Goal: Communication & Community: Answer question/provide support

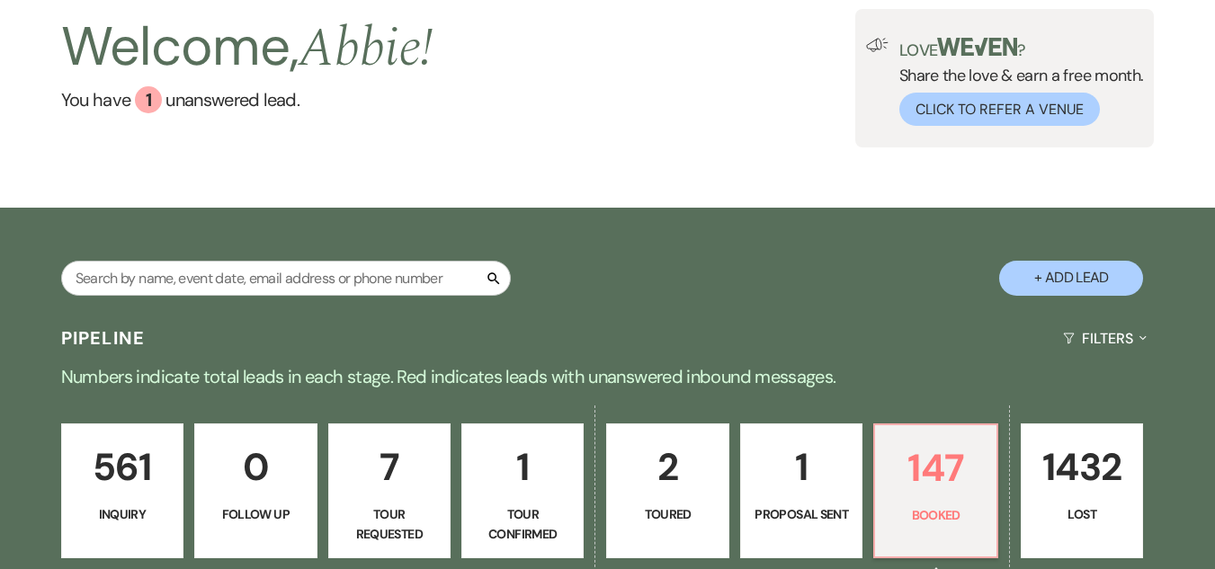
scroll to position [90, 0]
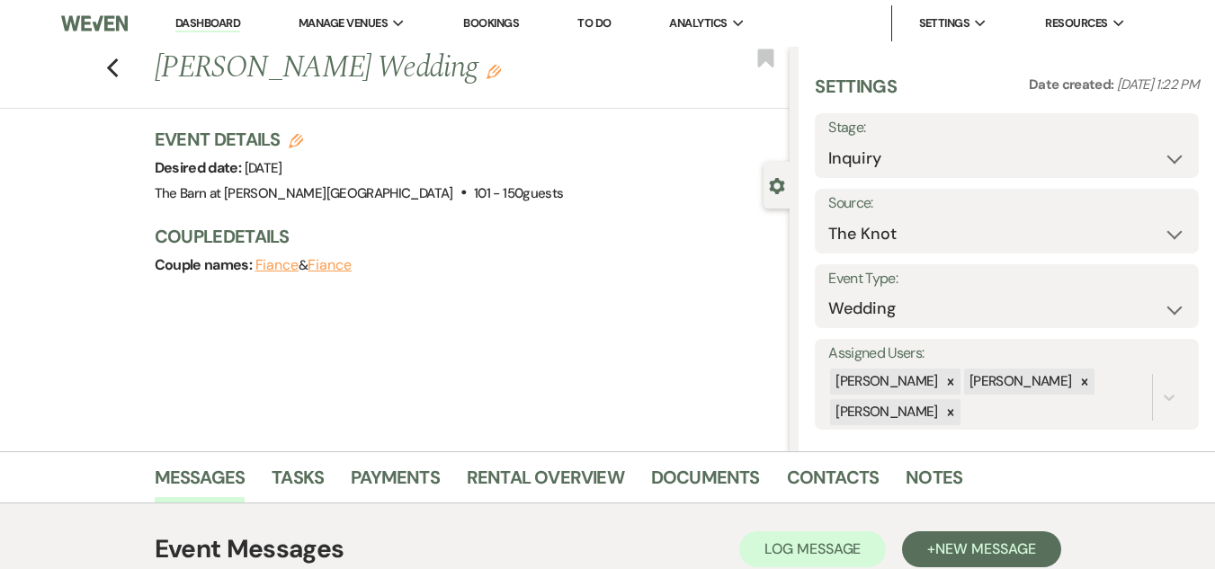
click at [114, 68] on use "button" at bounding box center [112, 68] width 12 height 20
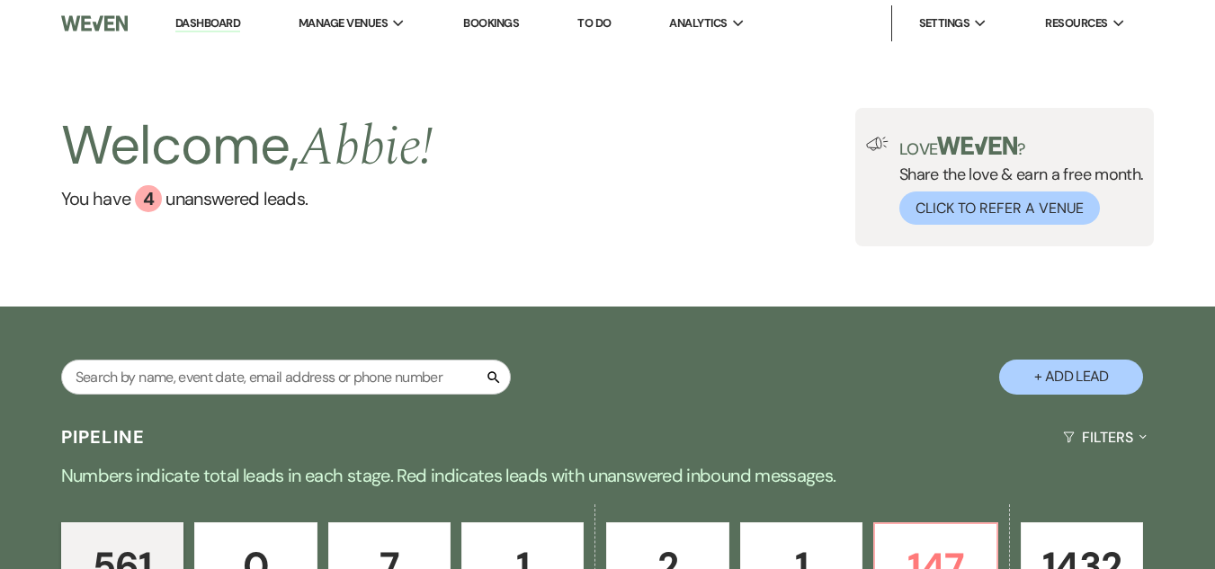
scroll to position [355, 0]
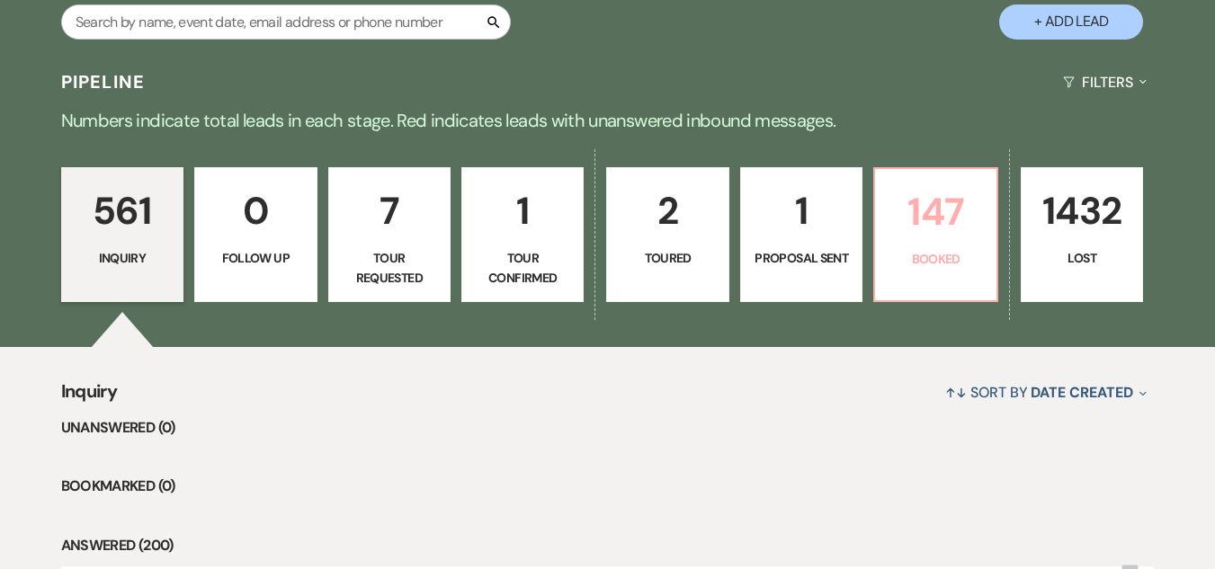
drag, startPoint x: 939, startPoint y: 217, endPoint x: 613, endPoint y: 4, distance: 389.5
click at [939, 217] on p "147" at bounding box center [935, 212] width 99 height 60
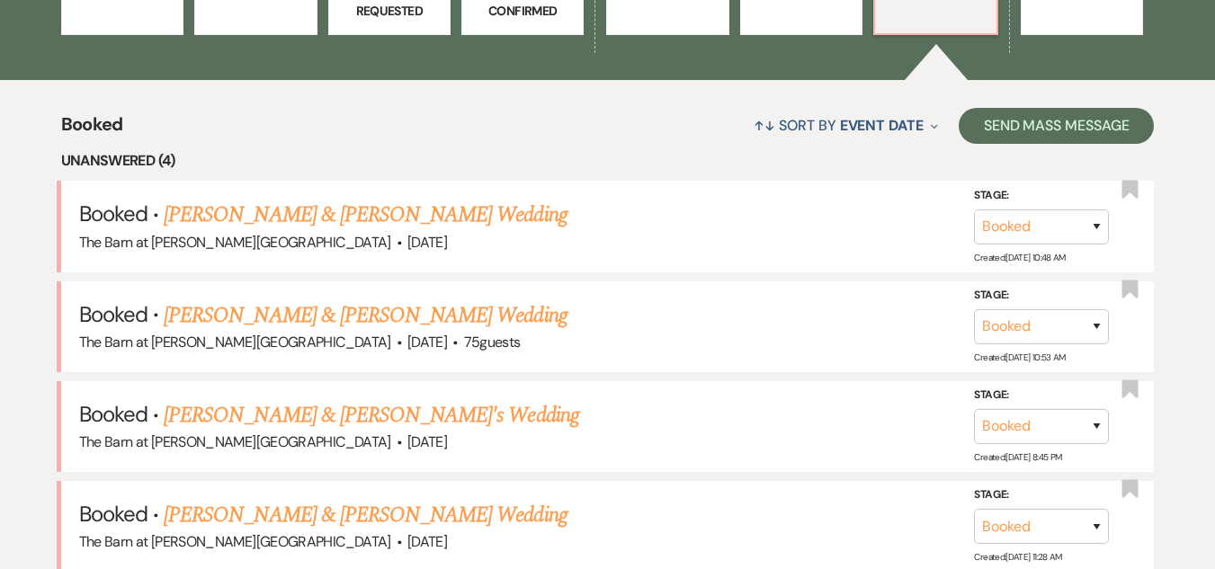
scroll to position [535, 0]
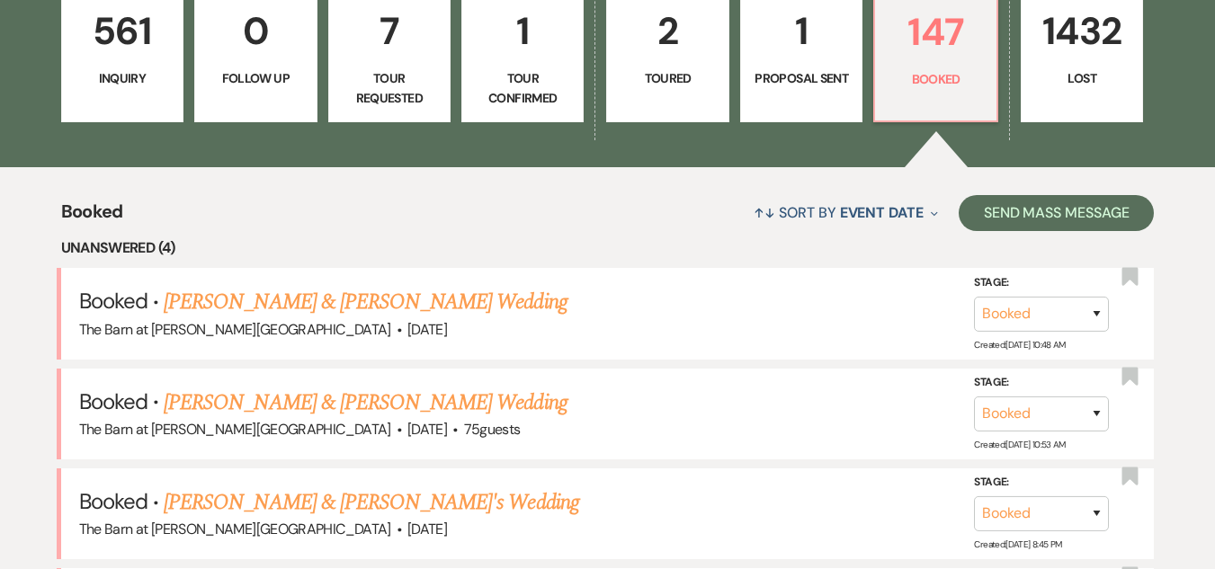
click at [101, 44] on p "561" at bounding box center [122, 31] width 99 height 60
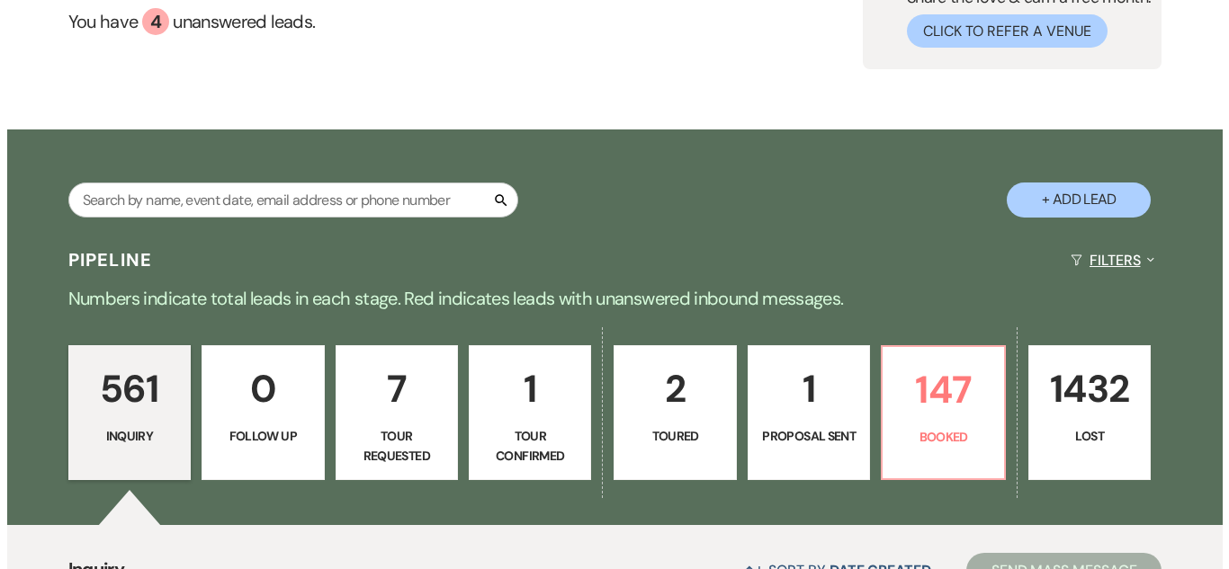
scroll to position [175, 0]
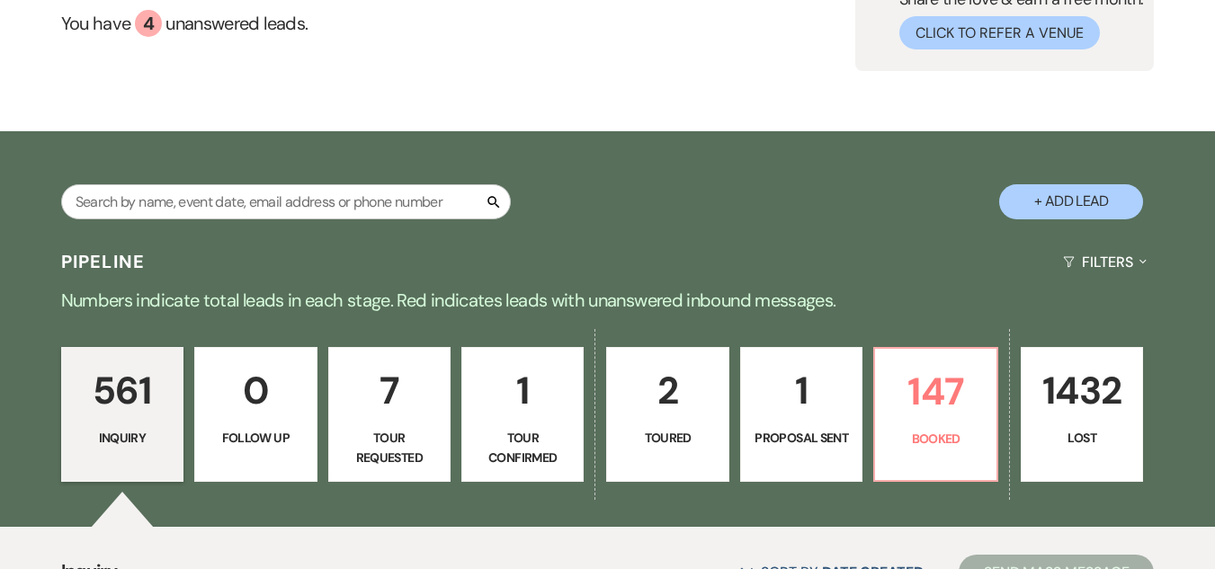
click at [1052, 187] on button "+ Add Lead" at bounding box center [1071, 201] width 144 height 35
select select "493"
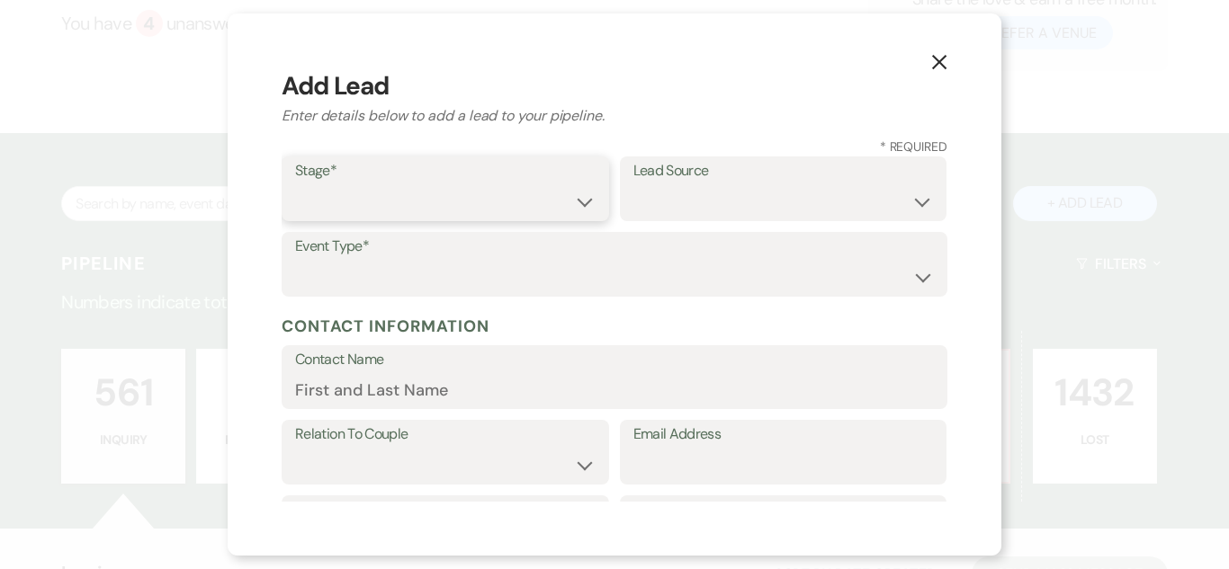
click at [477, 208] on select "Inquiry Follow Up Tour Requested Tour Confirmed Toured Proposal Sent Booked Lost" at bounding box center [445, 201] width 300 height 35
select select "1"
click at [295, 184] on select "Inquiry Follow Up Tour Requested Tour Confirmed Toured Proposal Sent Booked Lost" at bounding box center [445, 201] width 300 height 35
click at [890, 191] on select "Weven Venue Website Instagram Facebook Pinterest Google The Knot Wedding Wire H…" at bounding box center [783, 201] width 300 height 35
select select "5"
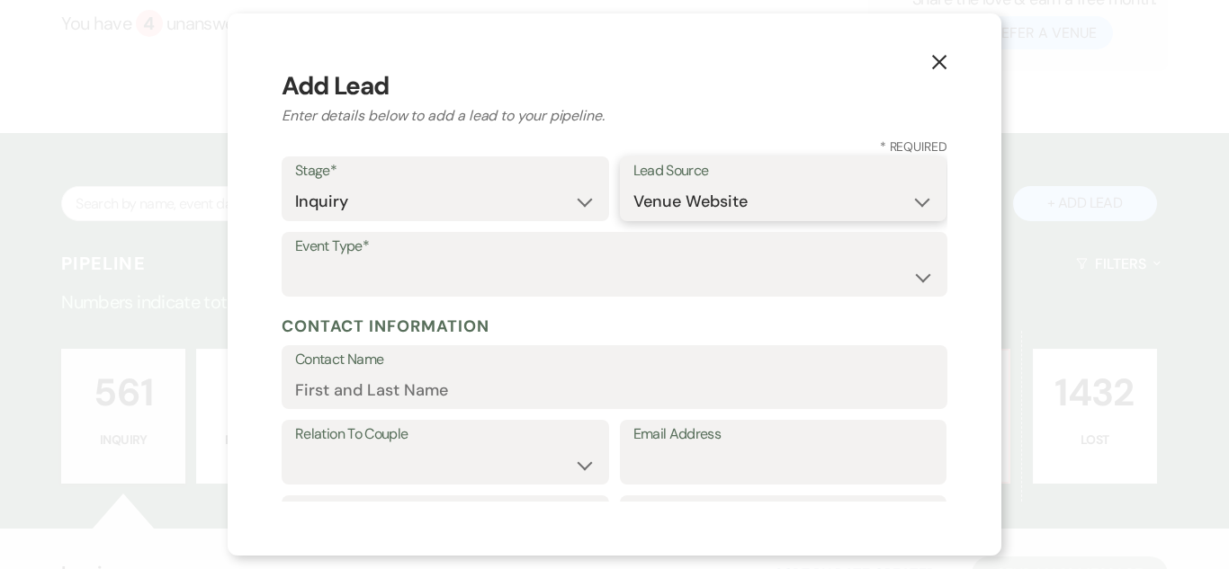
click at [633, 184] on select "Weven Venue Website Instagram Facebook Pinterest Google The Knot Wedding Wire H…" at bounding box center [783, 201] width 300 height 35
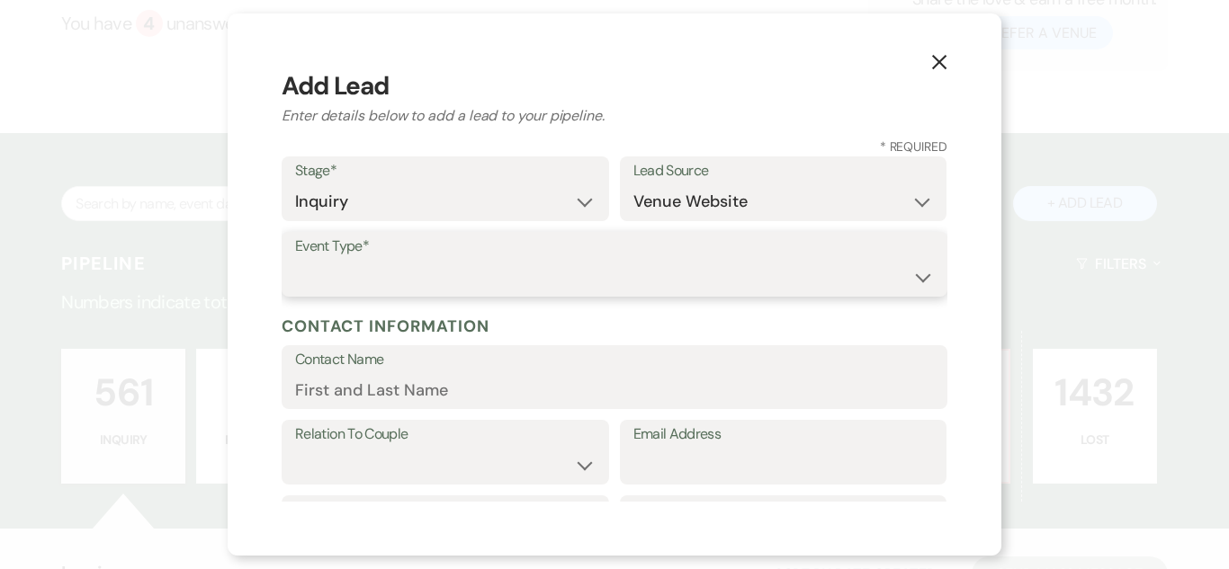
click at [828, 283] on select "Wedding Anniversary Party Baby Shower Bachelorette / Bachelor Party Birthday Pa…" at bounding box center [614, 277] width 639 height 35
select select "1"
click at [295, 260] on select "Wedding Anniversary Party Baby Shower Bachelorette / Bachelor Party Birthday Pa…" at bounding box center [614, 277] width 639 height 35
click at [617, 379] on input "Contact Name" at bounding box center [614, 389] width 639 height 35
paste input "Amya Lee leeamya2@icloud.com"
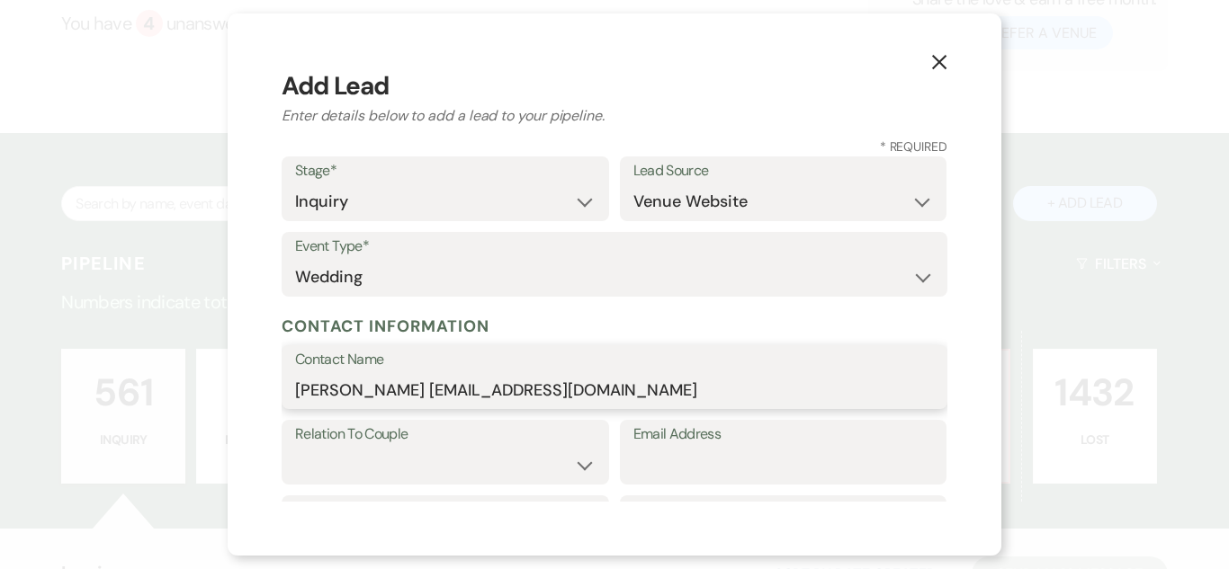
drag, startPoint x: 571, startPoint y: 387, endPoint x: 371, endPoint y: 387, distance: 199.7
click at [371, 387] on input "Amya Lee leeamya2@icloud.com" at bounding box center [614, 389] width 639 height 35
click at [469, 410] on form "Stage* Inquiry Follow Up Tour Requested Tour Confirmed Toured Proposal Sent Boo…" at bounding box center [615, 554] width 666 height 794
type input "Amya Lee"
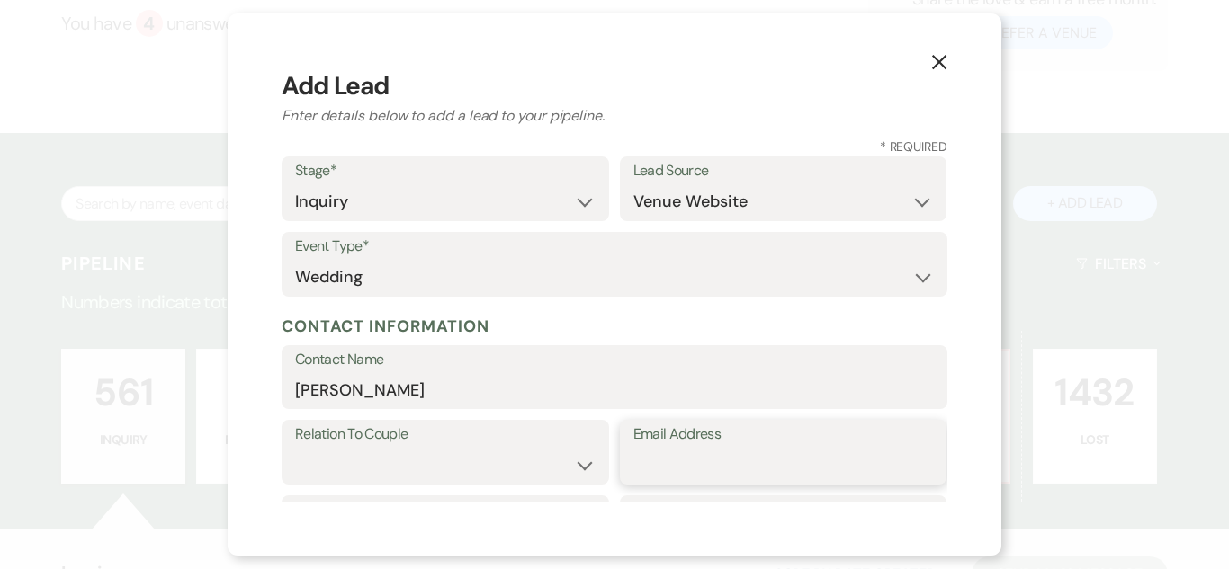
click at [669, 462] on input "Email Address" at bounding box center [783, 465] width 300 height 35
paste input "leeamya2@icloud.com"
type input "leeamya2@icloud.com"
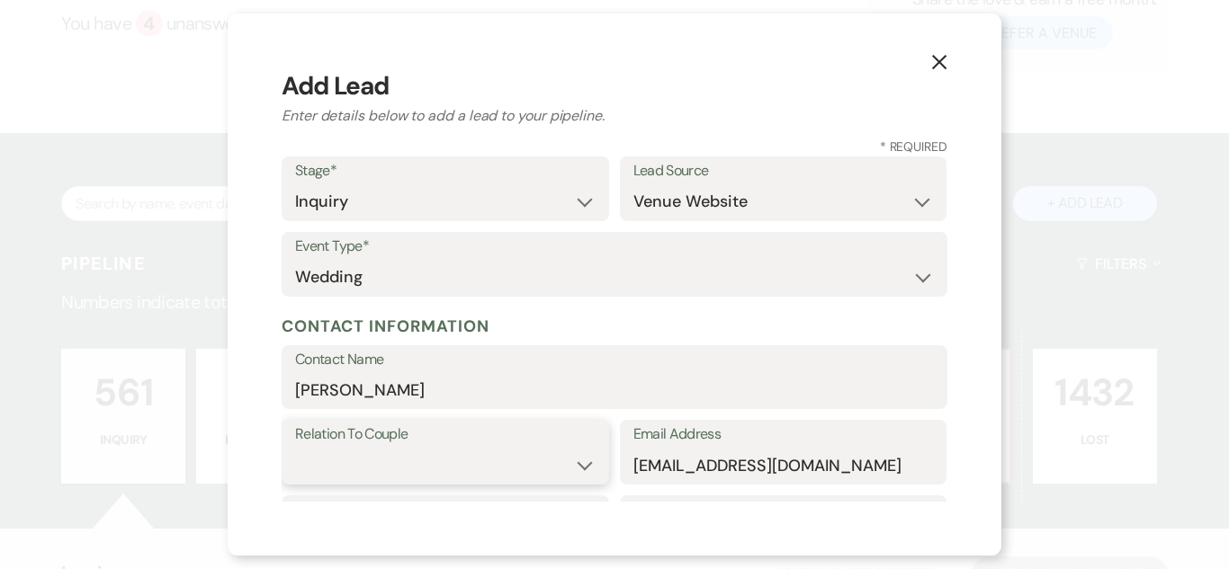
click at [479, 462] on select "Couple Planner Parent of Couple Family Member Friend Other" at bounding box center [445, 465] width 300 height 35
select select "1"
click at [295, 448] on select "Couple Planner Parent of Couple Family Member Friend Other" at bounding box center [445, 465] width 300 height 35
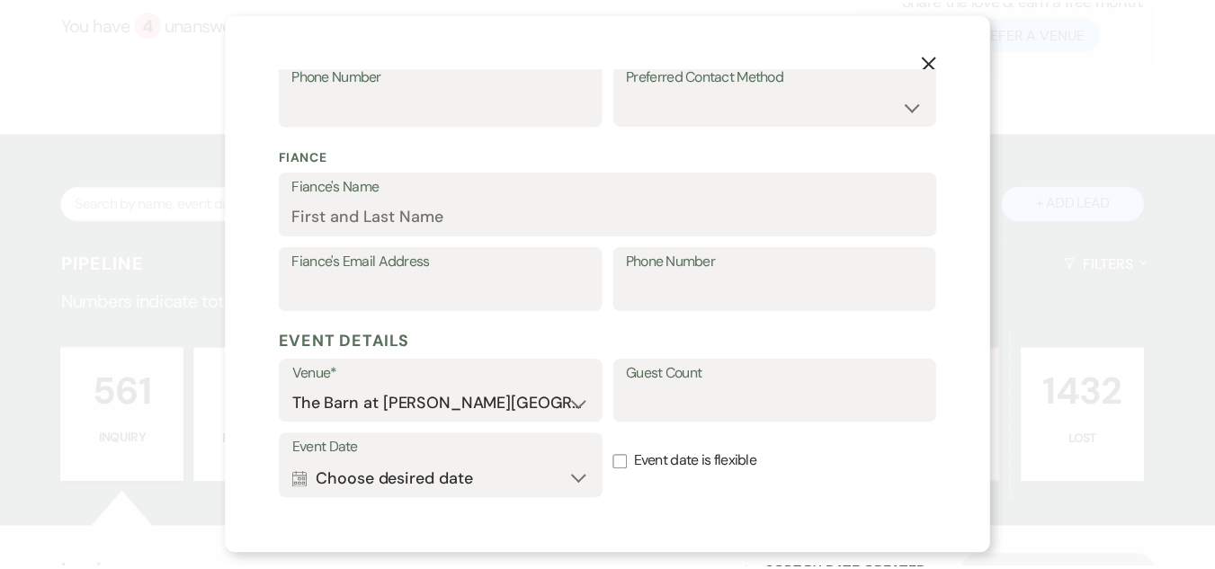
scroll to position [635, 0]
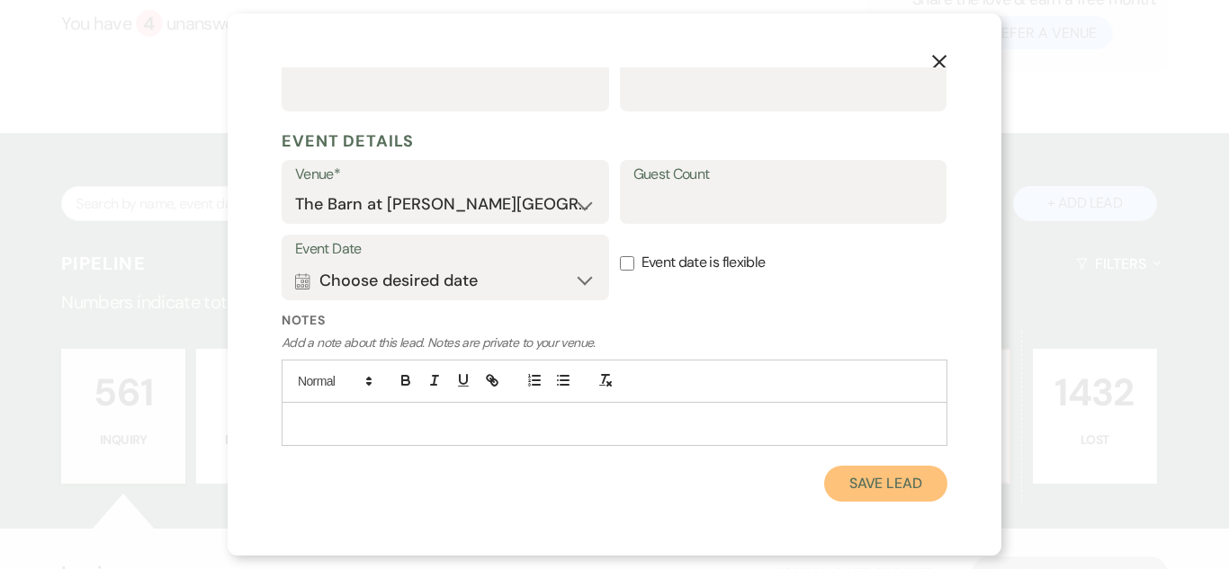
click at [893, 487] on button "Save Lead" at bounding box center [885, 484] width 123 height 36
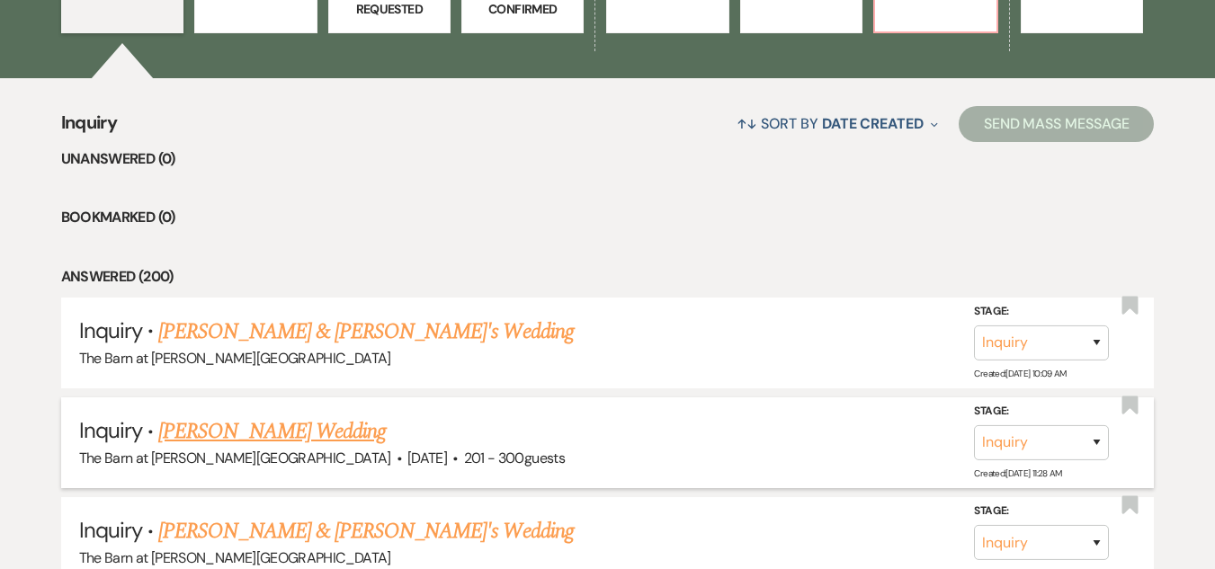
scroll to position [715, 0]
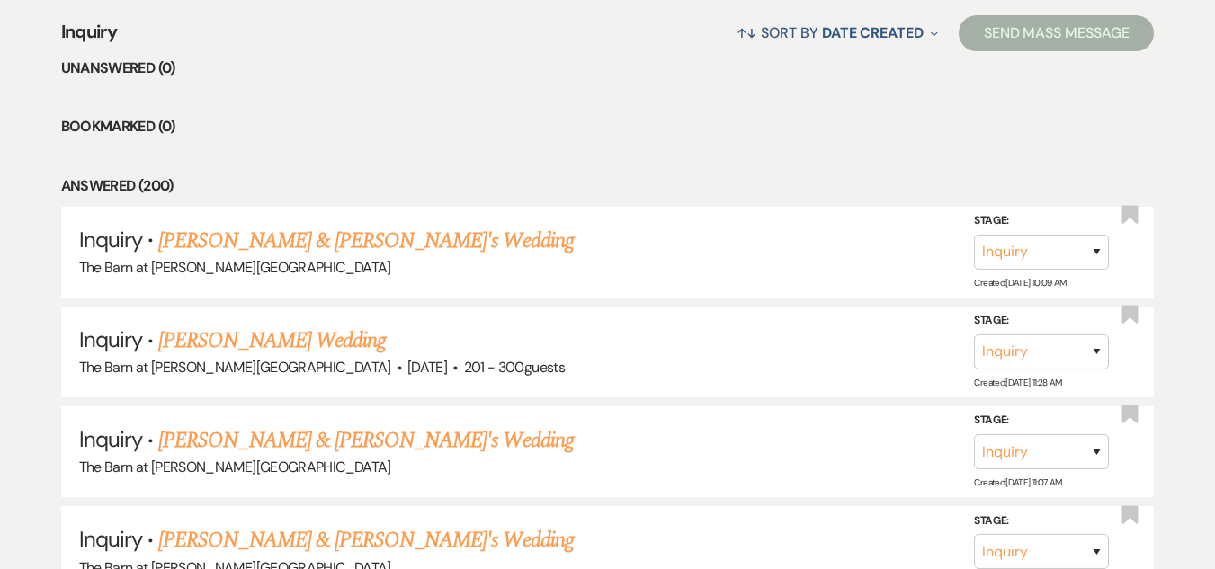
drag, startPoint x: 308, startPoint y: 236, endPoint x: 779, endPoint y: 332, distance: 481.1
click at [309, 236] on link "Amya Lee & Fiance's Wedding" at bounding box center [366, 241] width 416 height 32
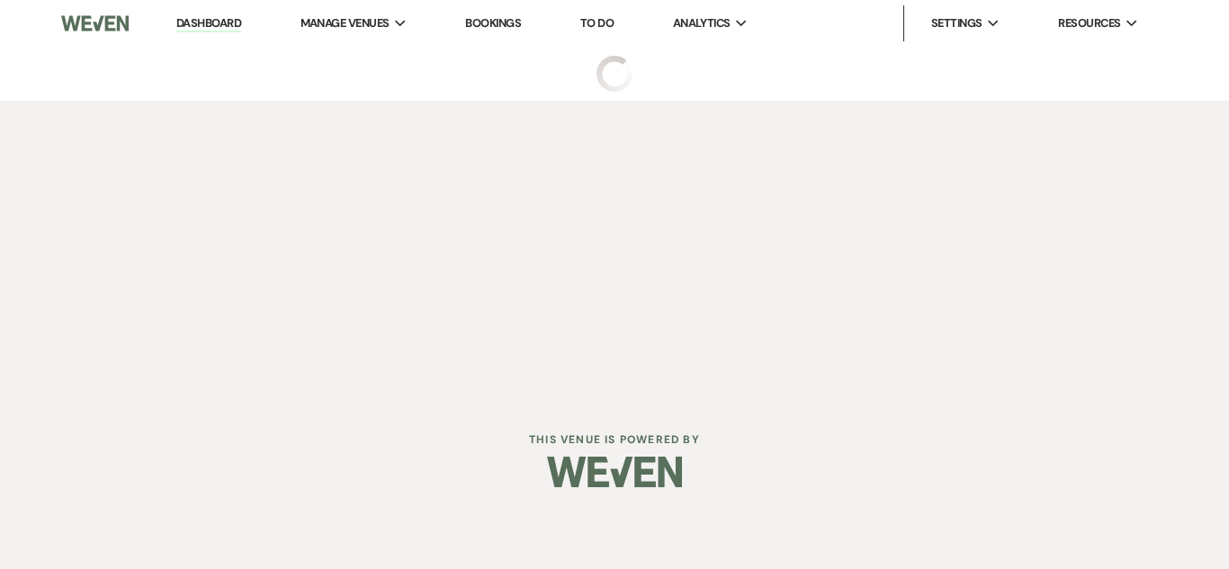
select select "5"
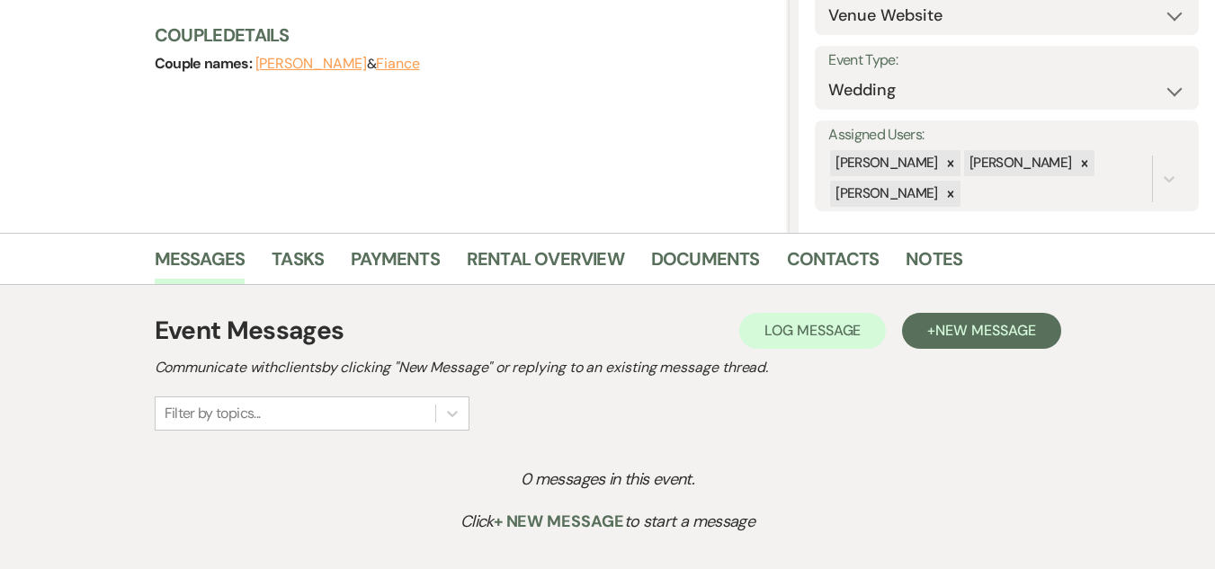
scroll to position [270, 0]
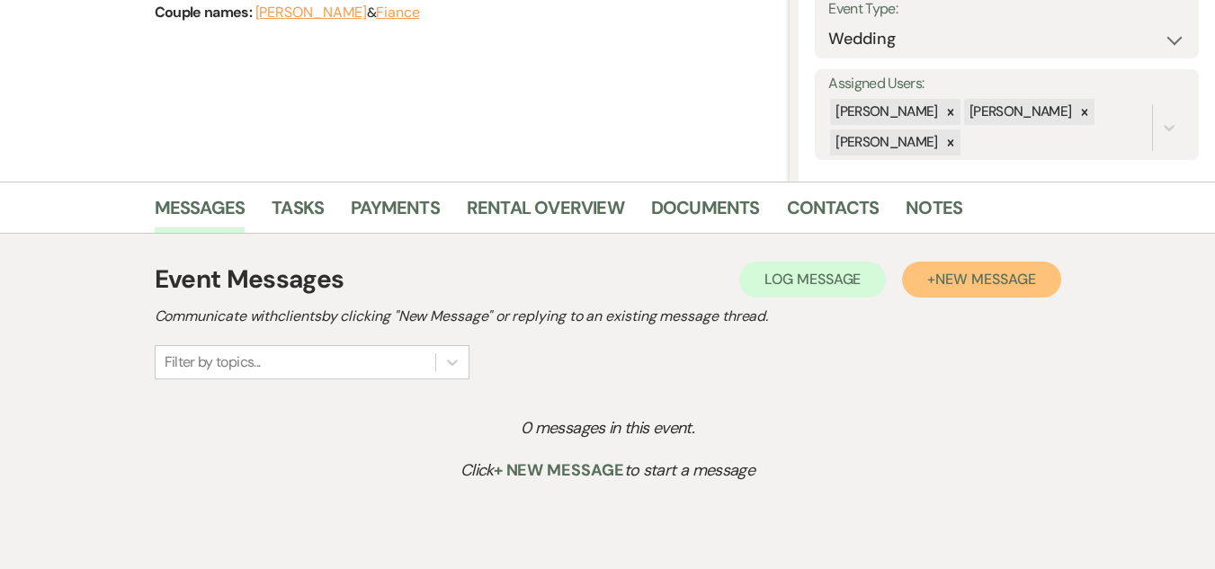
click at [1007, 279] on span "New Message" at bounding box center [985, 279] width 100 height 19
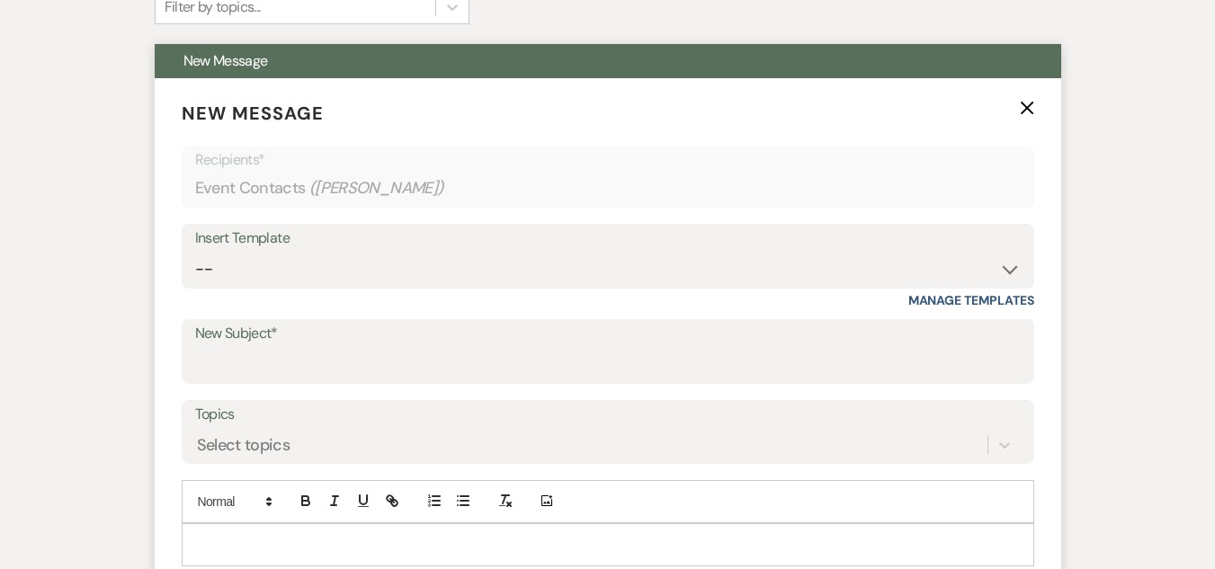
scroll to position [720, 0]
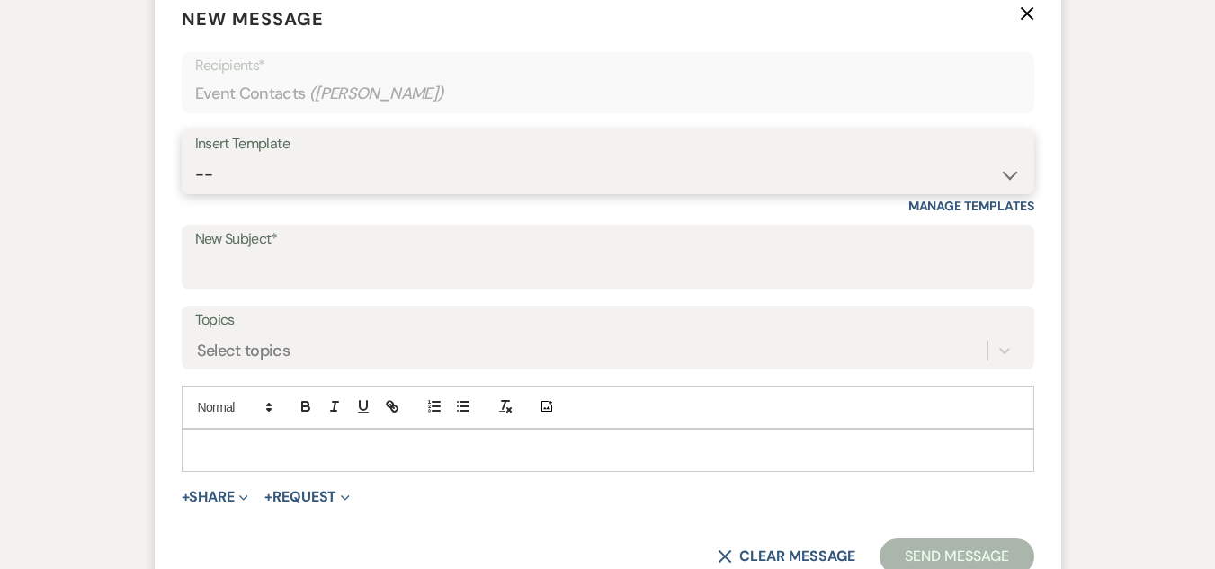
click at [541, 176] on select "-- Weven Planning Portal Introduction (Booked Events) Welcome Email Offboarding…" at bounding box center [608, 174] width 826 height 35
select select "5124"
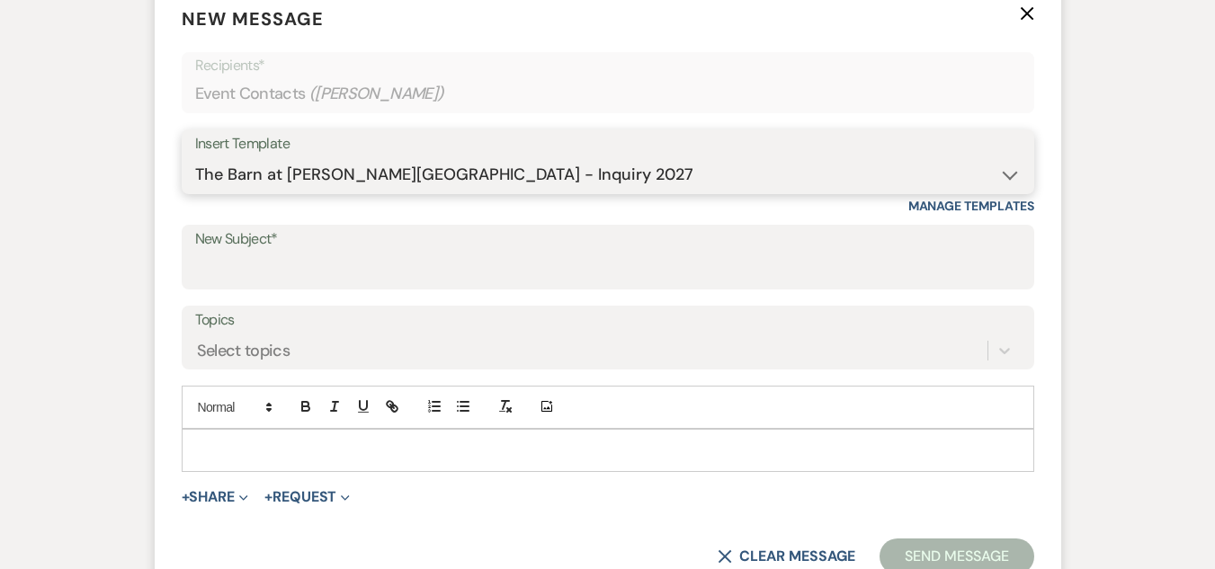
click at [195, 157] on select "-- Weven Planning Portal Introduction (Booked Events) Welcome Email Offboarding…" at bounding box center [608, 174] width 826 height 35
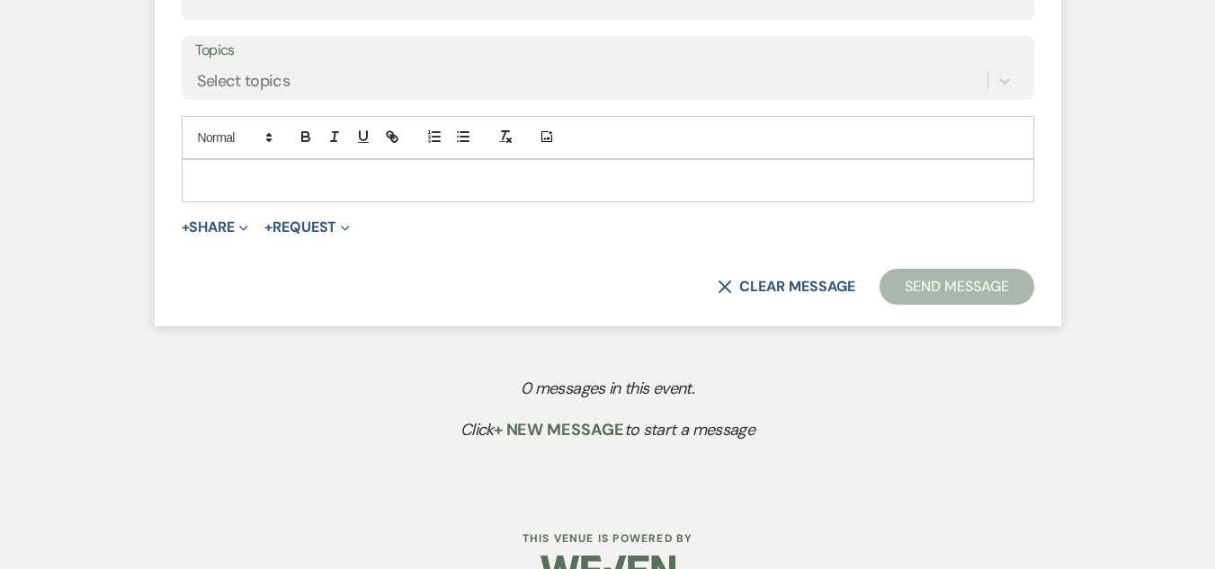
type input "The Barn at Farrington Hollow - Inquiry"
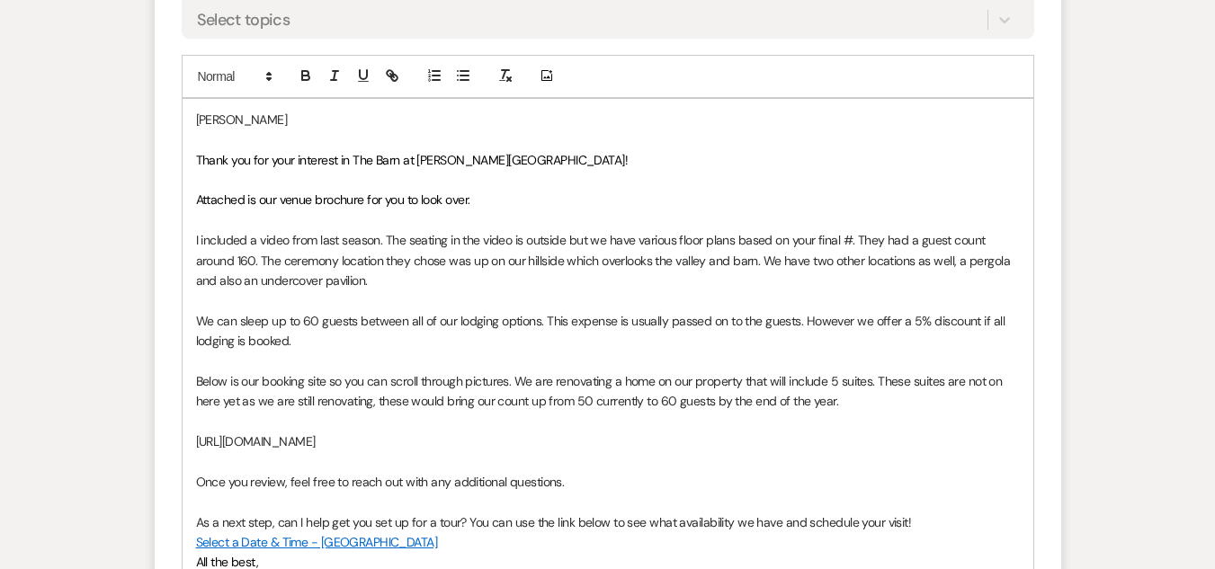
scroll to position [1169, 0]
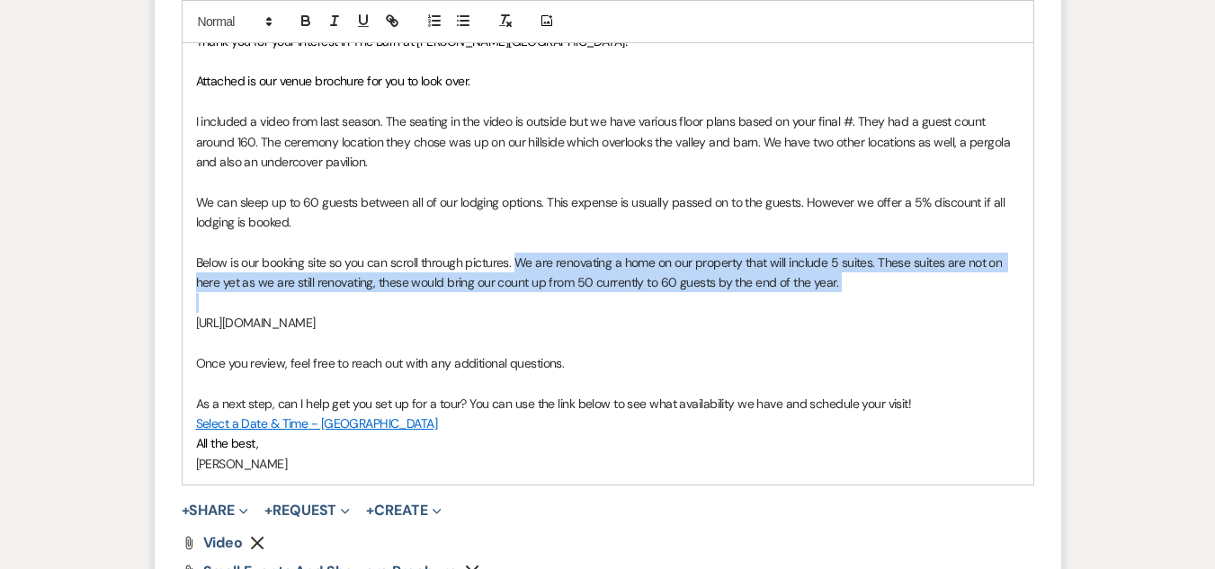
drag, startPoint x: 842, startPoint y: 293, endPoint x: 520, endPoint y: 256, distance: 324.1
click at [520, 256] on div "Amya Lee Thank you for your interest in The Barn at Farrington Hollow! Attached…" at bounding box center [608, 232] width 851 height 505
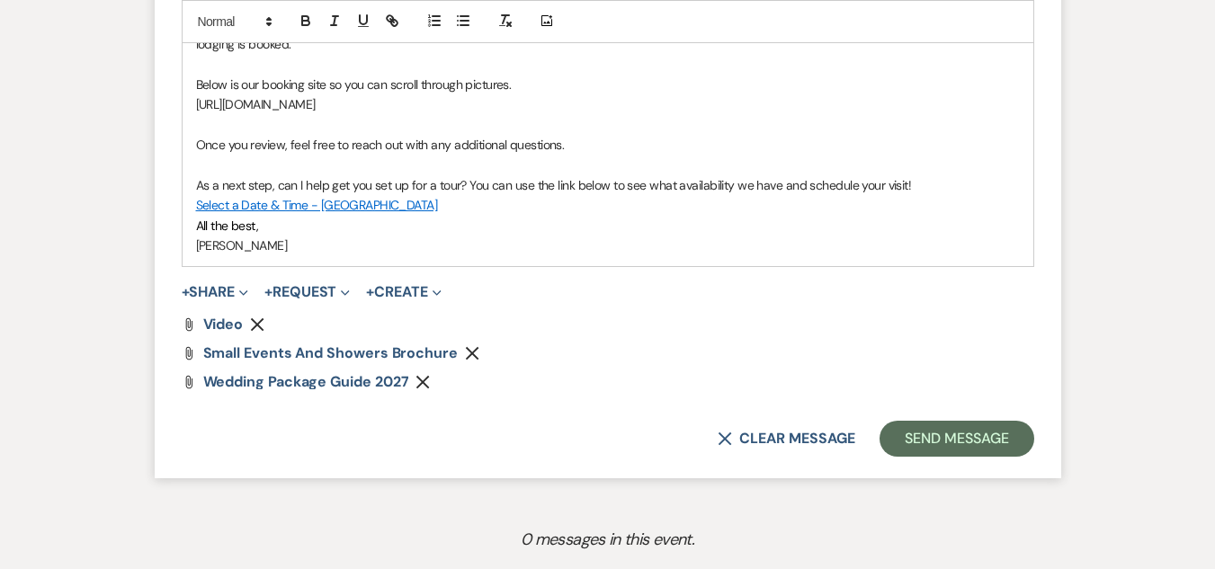
scroll to position [1349, 0]
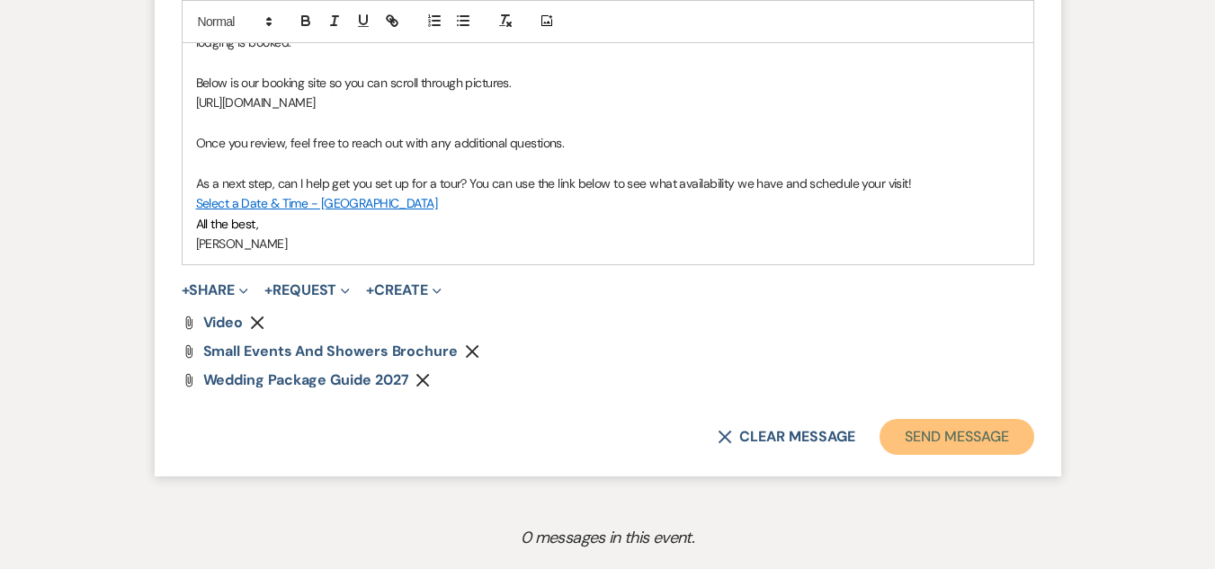
click at [931, 429] on button "Send Message" at bounding box center [957, 437] width 154 height 36
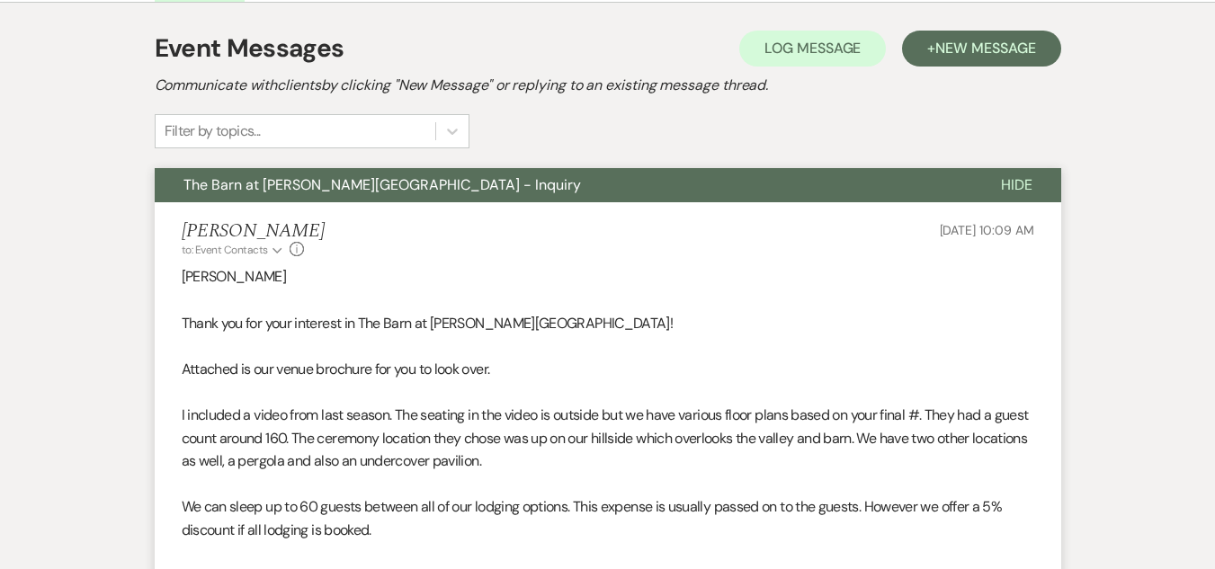
scroll to position [0, 0]
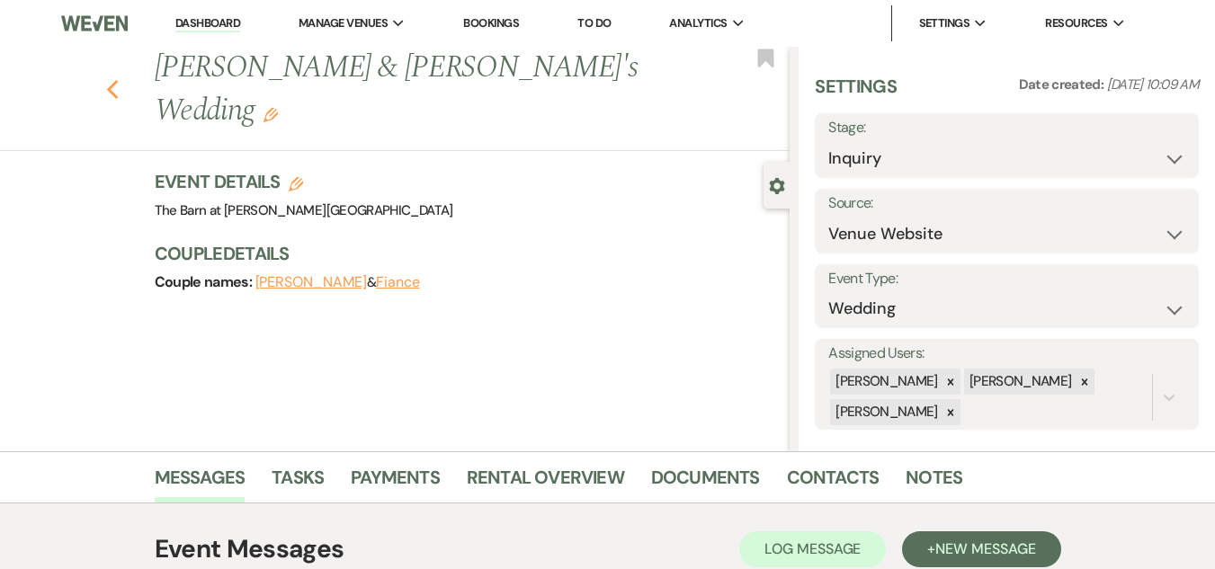
click at [120, 79] on icon "Previous" at bounding box center [112, 90] width 13 height 22
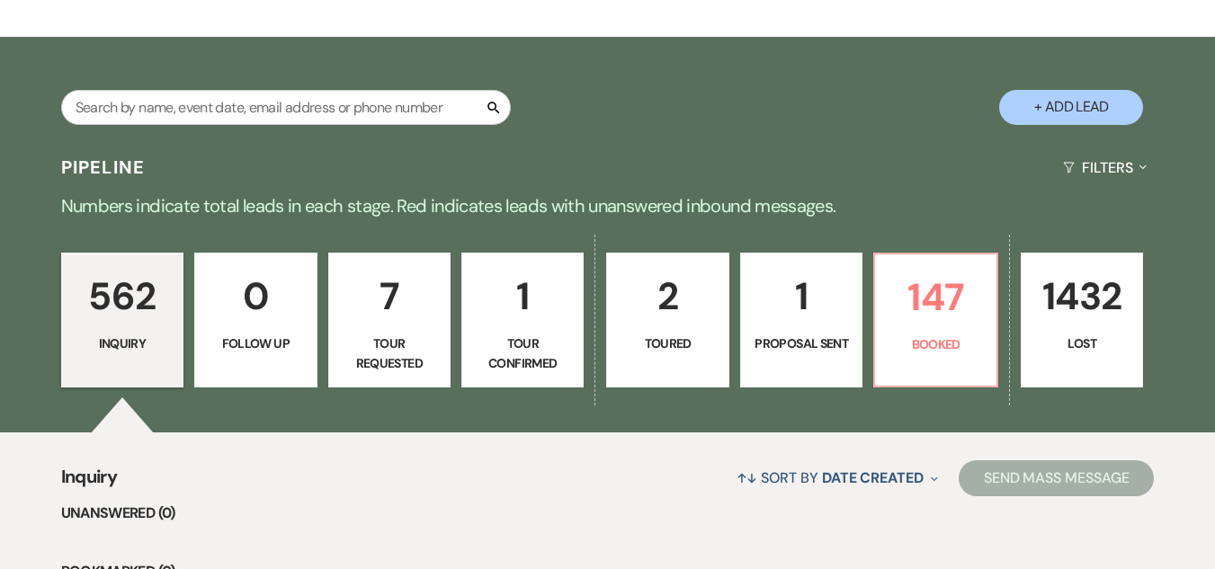
scroll to position [360, 0]
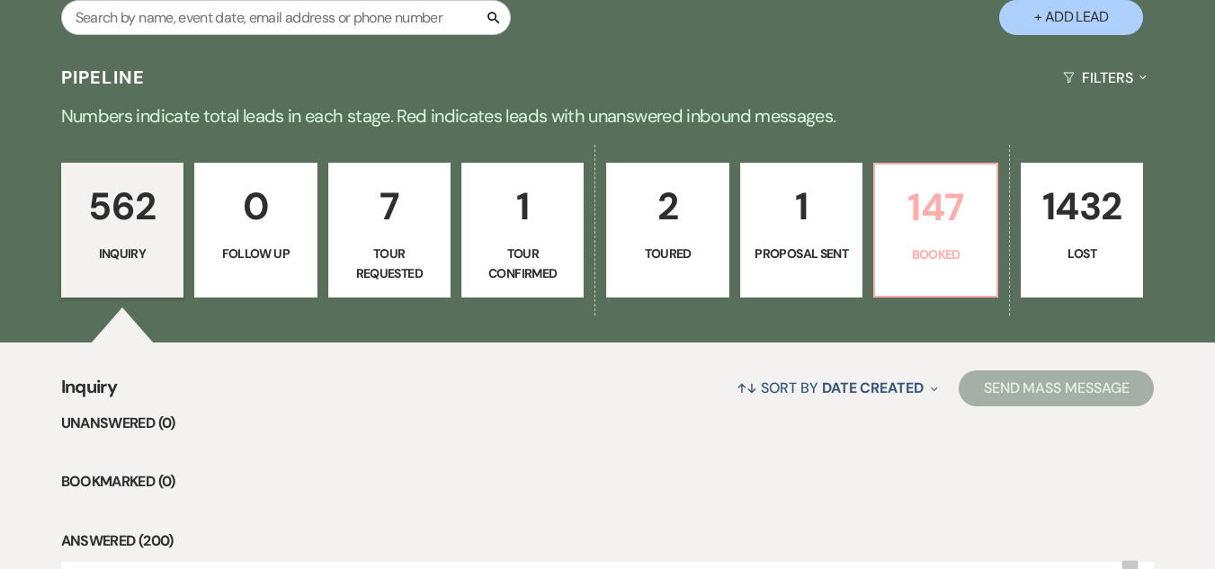
click at [915, 223] on p "147" at bounding box center [935, 207] width 99 height 60
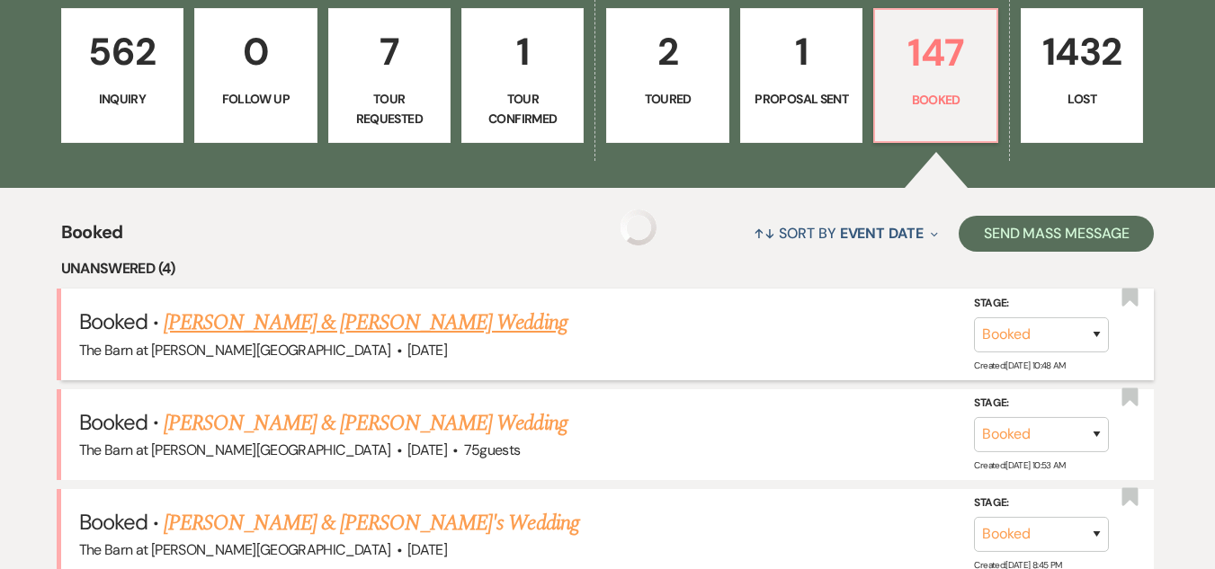
scroll to position [540, 0]
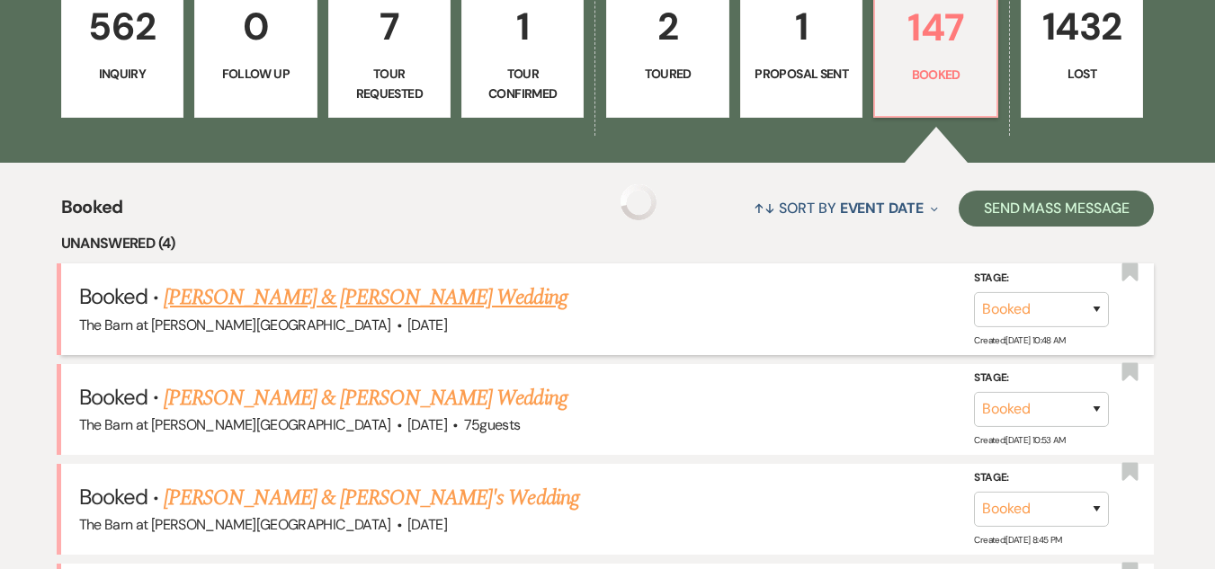
click at [425, 300] on link "[PERSON_NAME] & [PERSON_NAME] Wedding" at bounding box center [365, 298] width 403 height 32
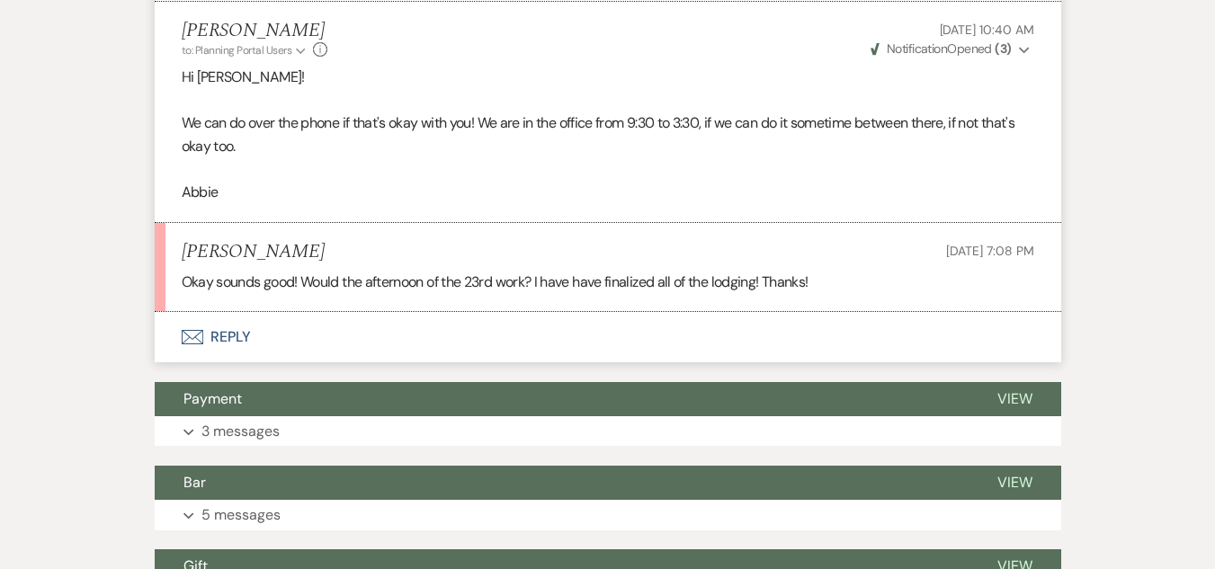
scroll to position [989, 0]
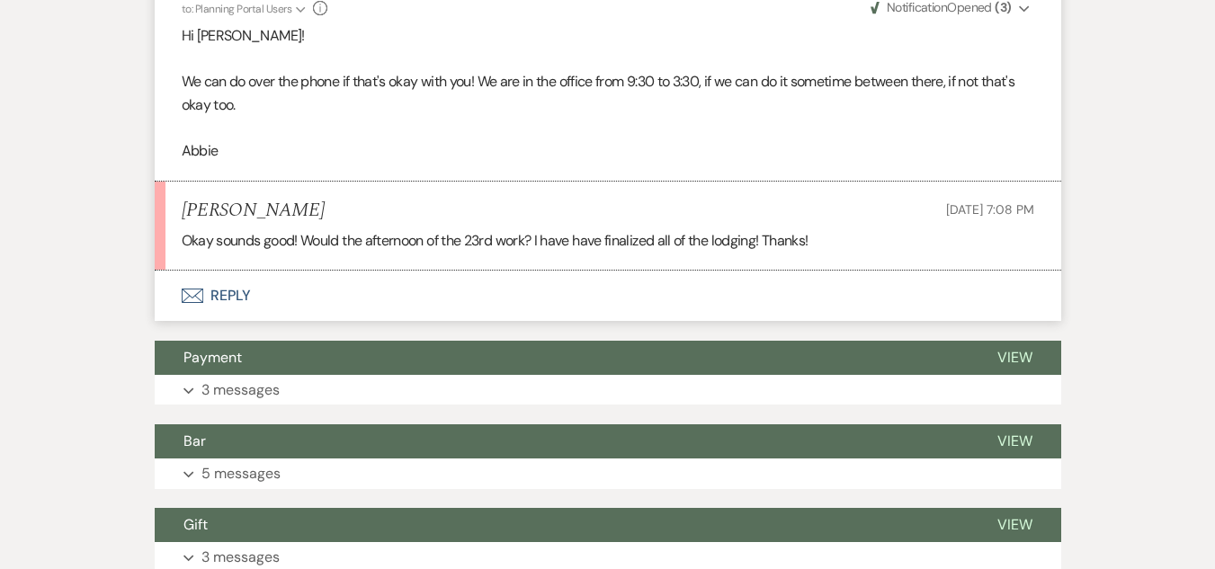
click at [228, 291] on button "Envelope Reply" at bounding box center [608, 296] width 907 height 50
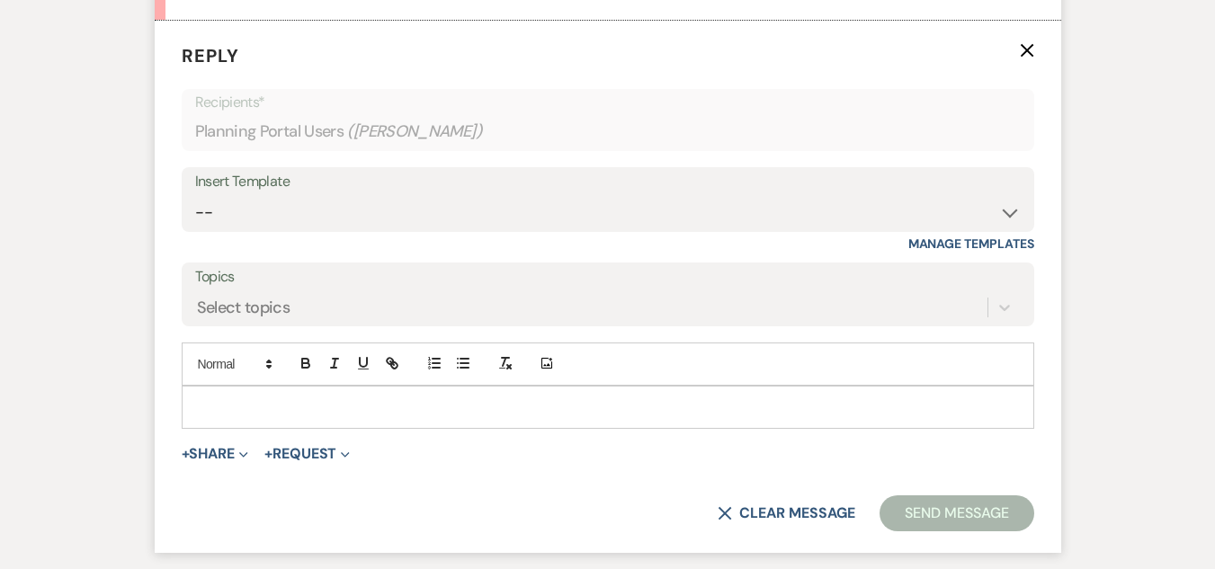
scroll to position [1242, 0]
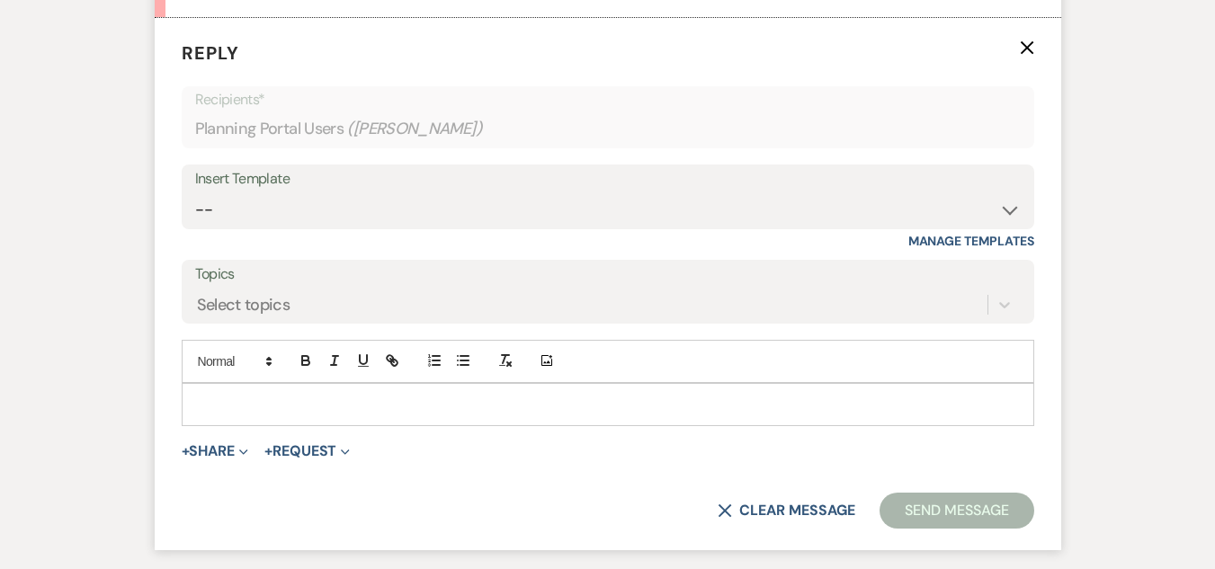
click at [351, 408] on p at bounding box center [608, 405] width 824 height 20
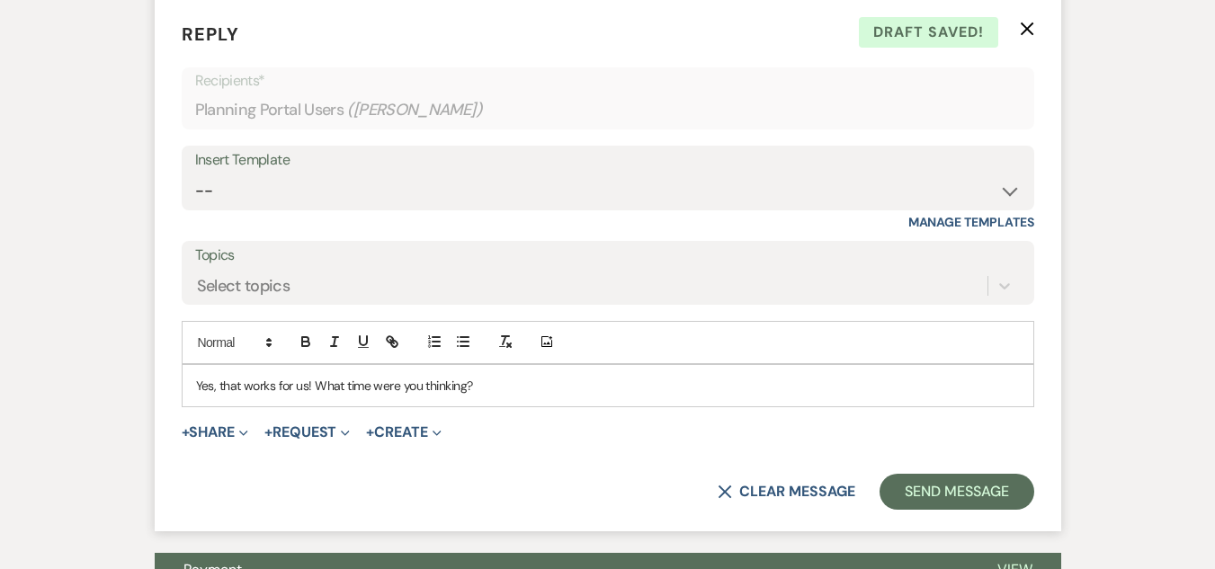
scroll to position [1262, 0]
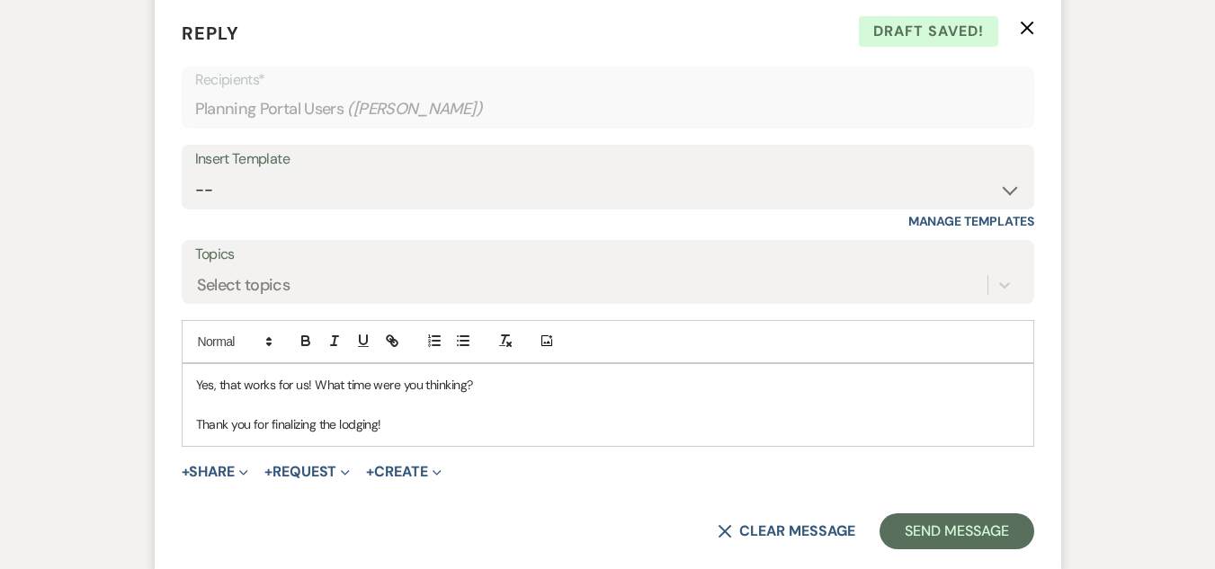
click at [192, 385] on div "Yes, that works for us! What time were you thinking? Thank you for finalizing t…" at bounding box center [608, 405] width 851 height 82
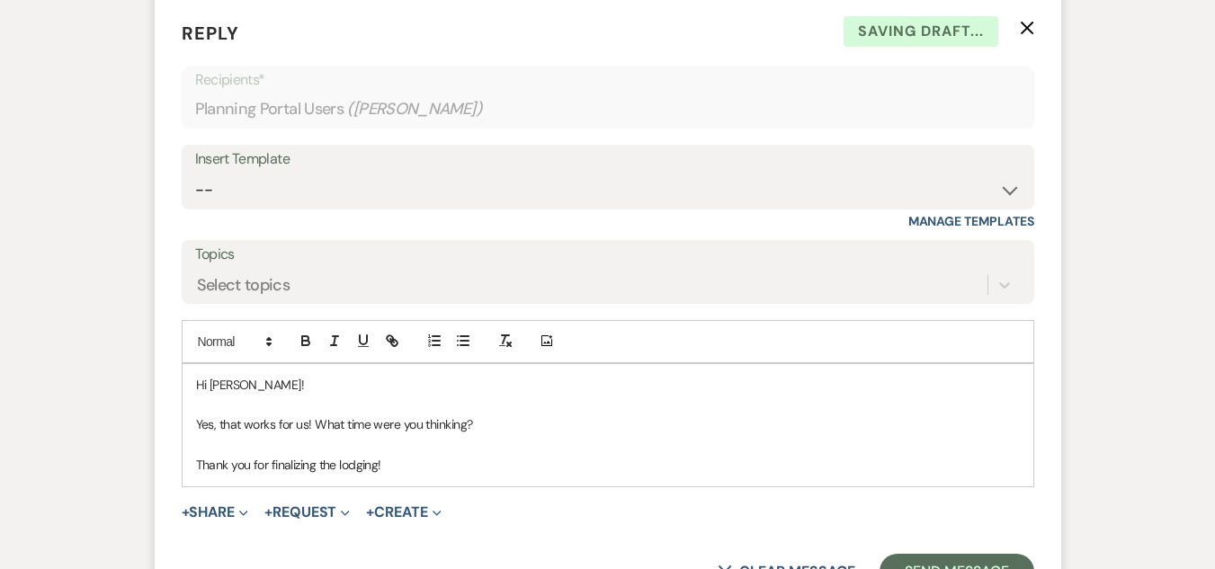
click at [449, 464] on p "Thank you for finalizing the lodging!" at bounding box center [608, 465] width 824 height 20
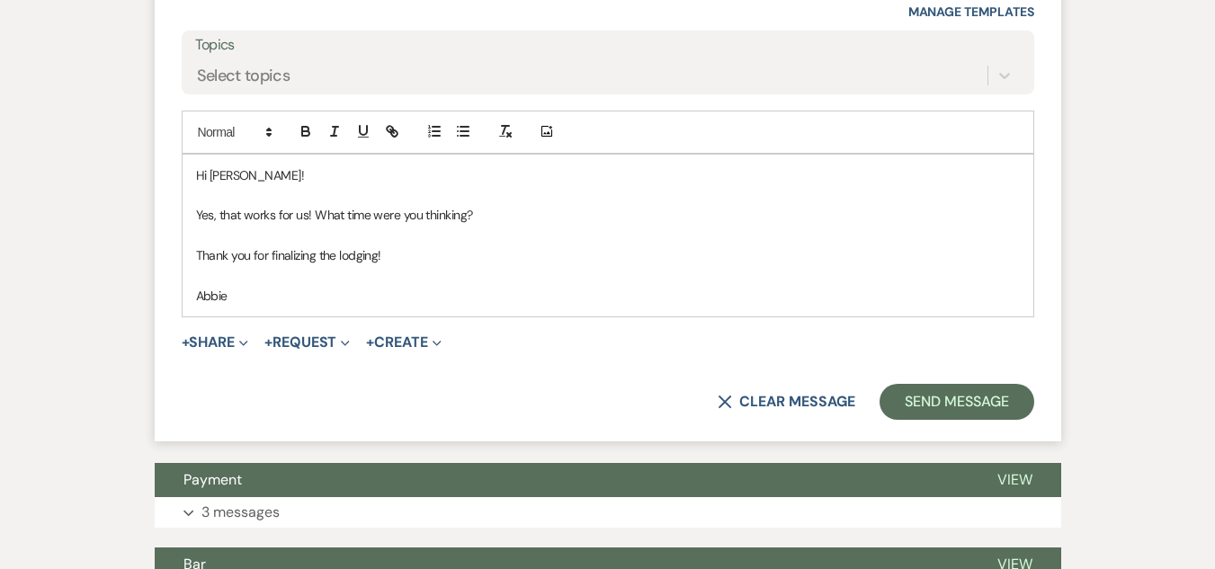
scroll to position [1532, 0]
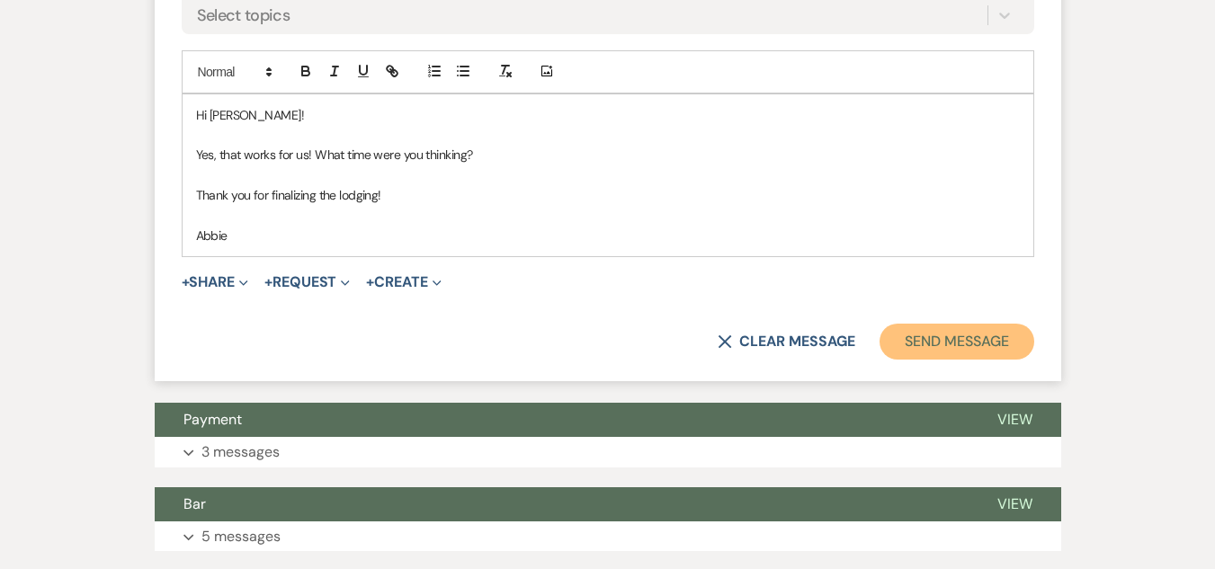
click at [940, 336] on button "Send Message" at bounding box center [957, 342] width 154 height 36
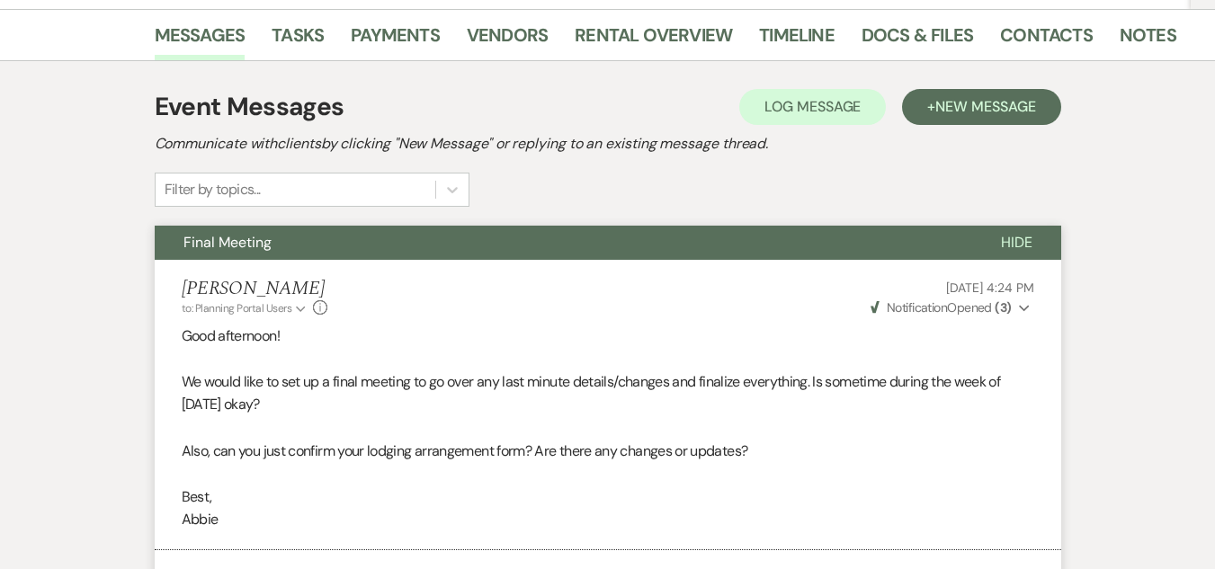
scroll to position [193, 0]
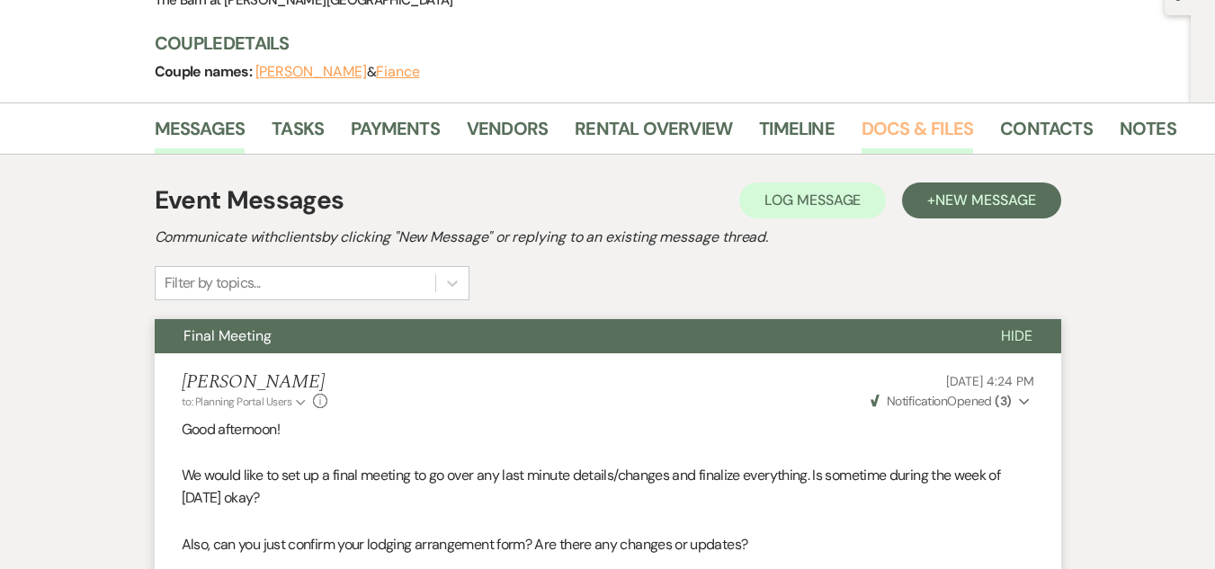
click at [902, 132] on link "Docs & Files" at bounding box center [918, 134] width 112 height 40
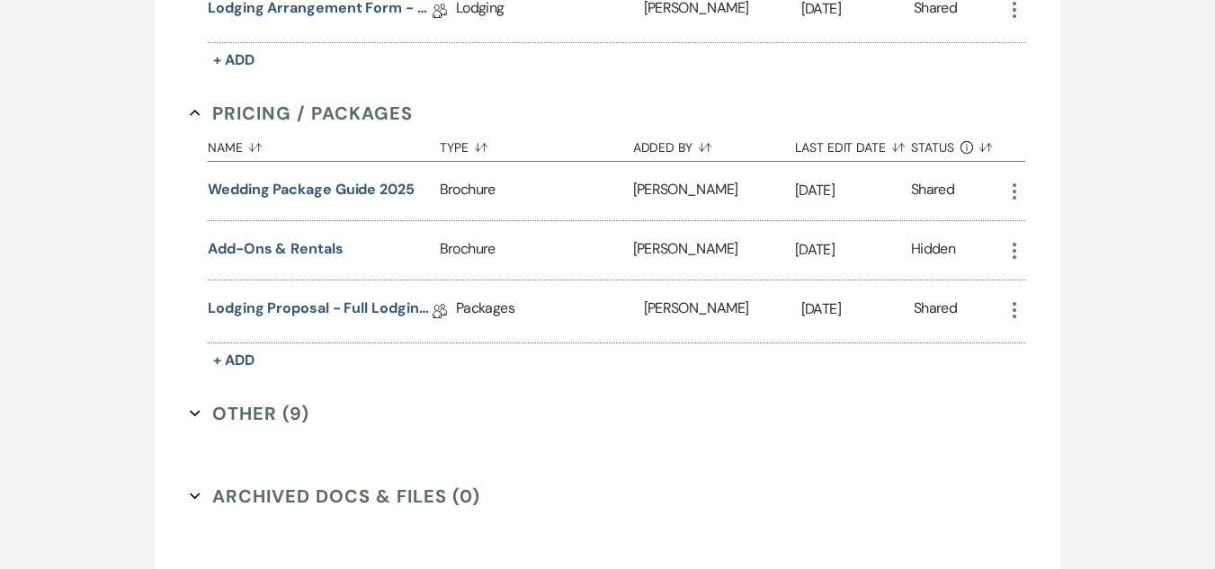
scroll to position [758, 0]
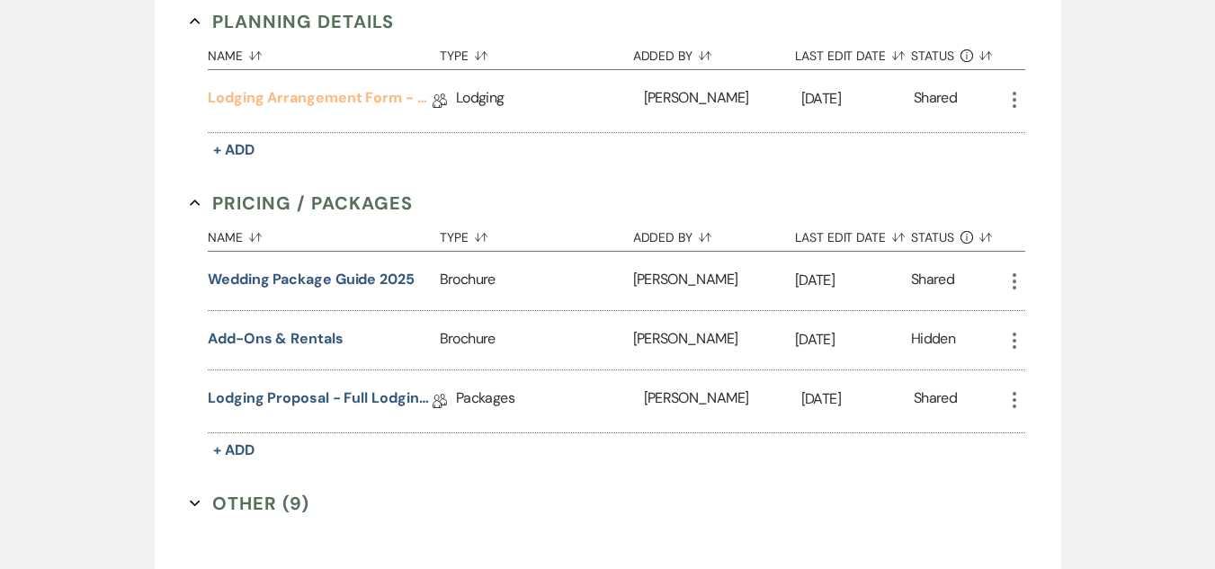
click at [335, 104] on link "Lodging Arrangement Form - 2025" at bounding box center [320, 101] width 225 height 28
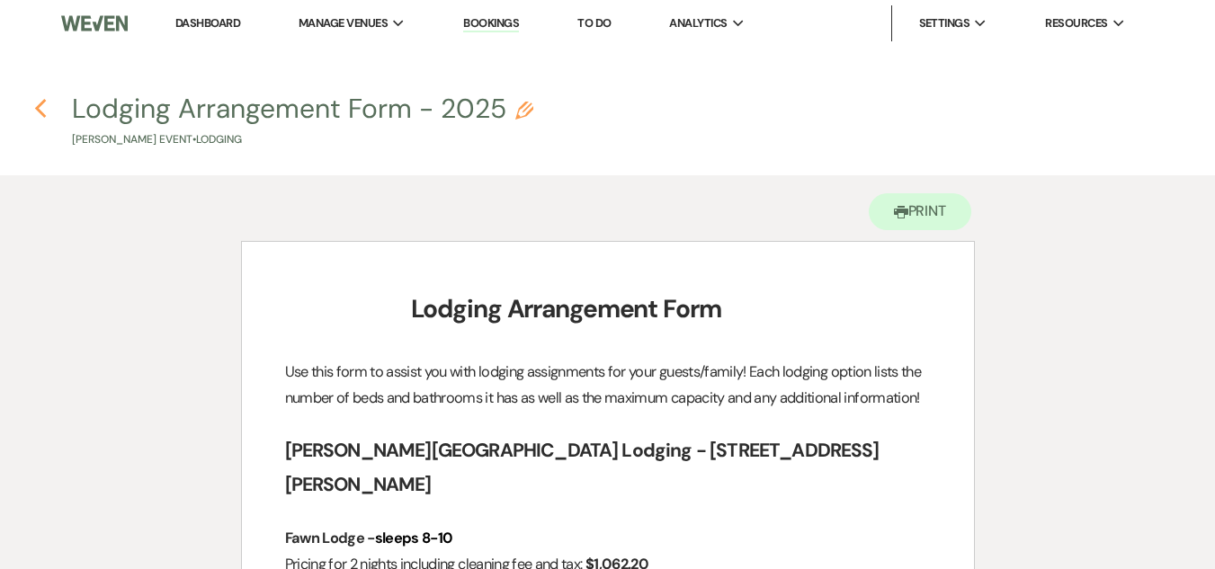
click at [40, 104] on use "button" at bounding box center [40, 109] width 12 height 20
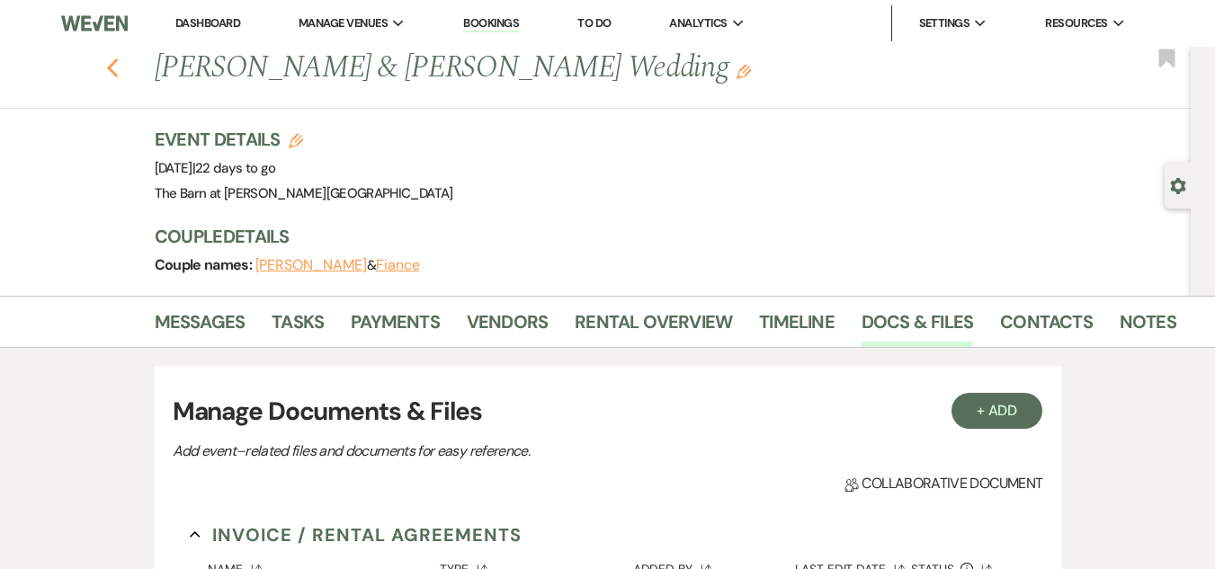
click at [120, 66] on icon "Previous" at bounding box center [112, 69] width 13 height 22
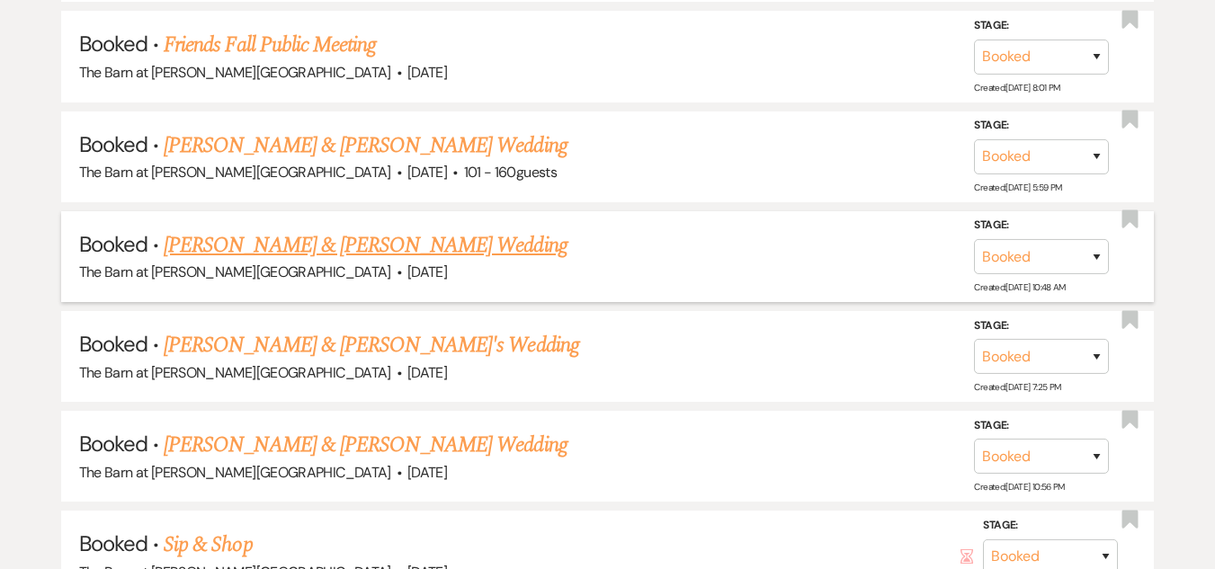
scroll to position [1439, 0]
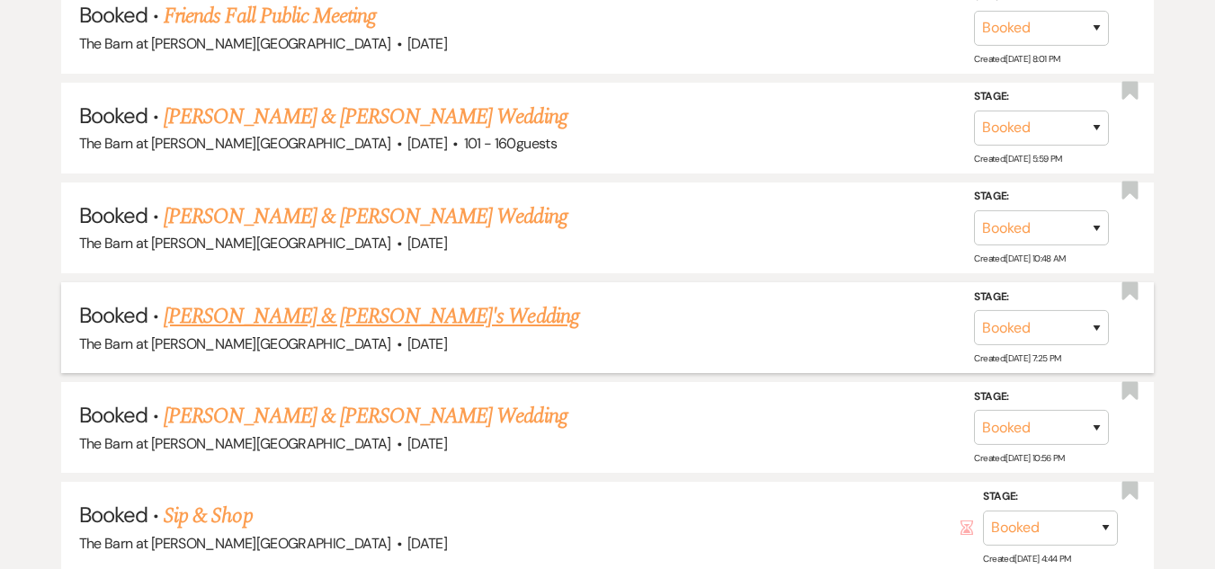
click at [400, 309] on link "[PERSON_NAME] & [PERSON_NAME]'s Wedding" at bounding box center [372, 316] width 416 height 32
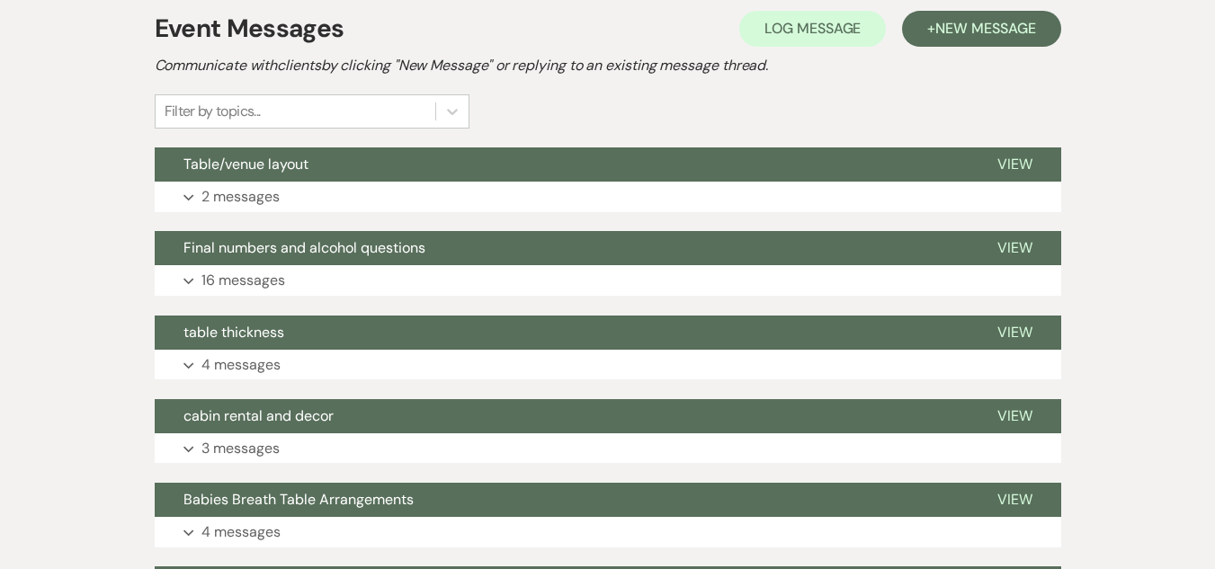
scroll to position [432, 0]
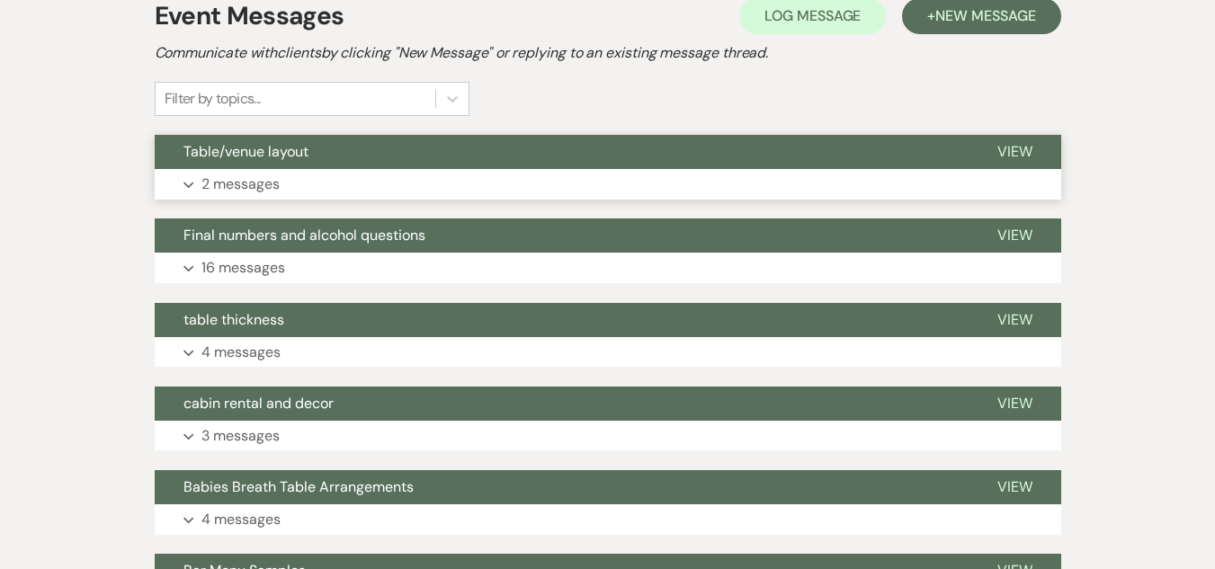
click at [561, 179] on button "Expand 2 messages" at bounding box center [608, 184] width 907 height 31
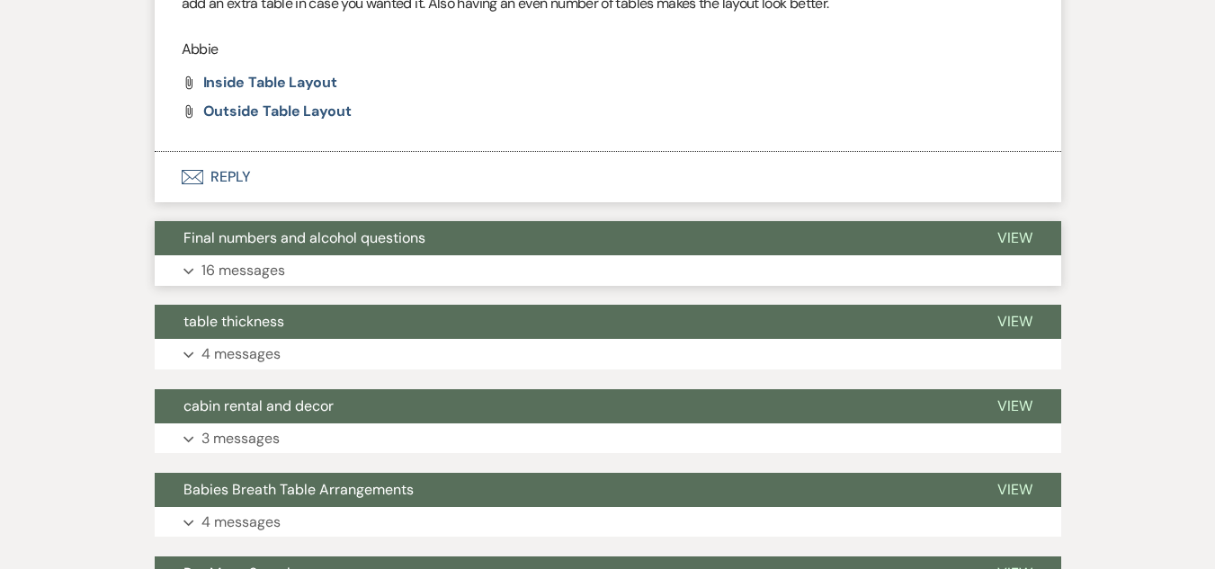
scroll to position [882, 0]
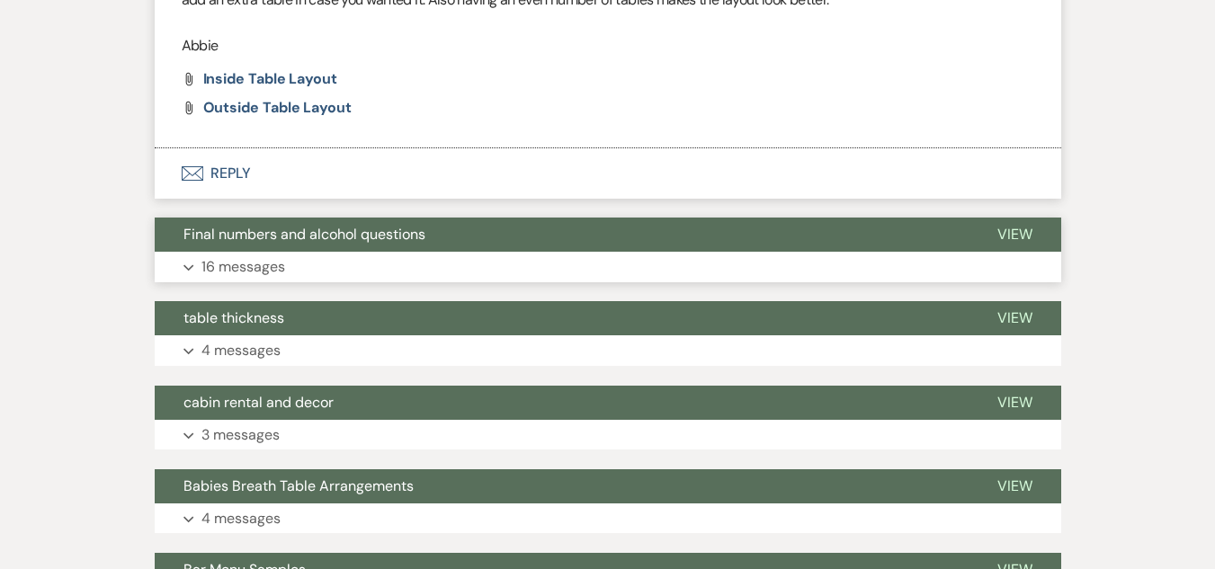
click at [435, 260] on button "Expand 16 messages" at bounding box center [608, 267] width 907 height 31
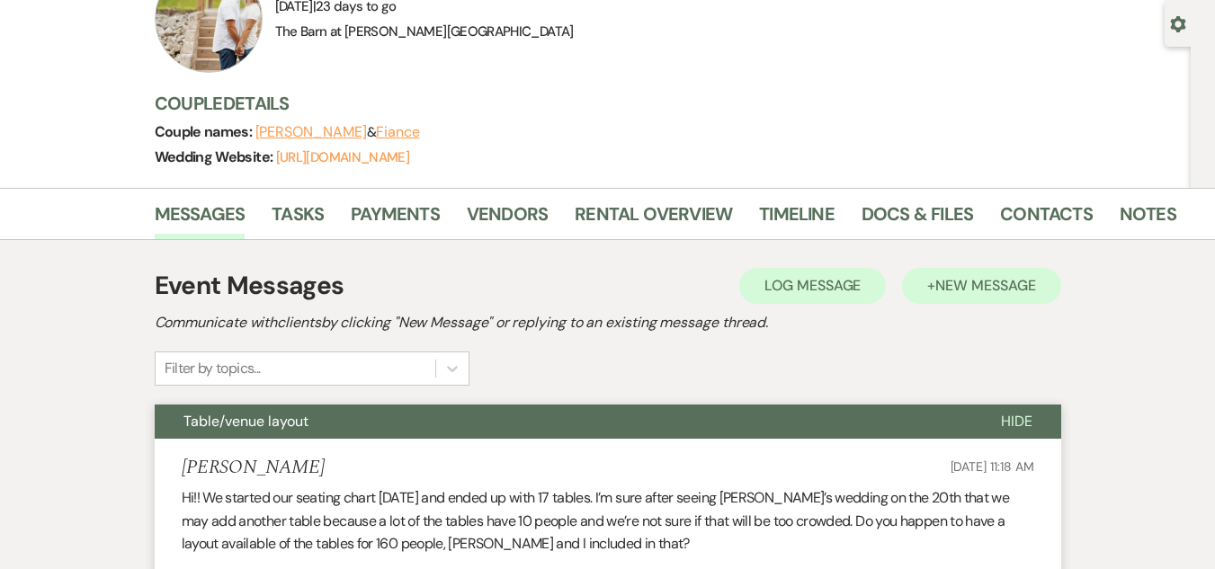
scroll to position [180, 0]
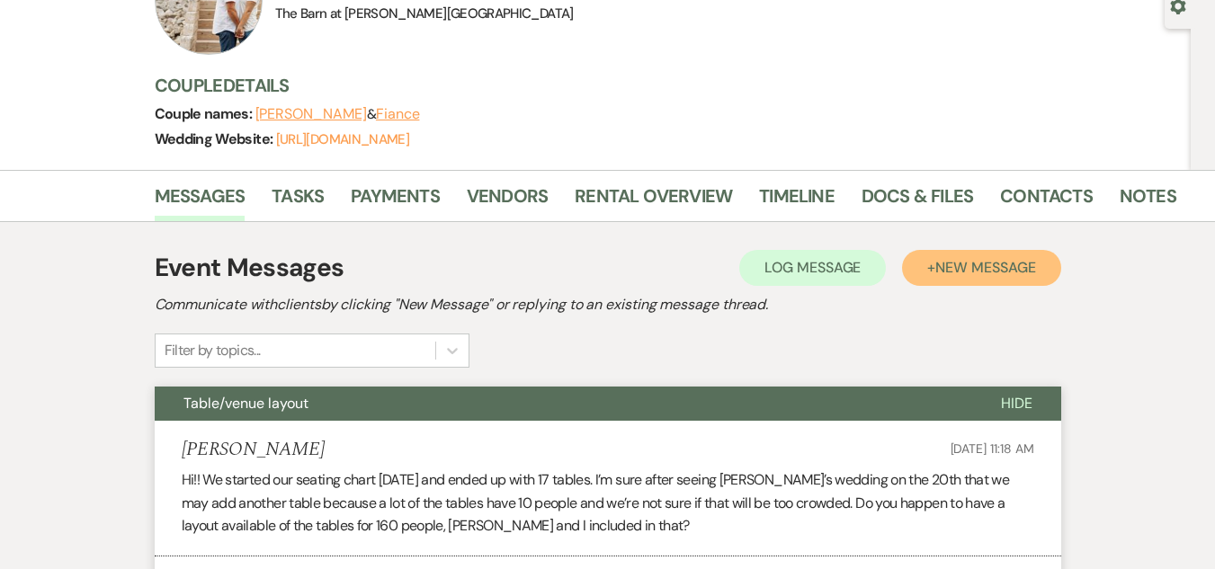
click at [985, 255] on button "+ New Message" at bounding box center [981, 268] width 158 height 36
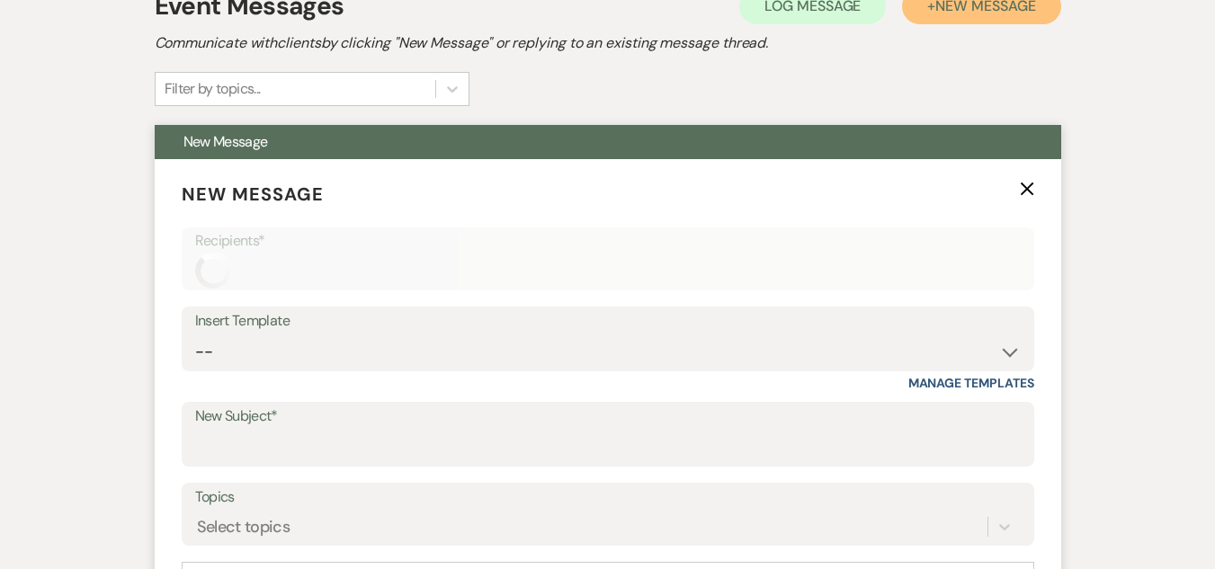
scroll to position [540, 0]
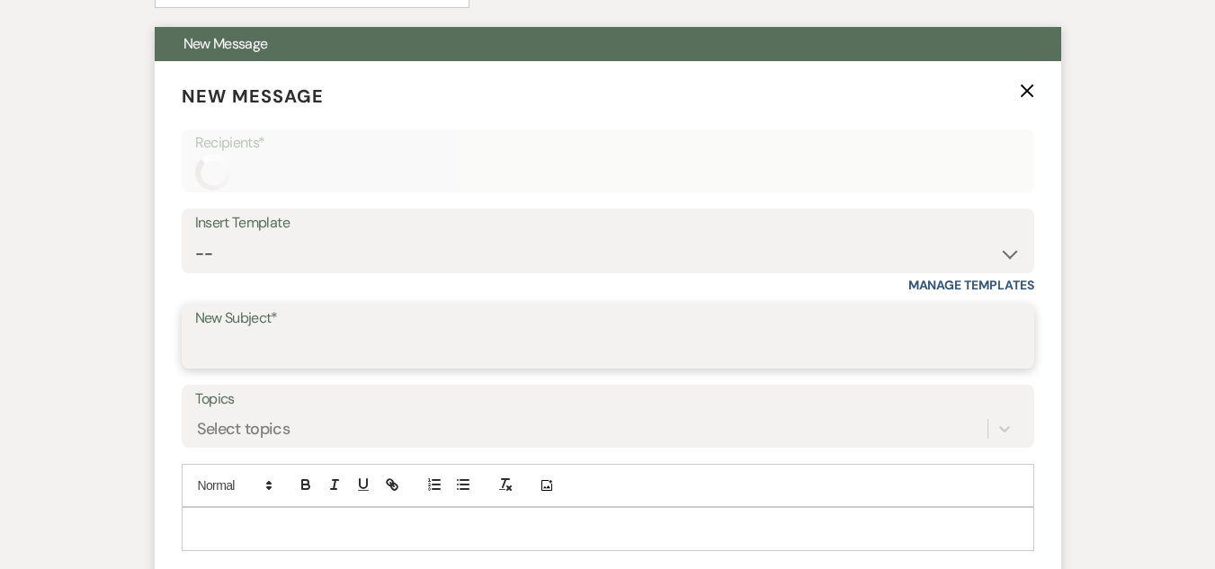
click at [550, 344] on input "New Subject*" at bounding box center [608, 349] width 826 height 35
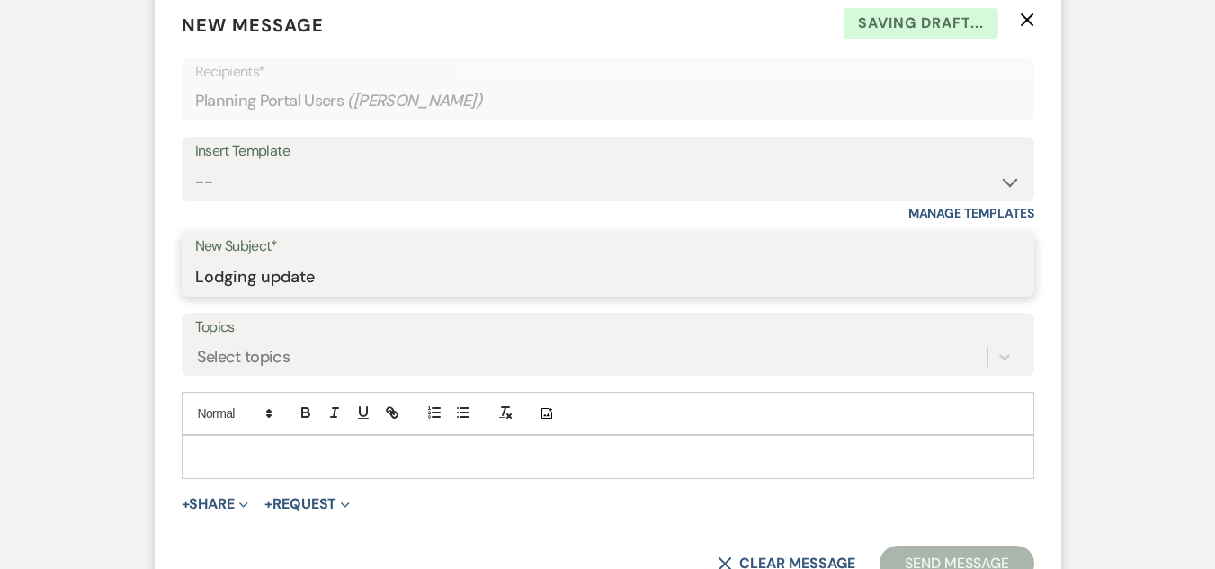
scroll to position [720, 0]
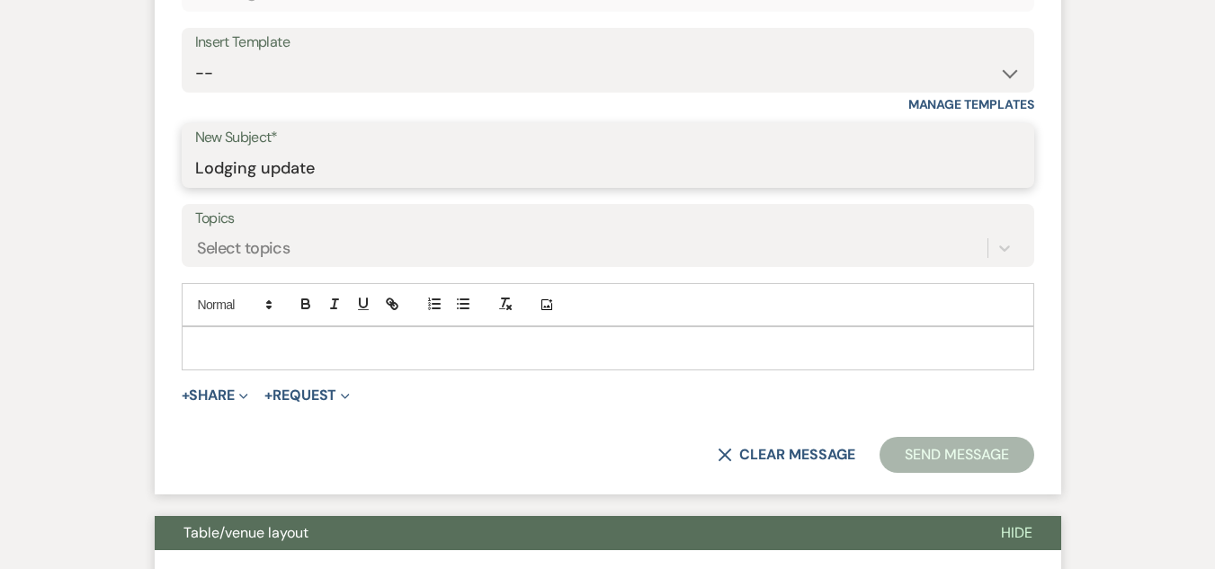
type input "Lodging update"
click at [604, 360] on div at bounding box center [608, 347] width 851 height 41
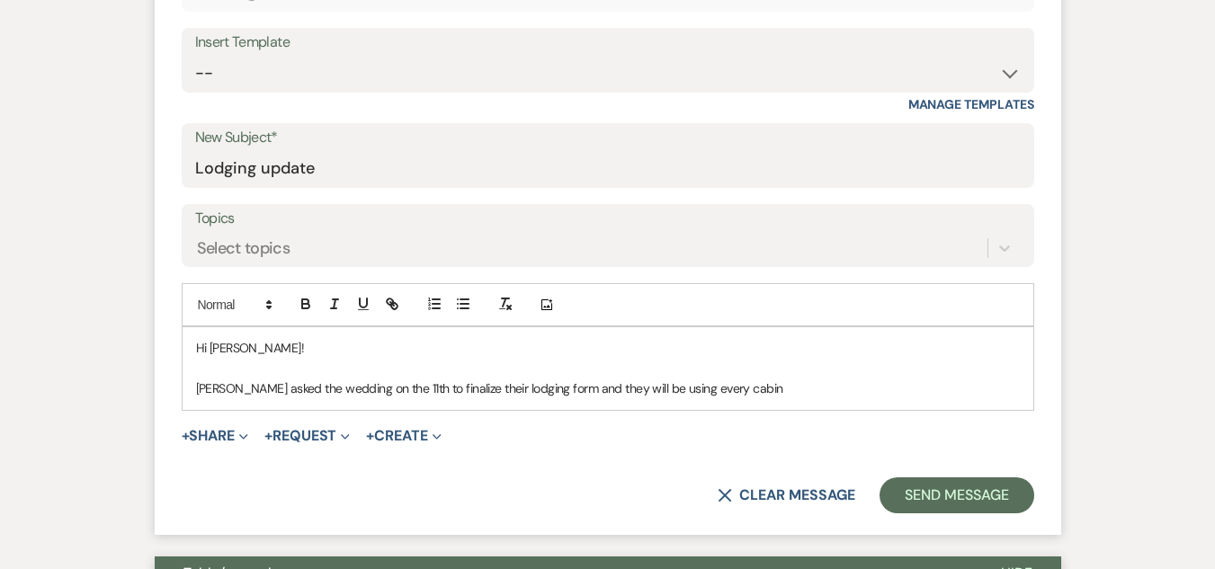
click at [736, 383] on p "Ihave asked the wedding on the 11th to finalize their lodging form and they wil…" at bounding box center [608, 389] width 824 height 20
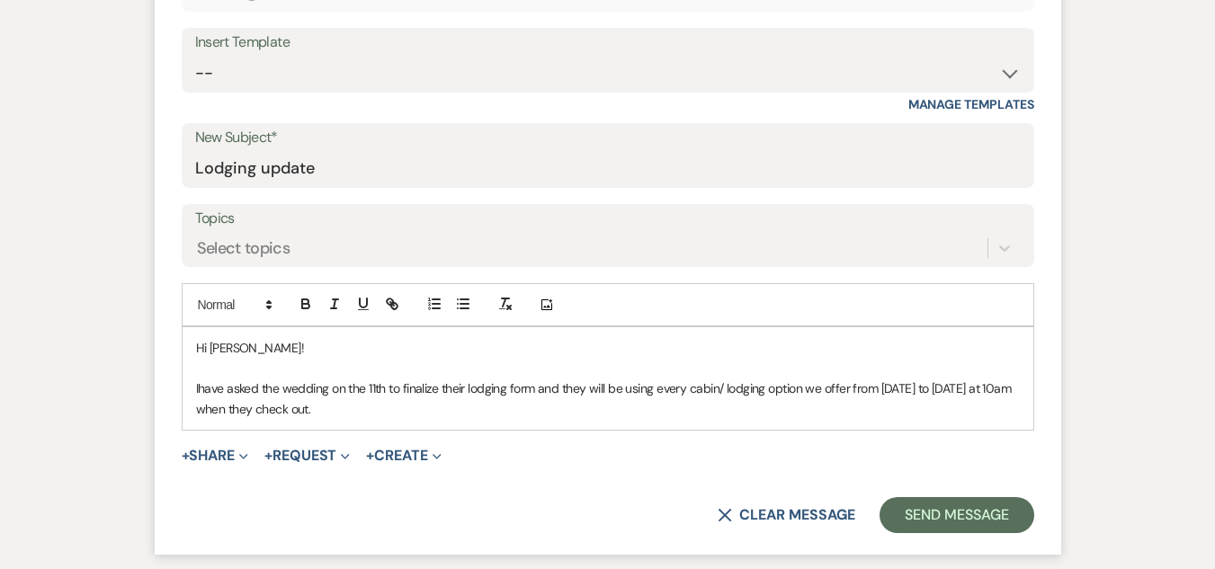
click at [196, 389] on p "Ihave asked the wedding on the 11th to finalize their lodging form and they wil…" at bounding box center [608, 399] width 824 height 40
drag, startPoint x: 327, startPoint y: 409, endPoint x: 165, endPoint y: 409, distance: 161.9
click at [165, 409] on form "New Message X Saving draft... Recipients* Planning Portal Users ( Savanna Nicke…" at bounding box center [608, 218] width 907 height 674
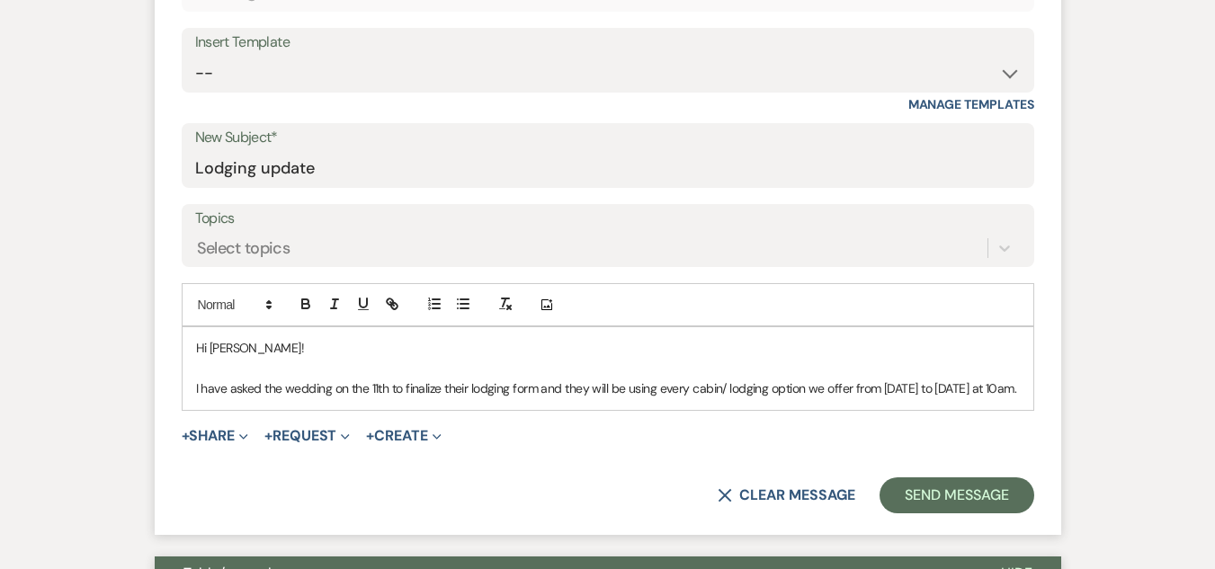
click at [932, 386] on p "I have asked the wedding on the 11th to finalize their lodging form and they wi…" at bounding box center [608, 389] width 824 height 20
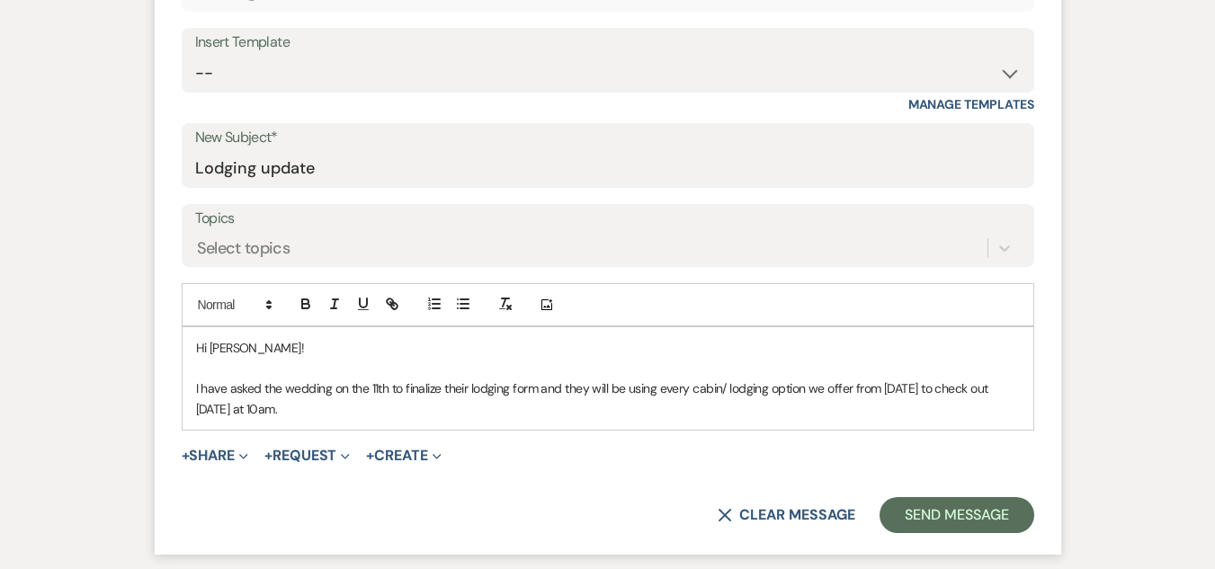
click at [372, 425] on div "Hi Savanna! I have asked the wedding on the 11th to finalize their lodging form…" at bounding box center [608, 378] width 851 height 103
click at [193, 392] on div "Hi Savanna! I have asked the wedding on the 11th to finalize their lodging form…" at bounding box center [608, 378] width 851 height 103
click at [604, 416] on p "I wanted to update you on our cabin availability. I have asked the wedding on t…" at bounding box center [608, 399] width 824 height 40
click at [447, 387] on p "I wanted to update you on our cabin availability. I have asked the wedding on t…" at bounding box center [608, 399] width 824 height 40
click at [470, 415] on p "I wanted to update you on our cabin availability for your wedding. I have asked…" at bounding box center [608, 399] width 824 height 40
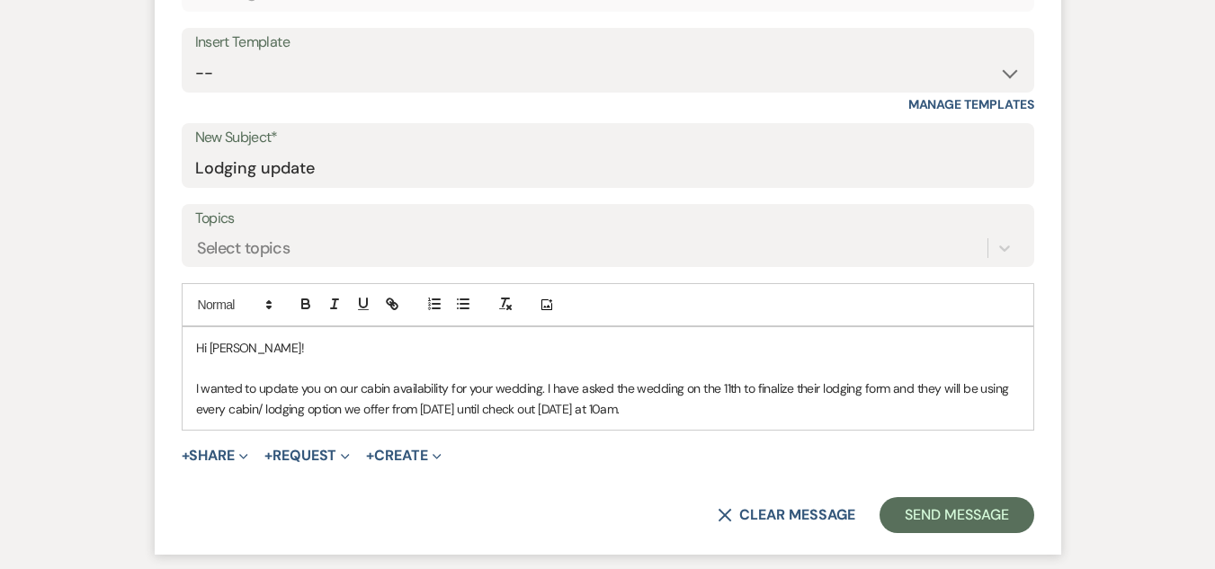
click at [697, 411] on p "I wanted to update you on our cabin availability for your wedding. I have asked…" at bounding box center [608, 399] width 824 height 40
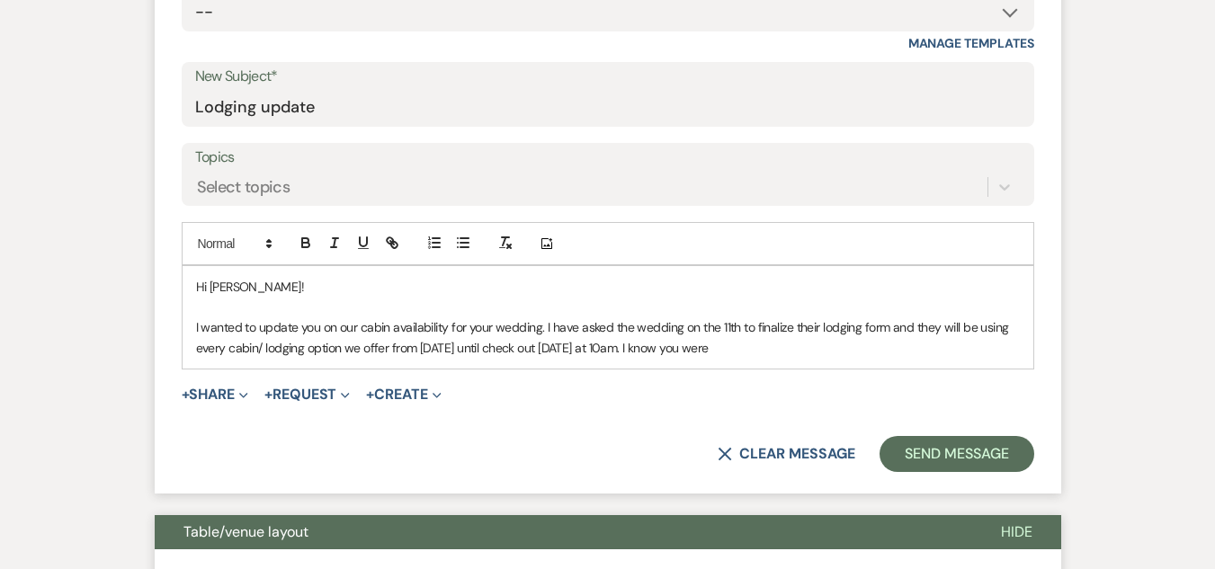
scroll to position [810, 0]
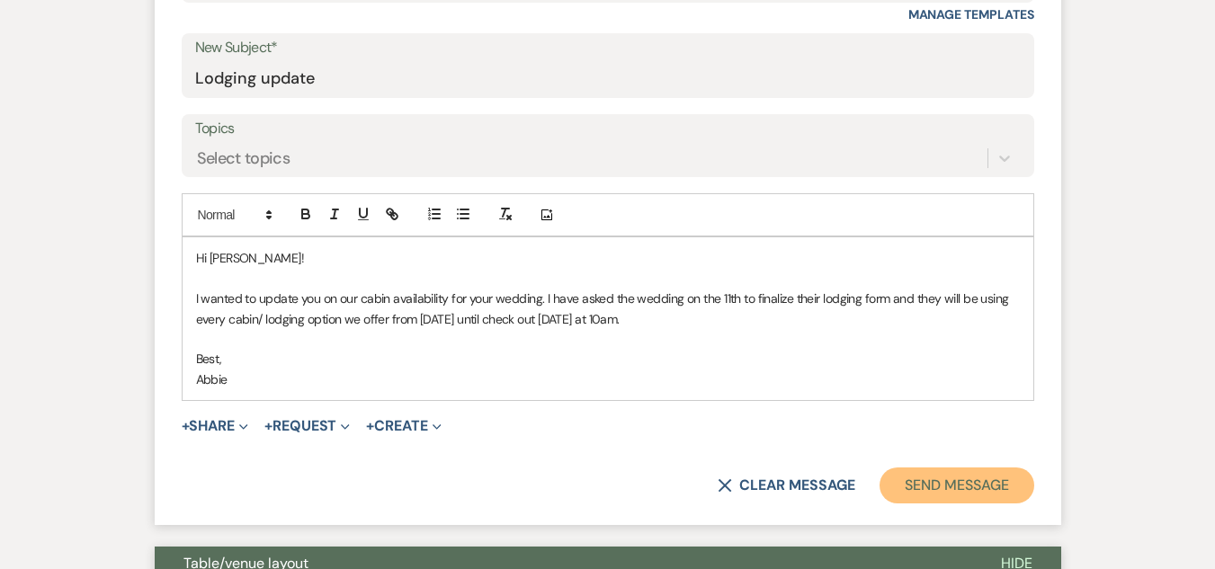
click at [938, 484] on button "Send Message" at bounding box center [957, 486] width 154 height 36
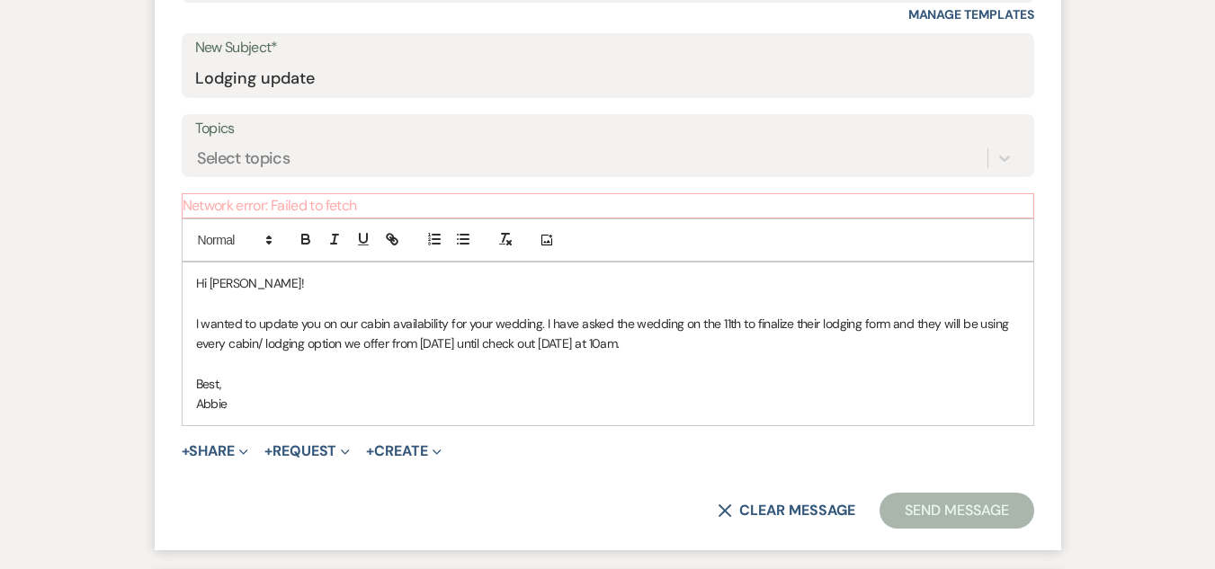
click at [853, 460] on div "+ Share Expand Doc Upload Documents Add Photo Images Pref Vendors Preferred ven…" at bounding box center [608, 452] width 853 height 22
click at [950, 504] on button "Send Message" at bounding box center [957, 511] width 154 height 36
click at [950, 503] on button "Send Message" at bounding box center [957, 511] width 154 height 36
click at [738, 381] on p "Best," at bounding box center [608, 384] width 824 height 20
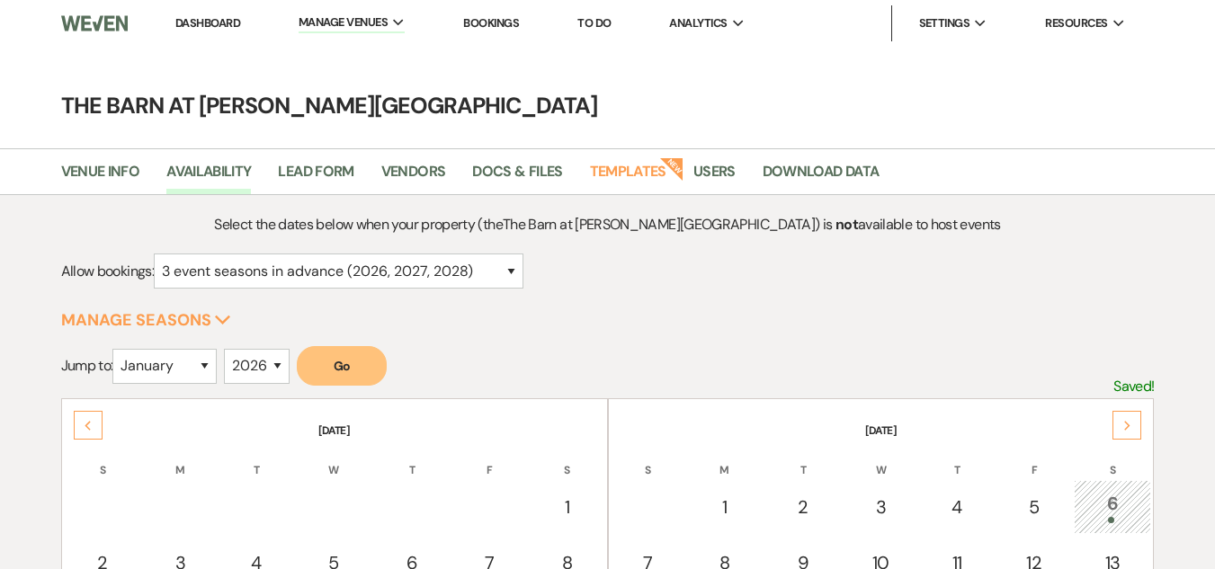
select select "3"
select select "2026"
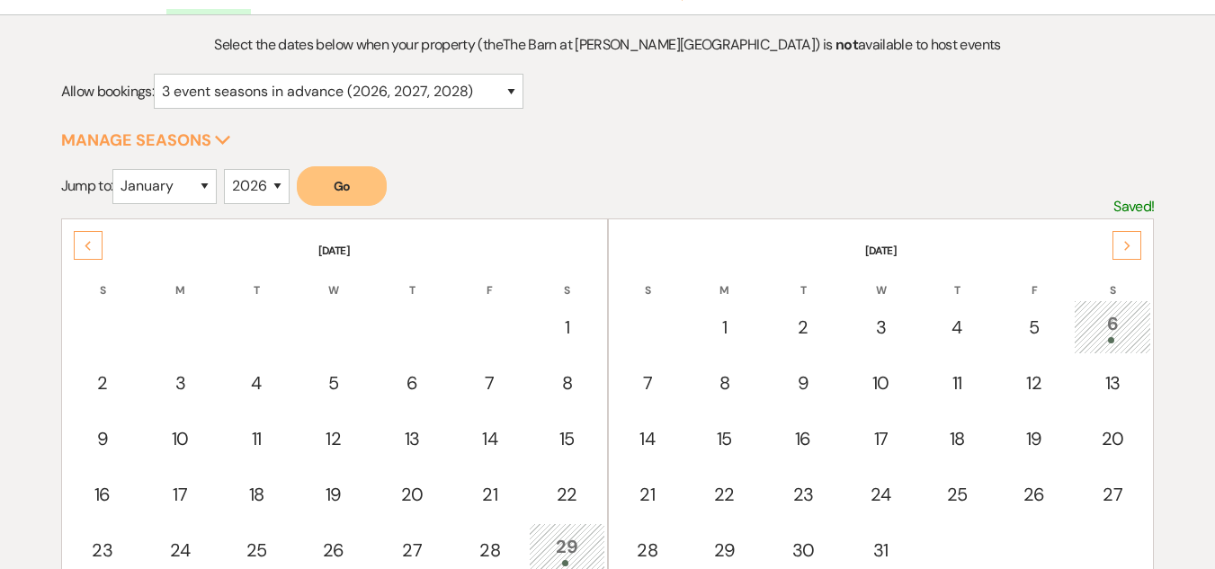
click at [1123, 241] on icon "Next" at bounding box center [1127, 246] width 9 height 11
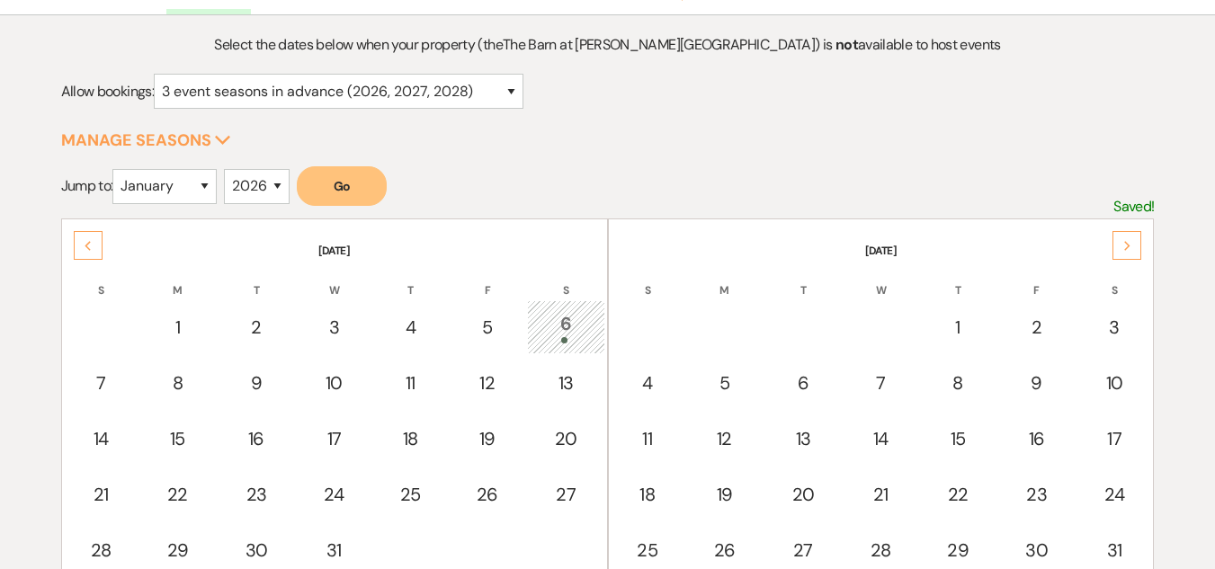
click at [1123, 241] on icon "Next" at bounding box center [1127, 246] width 9 height 11
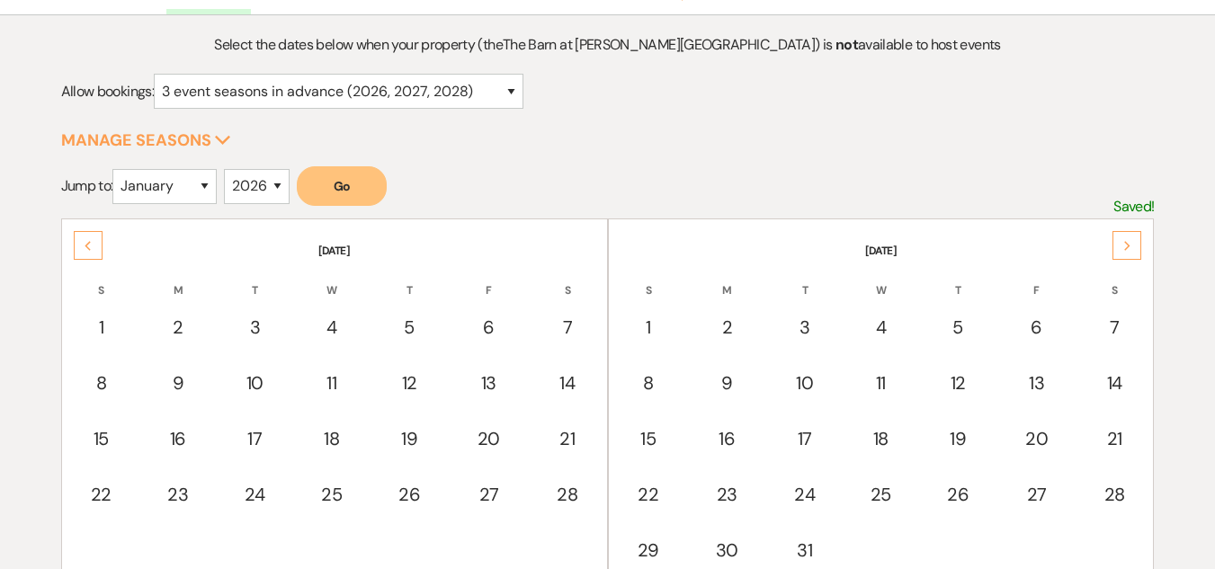
click at [1123, 241] on icon "Next" at bounding box center [1127, 246] width 9 height 11
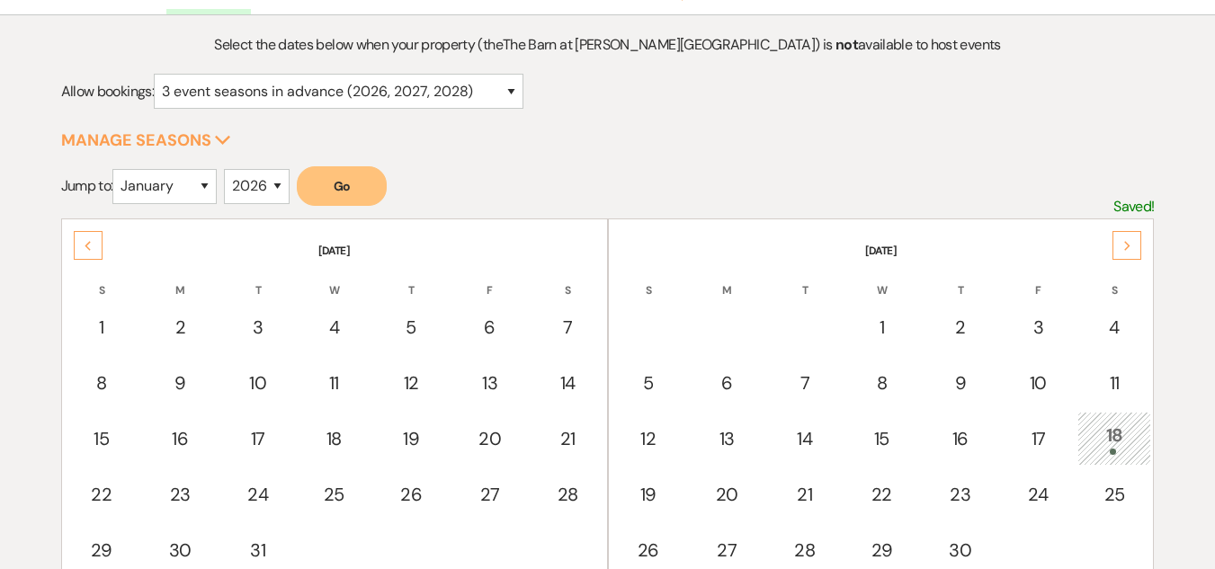
click at [1123, 241] on icon "Next" at bounding box center [1127, 246] width 9 height 11
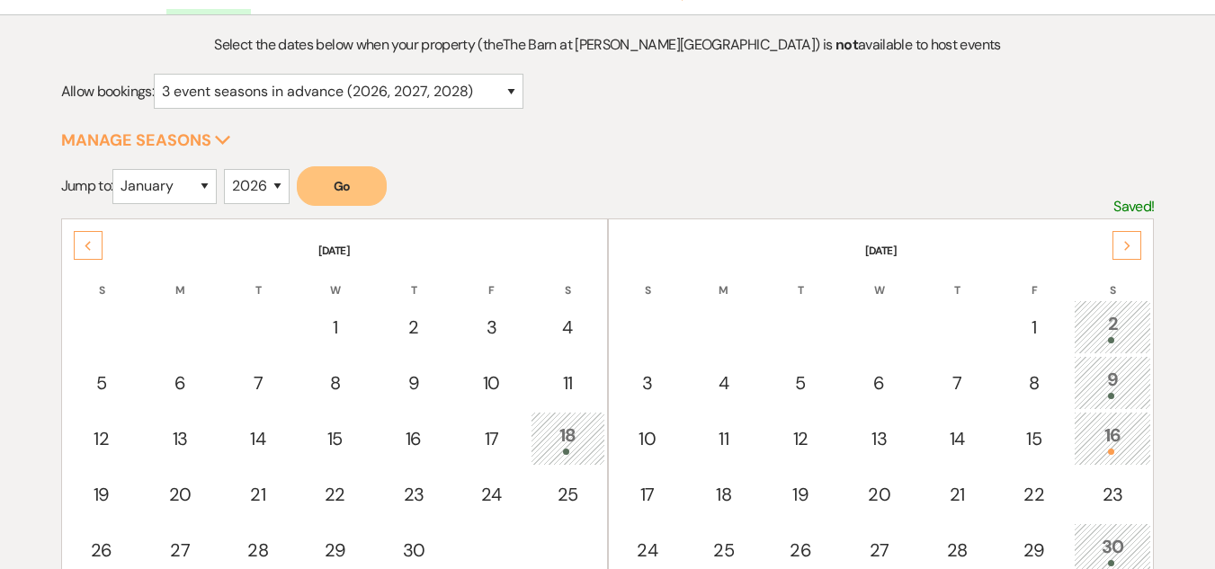
click at [1123, 241] on icon "Next" at bounding box center [1127, 246] width 9 height 11
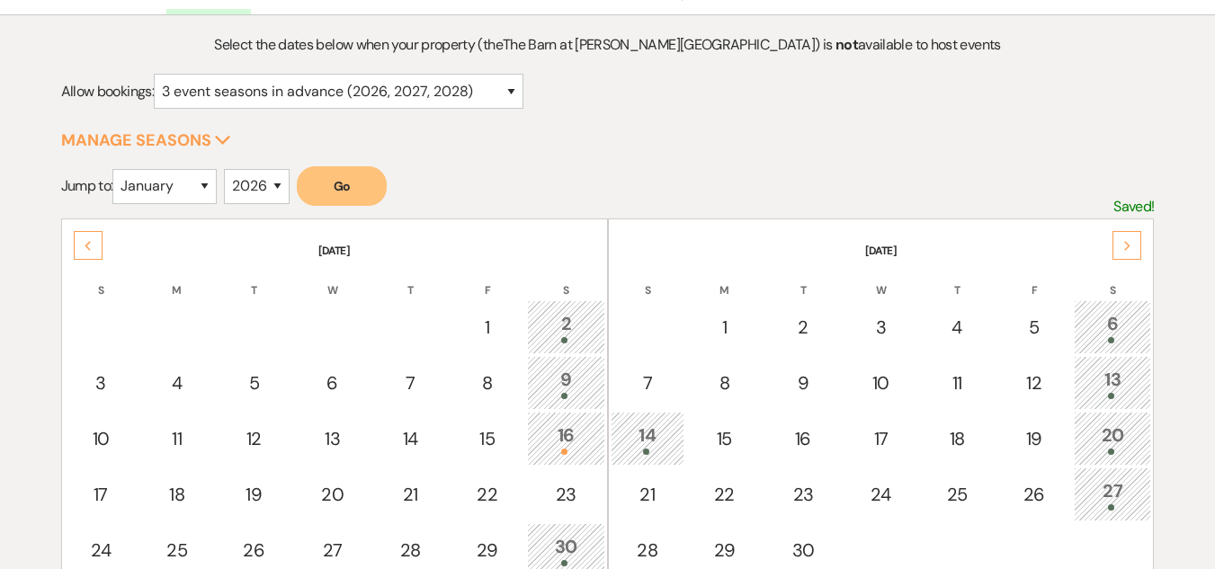
drag, startPoint x: 0, startPoint y: 0, endPoint x: 1123, endPoint y: 242, distance: 1149.2
click at [1123, 242] on icon "Next" at bounding box center [1127, 246] width 9 height 11
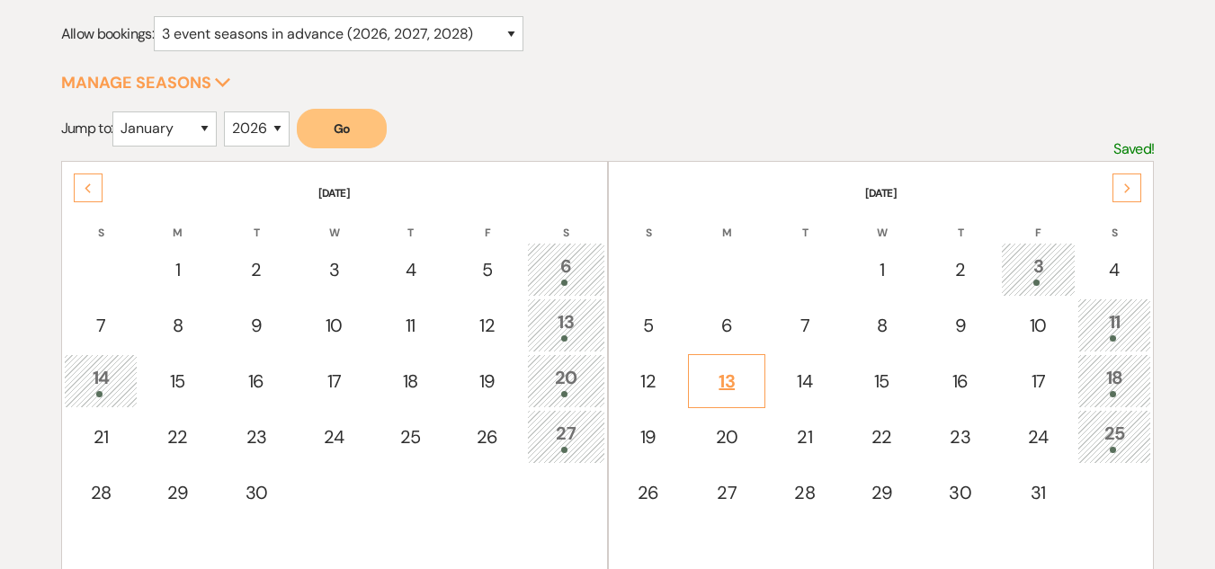
scroll to position [270, 0]
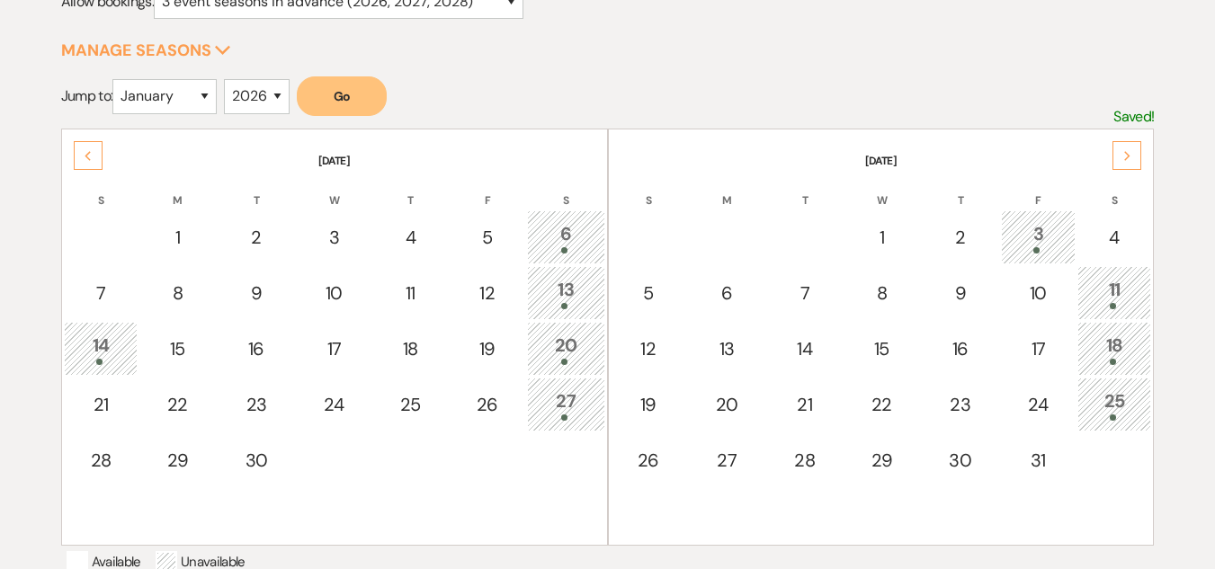
drag, startPoint x: 1125, startPoint y: 148, endPoint x: 1119, endPoint y: 157, distance: 11.0
click at [1124, 149] on div "Next" at bounding box center [1127, 155] width 29 height 29
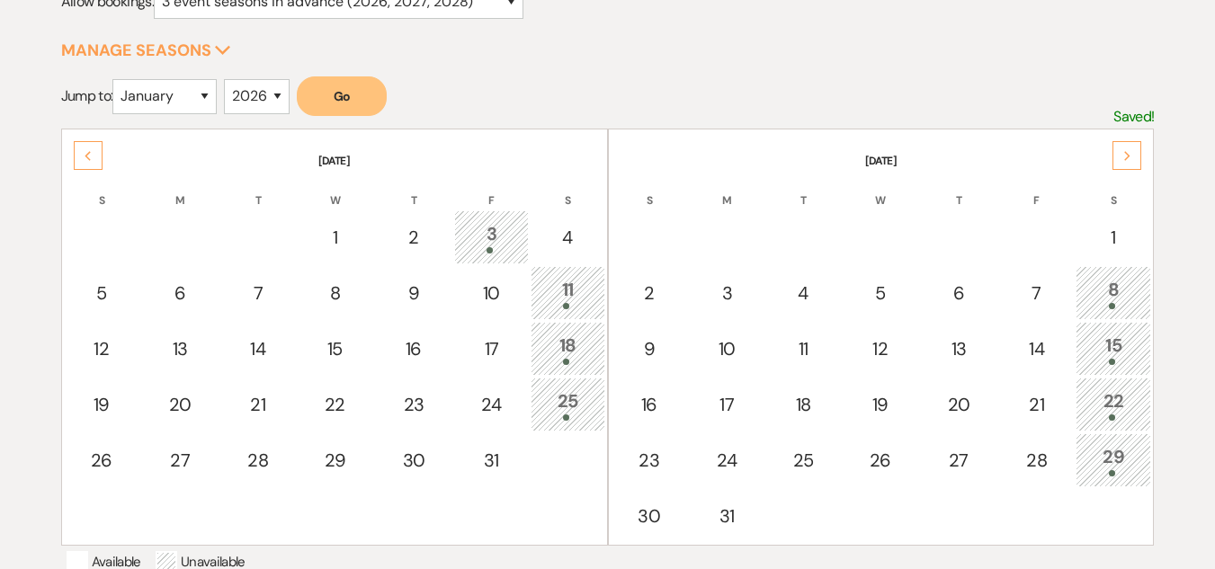
click at [1117, 158] on div "Next" at bounding box center [1127, 155] width 29 height 29
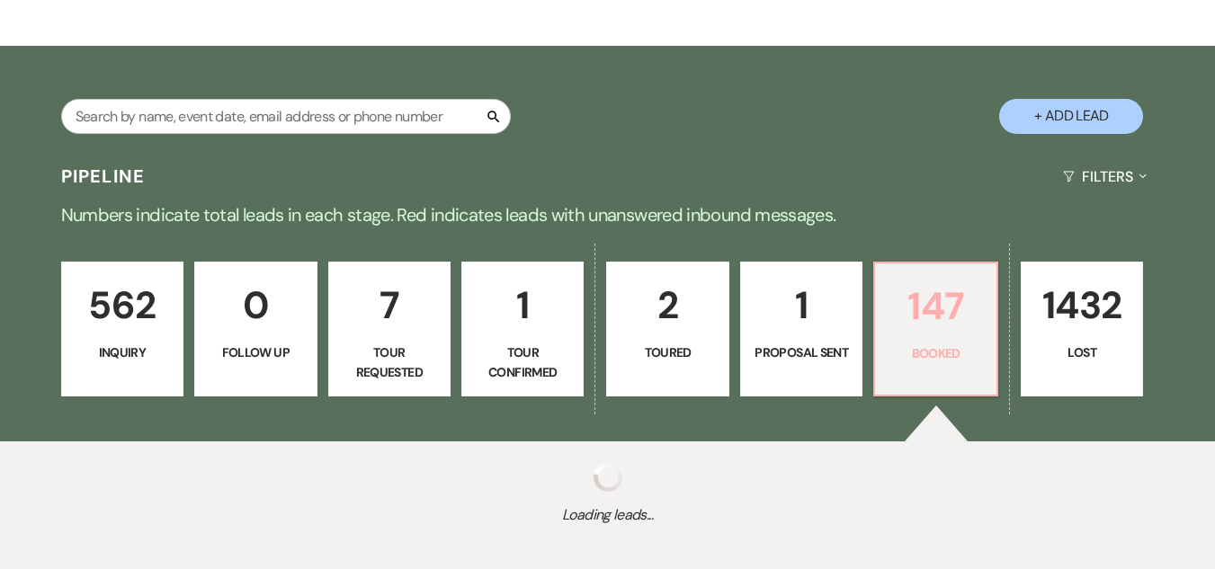
scroll to position [270, 0]
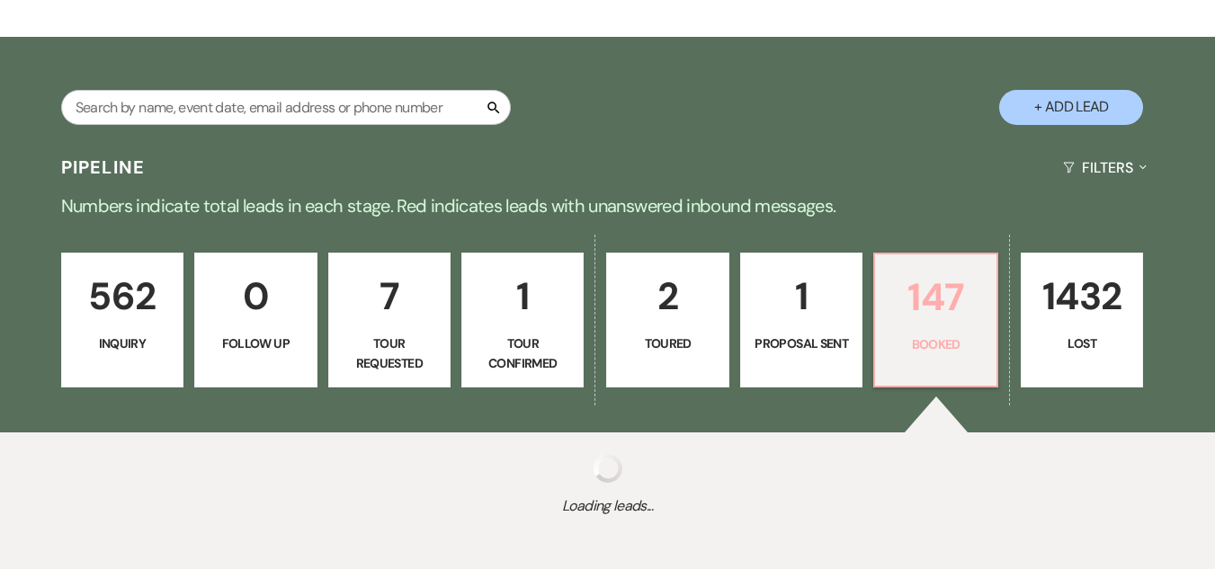
click at [928, 279] on p "147" at bounding box center [935, 297] width 99 height 60
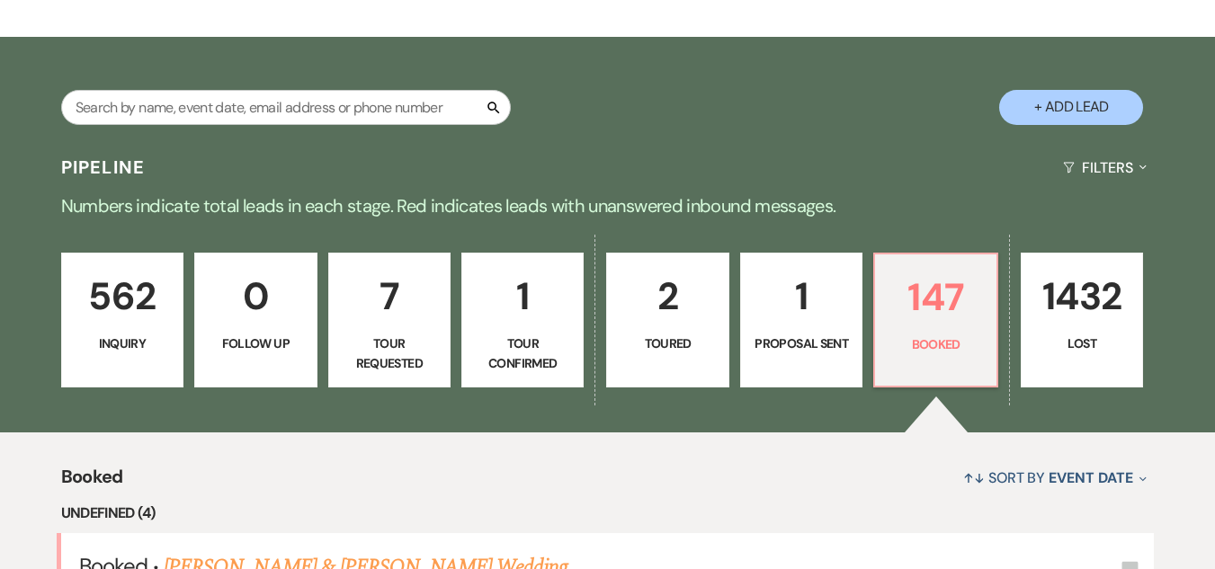
click at [272, 199] on p "Numbers indicate total leads in each stage. Red indicates leads with unanswered…" at bounding box center [607, 206] width 1215 height 29
click at [404, 122] on input "text" at bounding box center [286, 107] width 450 height 35
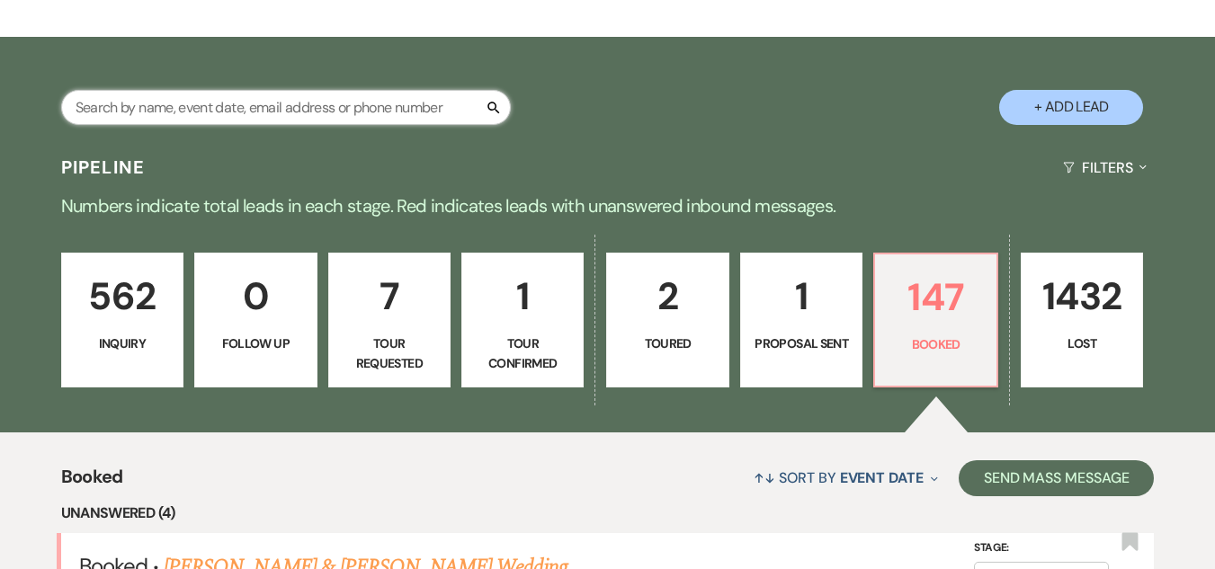
scroll to position [810, 0]
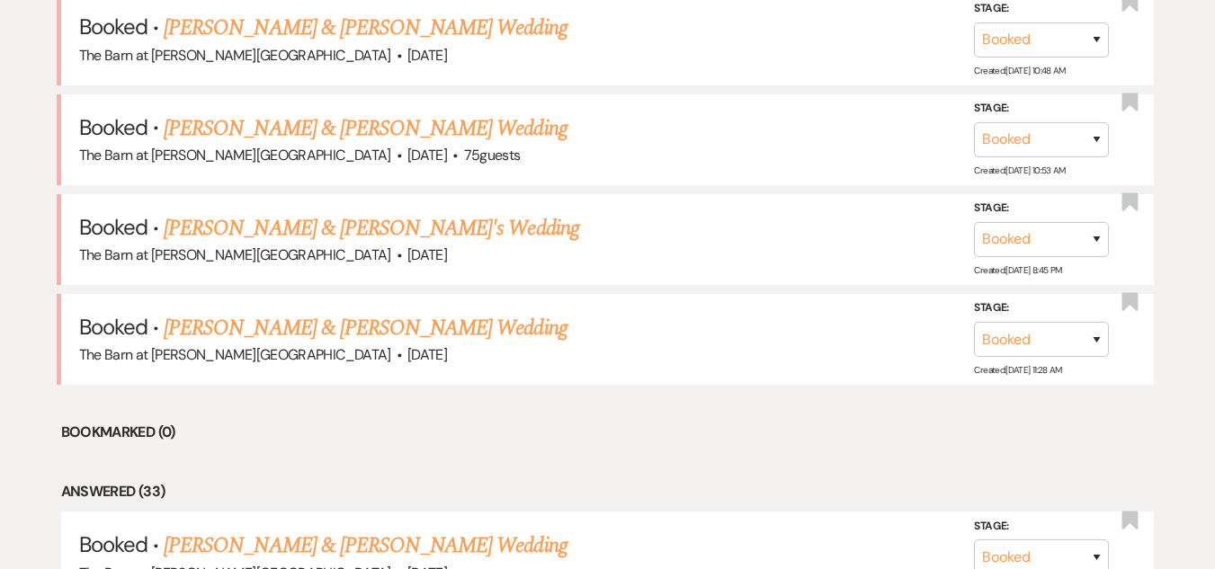
click at [404, 122] on link "[PERSON_NAME] & [PERSON_NAME] Wedding" at bounding box center [365, 128] width 403 height 32
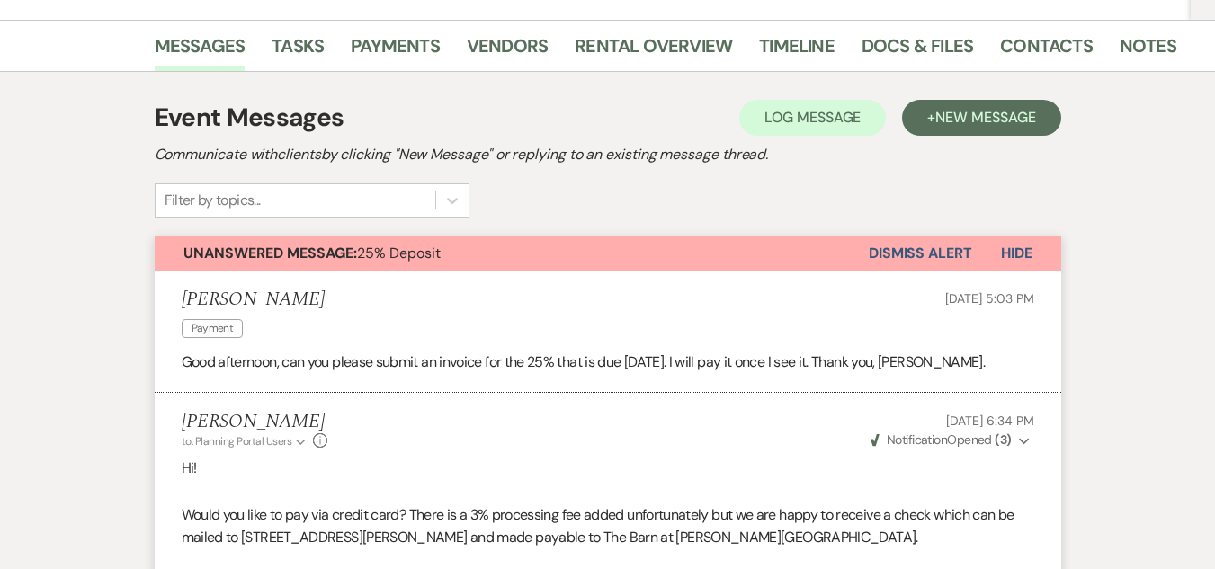
scroll to position [181, 0]
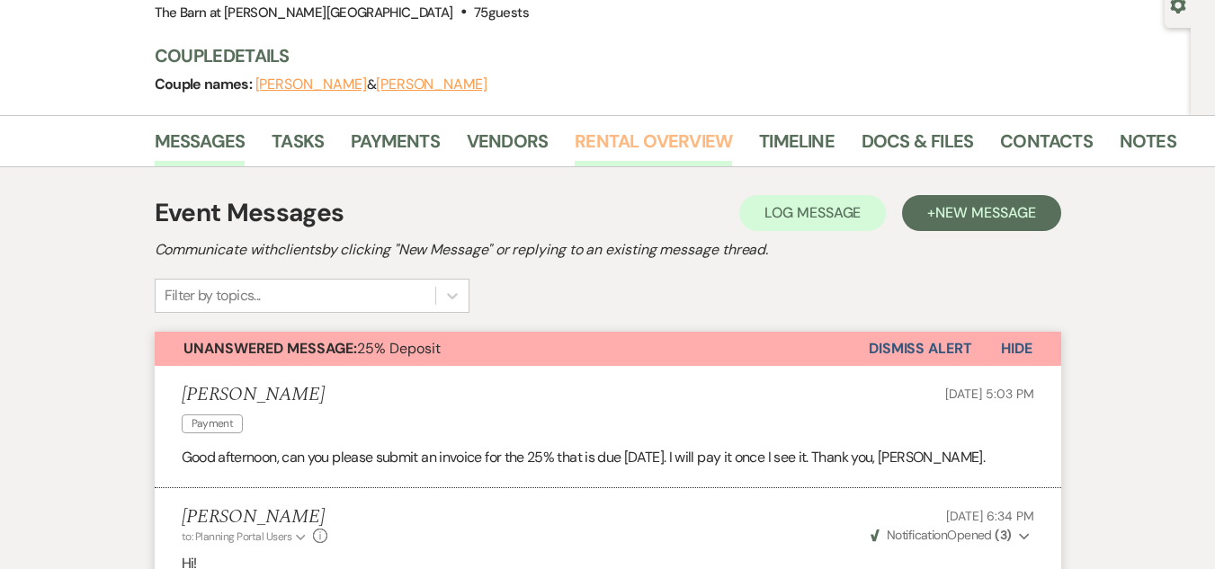
click at [610, 144] on link "Rental Overview" at bounding box center [653, 147] width 157 height 40
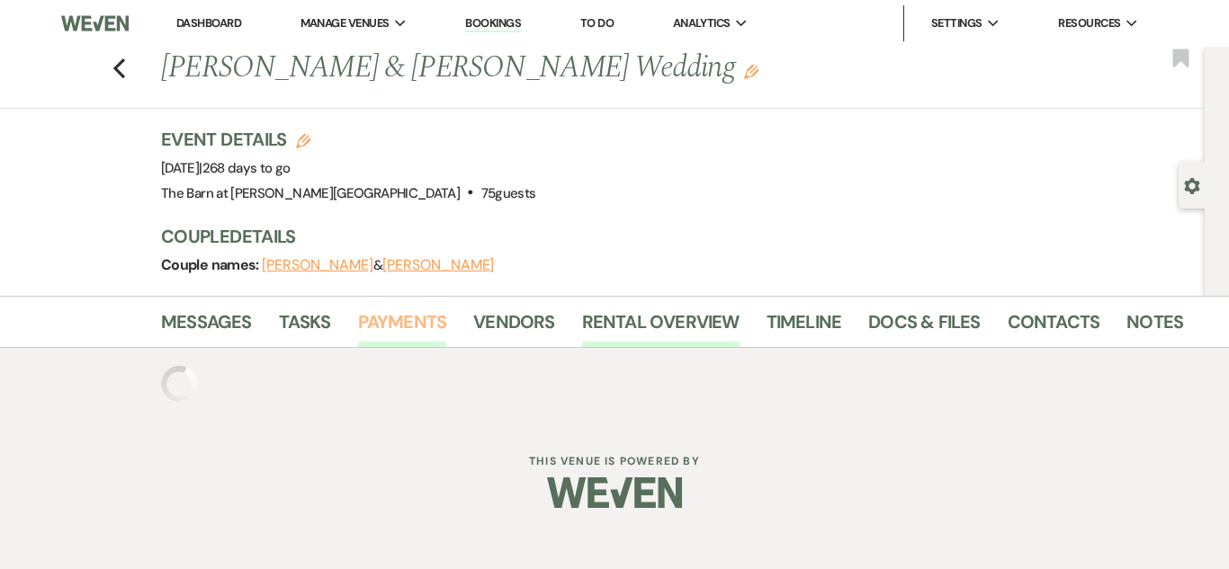
click at [379, 323] on link "Payments" at bounding box center [402, 328] width 89 height 40
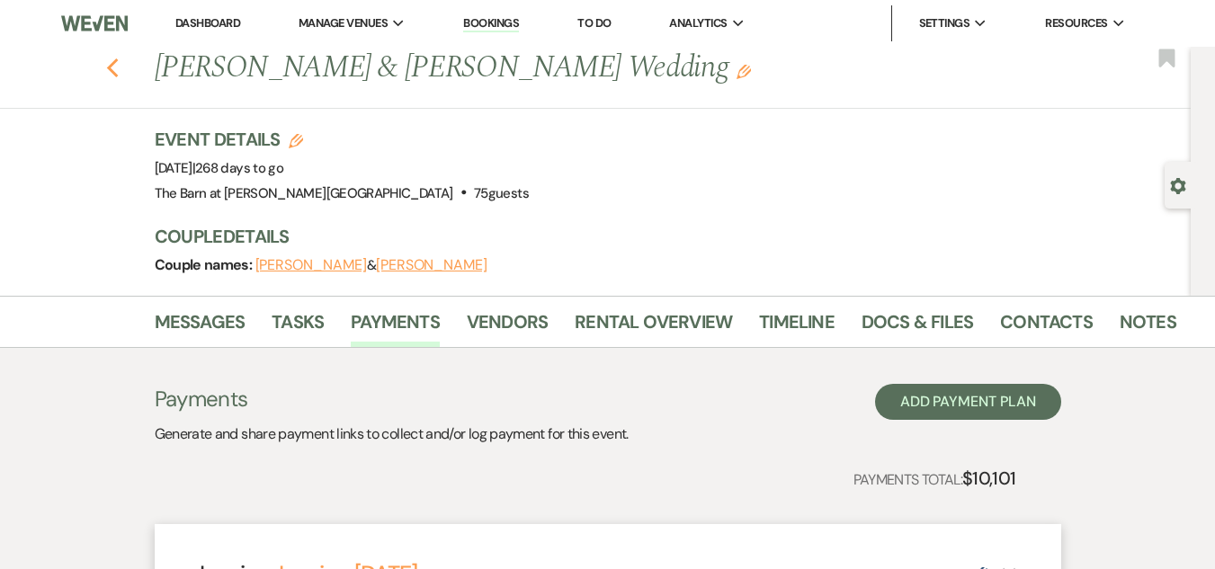
click at [117, 67] on use "button" at bounding box center [112, 68] width 12 height 20
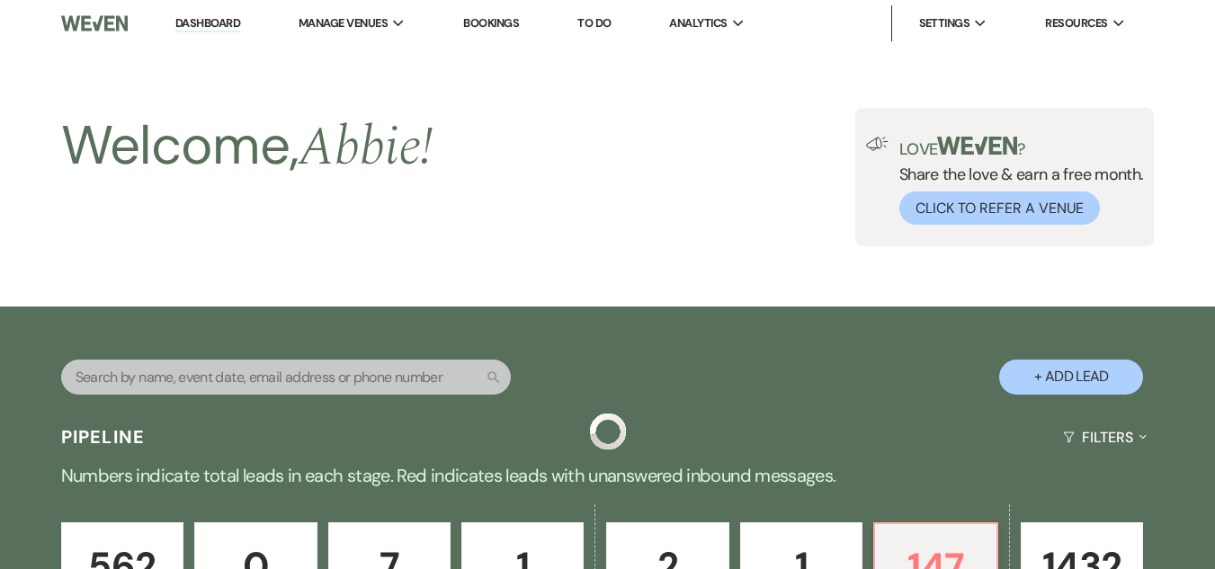
scroll to position [810, 0]
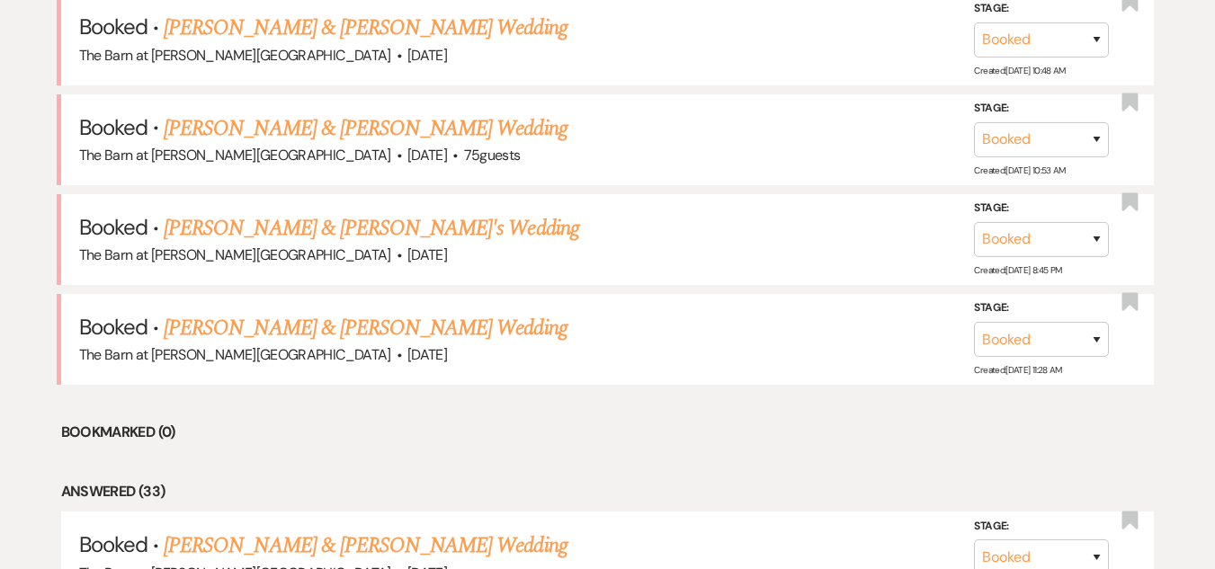
click at [331, 219] on link "[PERSON_NAME] & [PERSON_NAME]'s Wedding" at bounding box center [372, 228] width 416 height 32
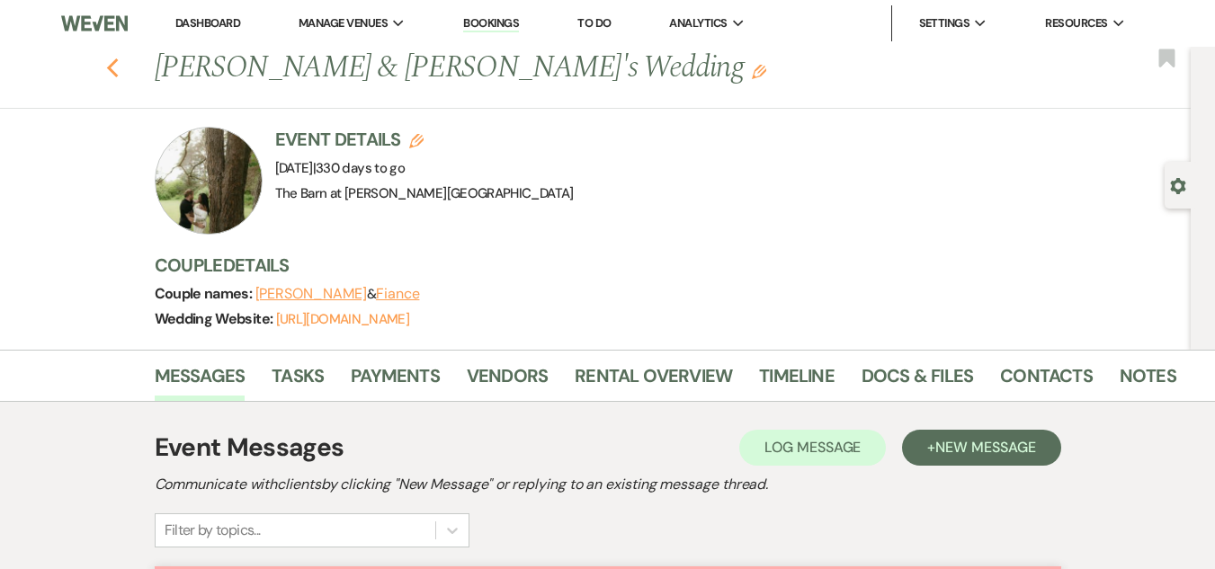
click at [120, 67] on icon "Previous" at bounding box center [112, 69] width 13 height 22
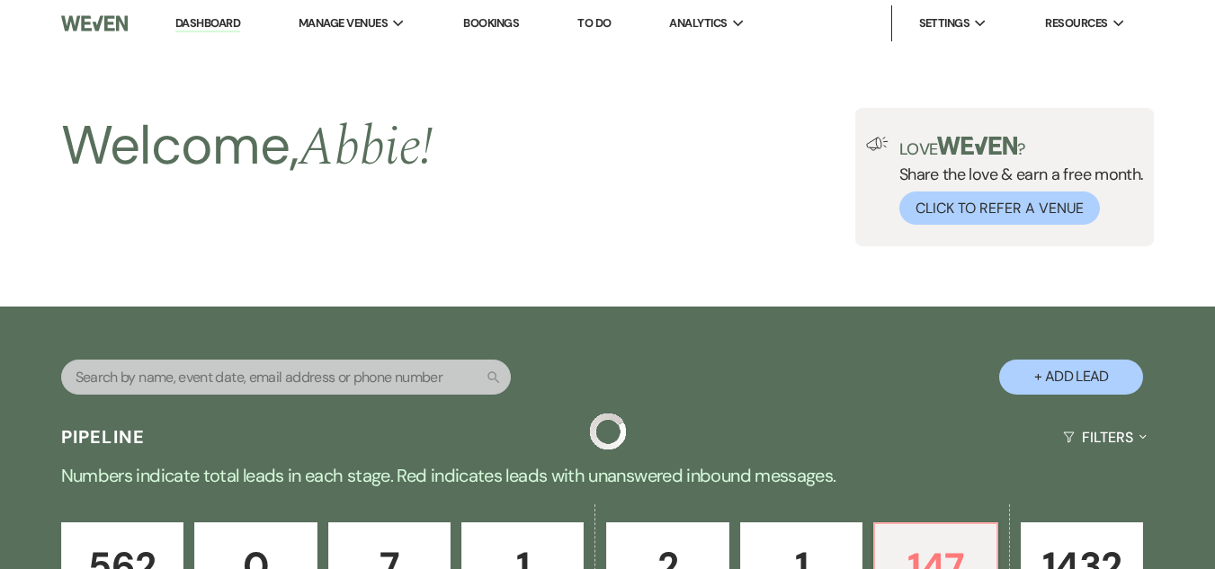
scroll to position [810, 0]
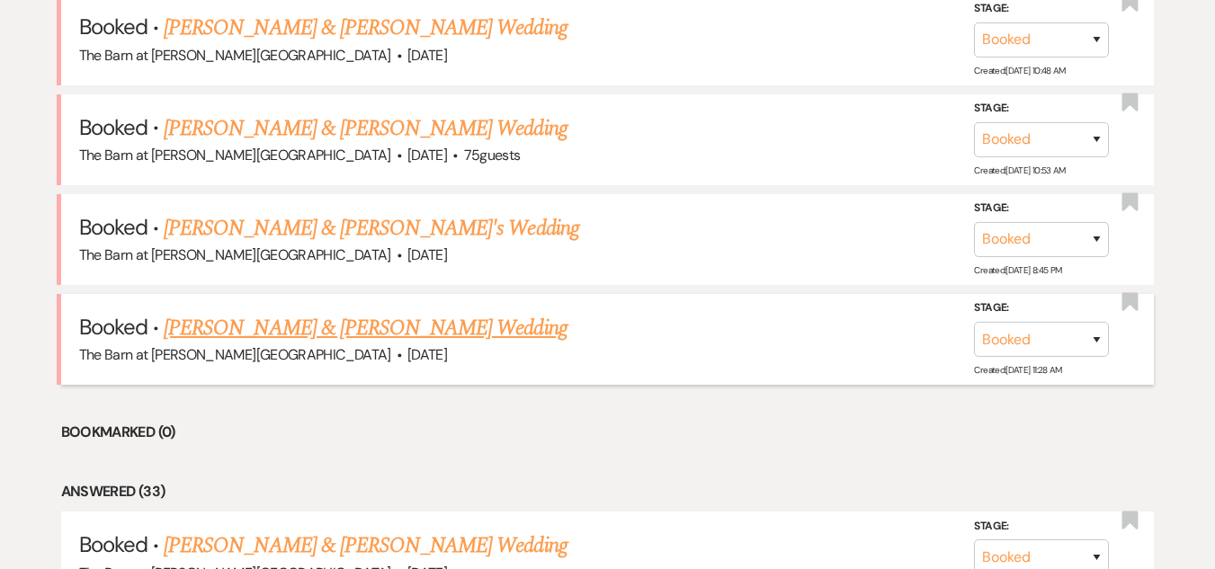
click at [244, 331] on link "[PERSON_NAME] & [PERSON_NAME] Wedding" at bounding box center [365, 328] width 403 height 32
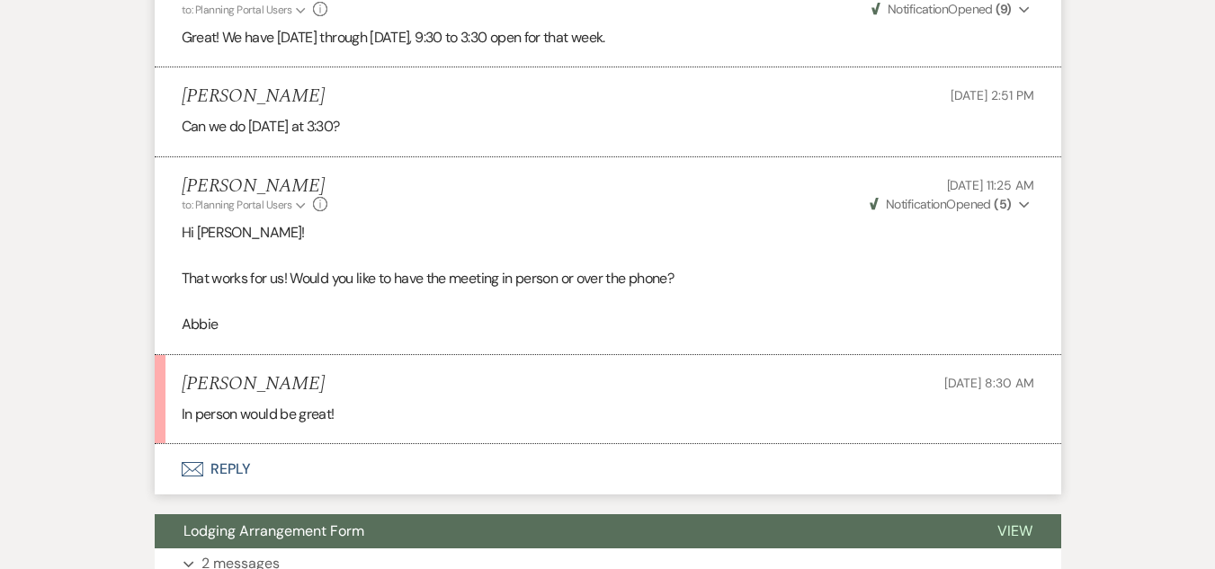
scroll to position [3238, 0]
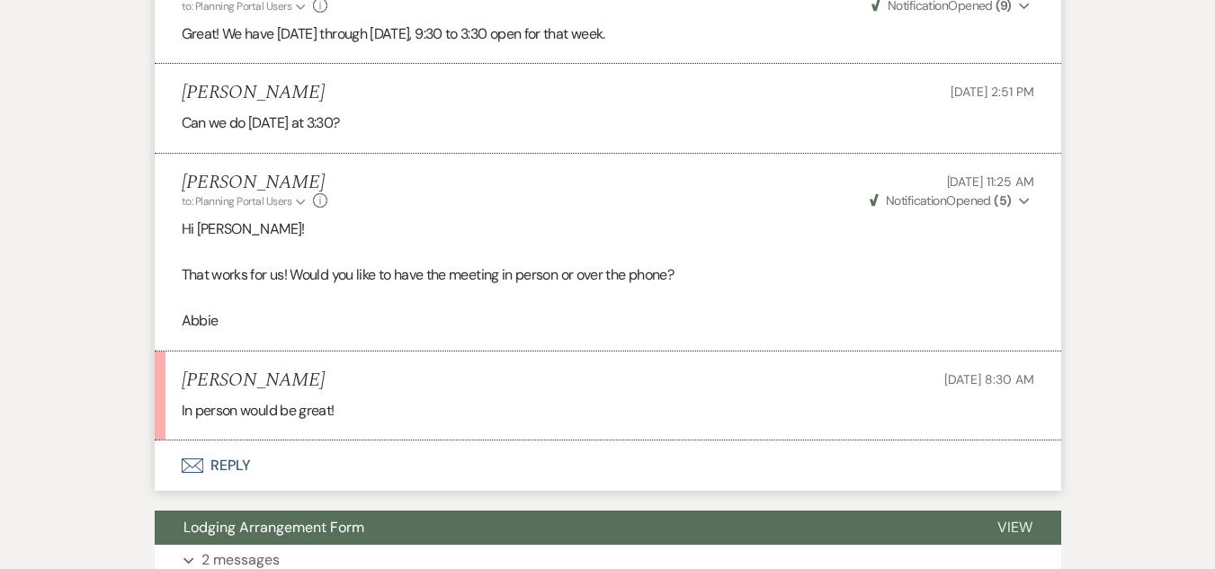
click at [233, 441] on button "Envelope Reply" at bounding box center [608, 466] width 907 height 50
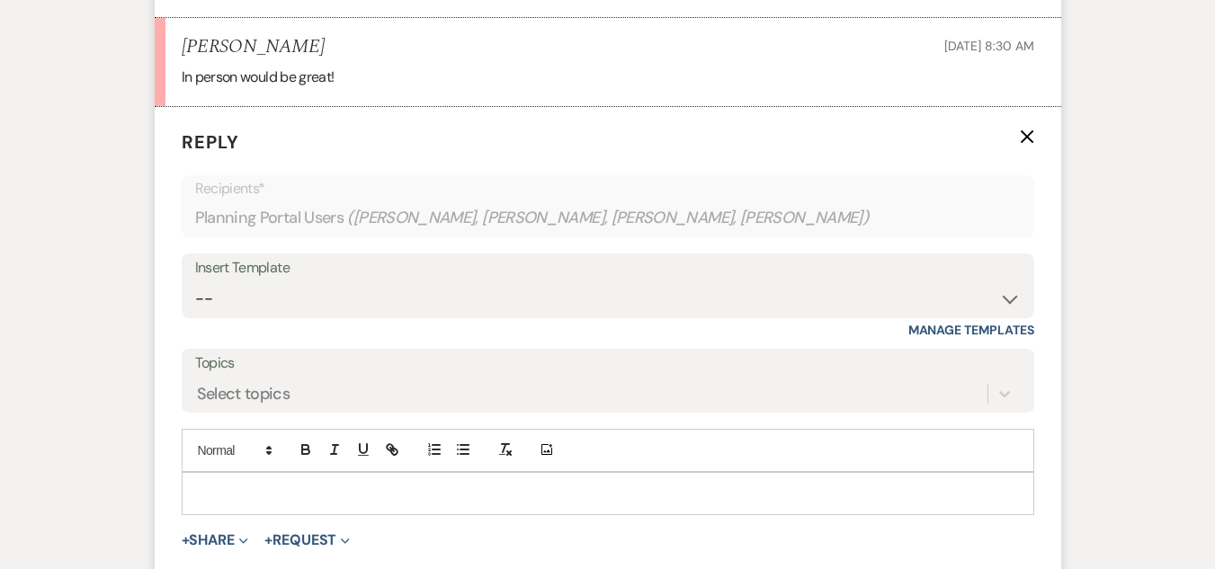
scroll to position [3591, 0]
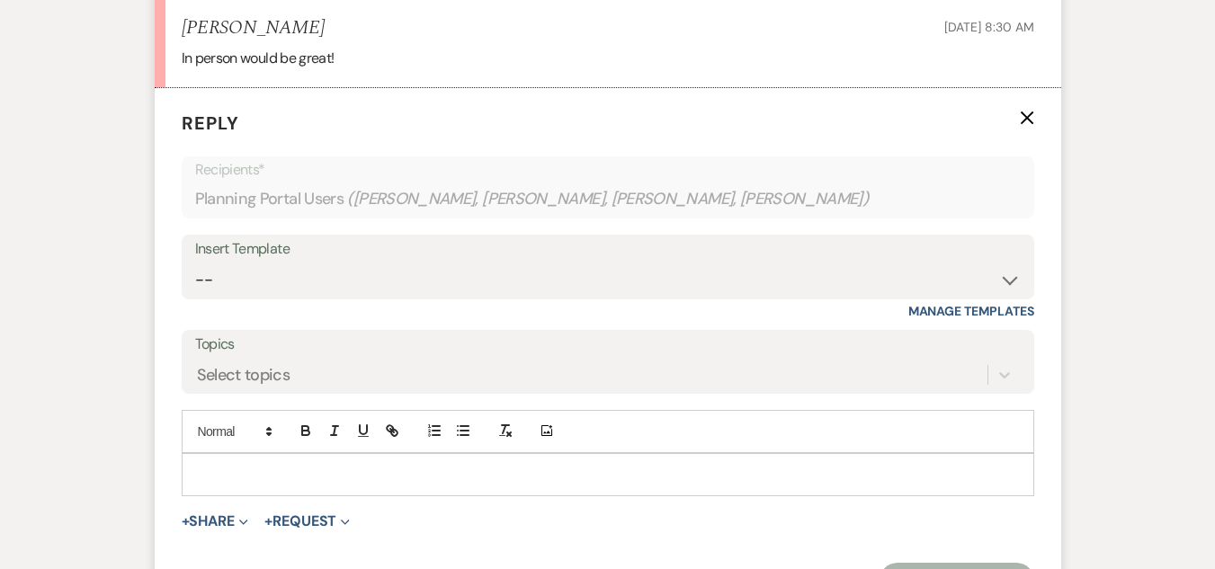
click at [349, 465] on p at bounding box center [608, 475] width 824 height 20
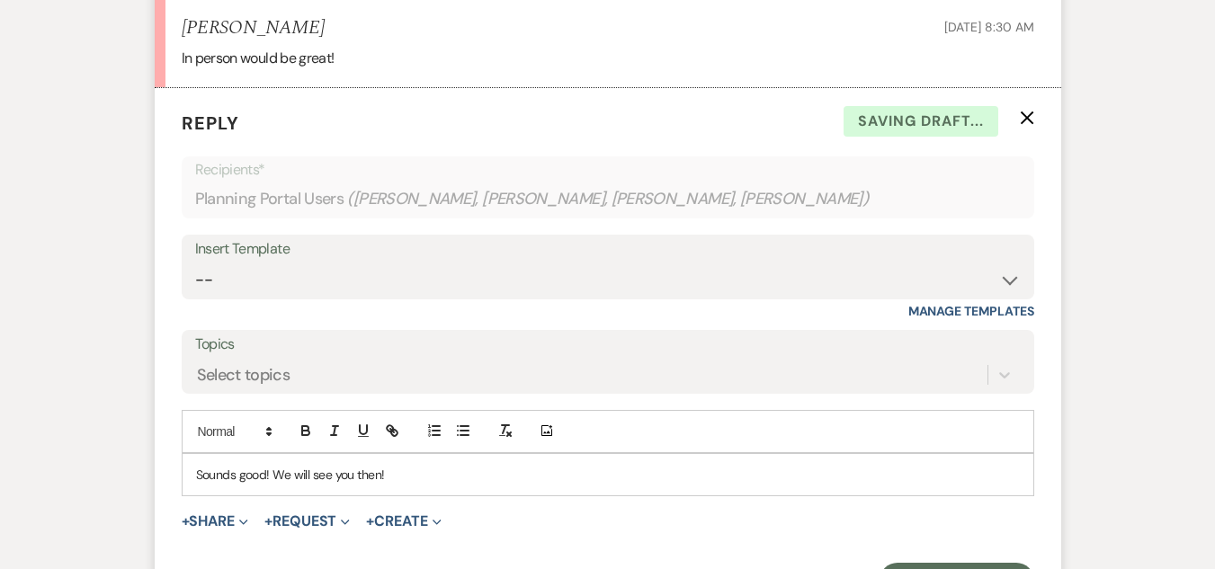
scroll to position [3681, 0]
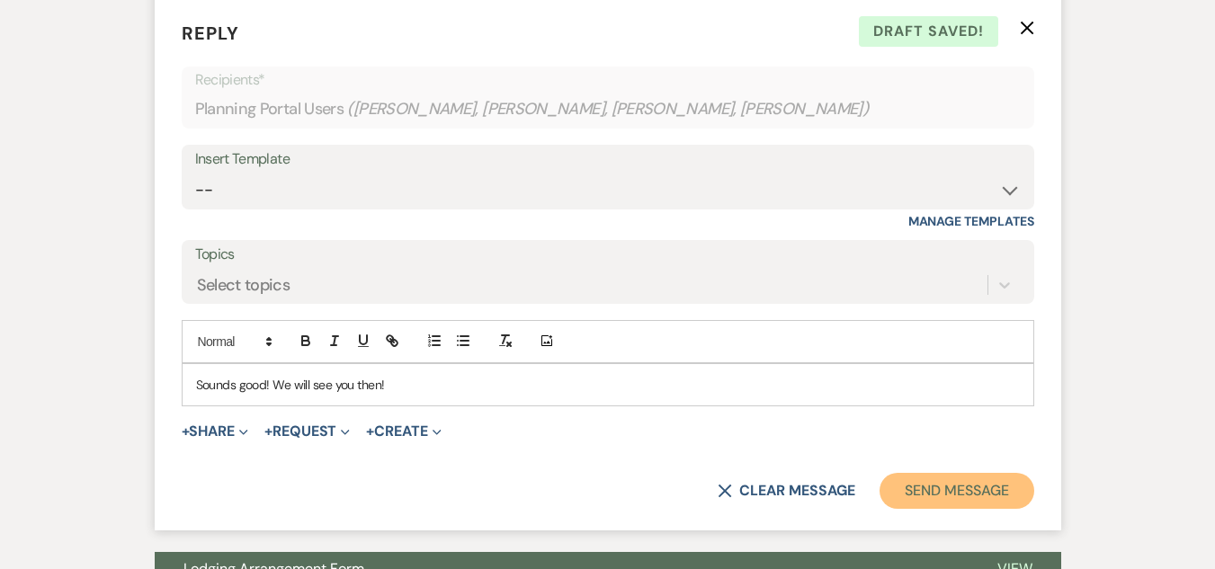
click at [954, 473] on button "Send Message" at bounding box center [957, 491] width 154 height 36
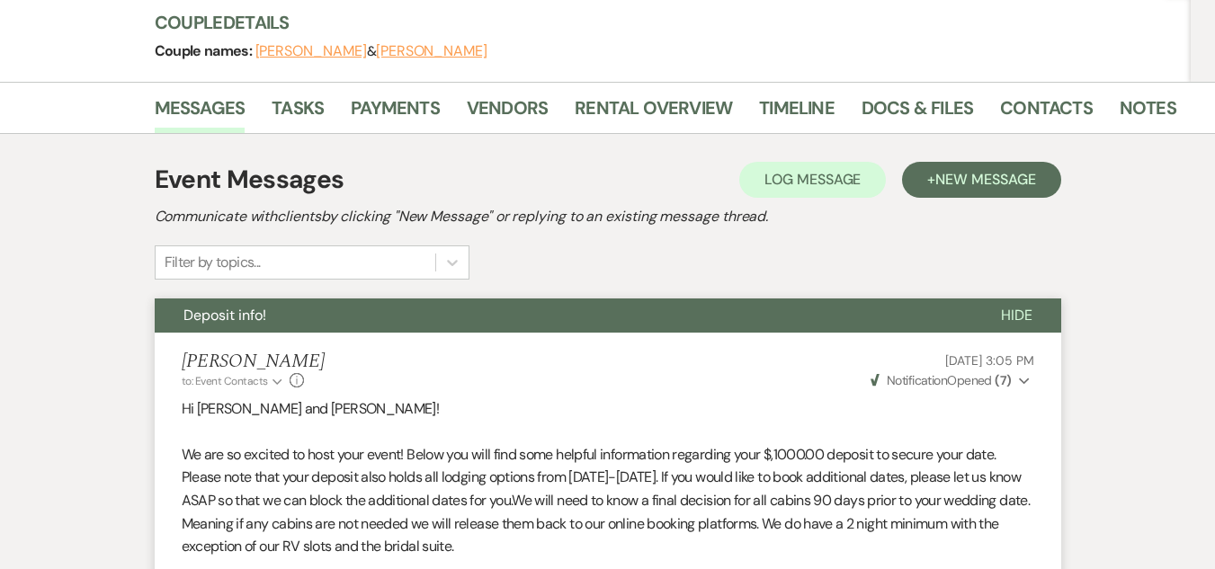
scroll to position [0, 0]
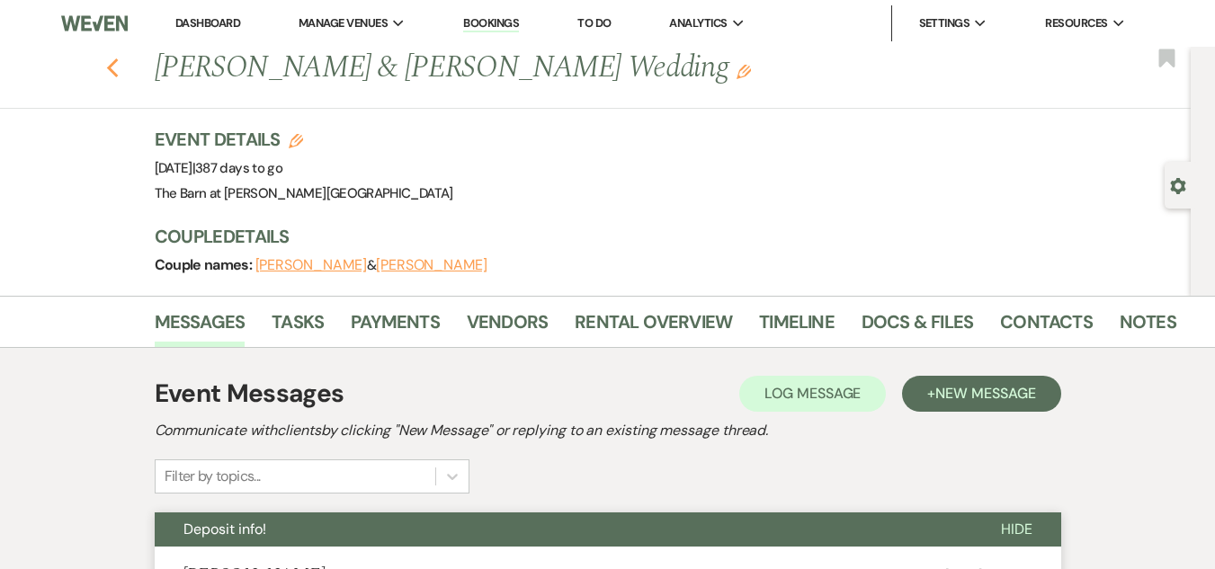
click at [120, 58] on icon "Previous" at bounding box center [112, 69] width 13 height 22
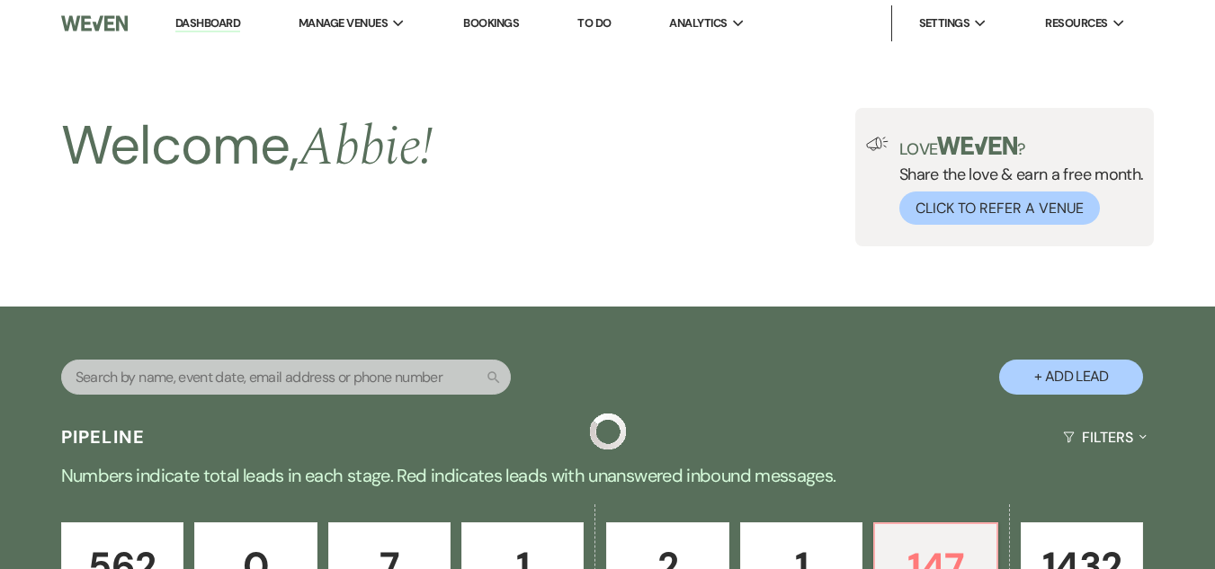
scroll to position [810, 0]
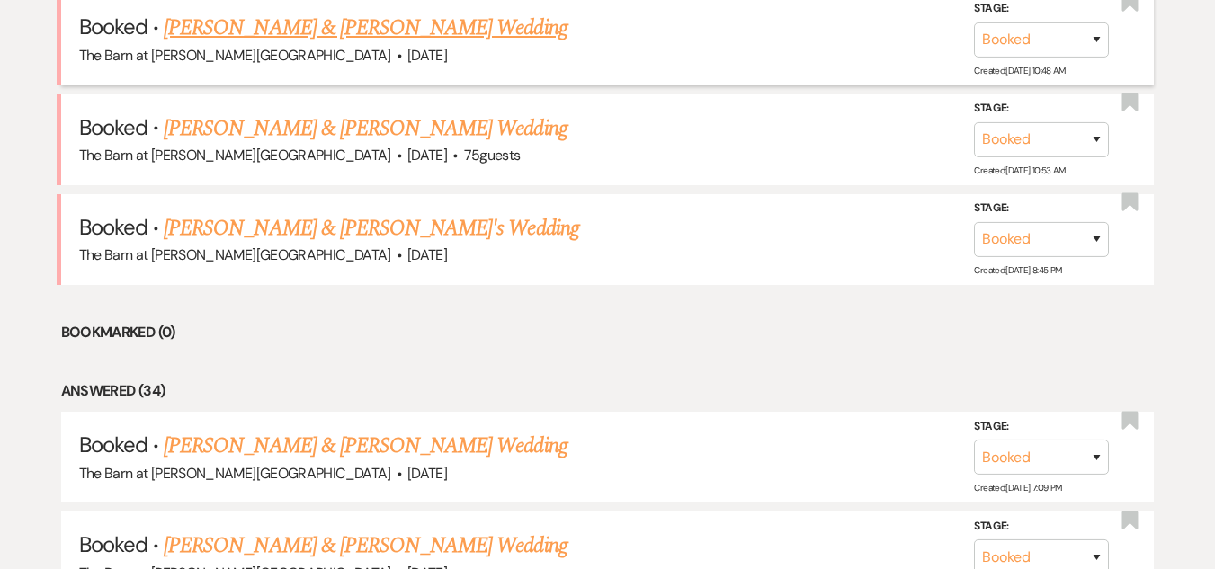
click at [319, 25] on link "[PERSON_NAME] & [PERSON_NAME] Wedding" at bounding box center [365, 28] width 403 height 32
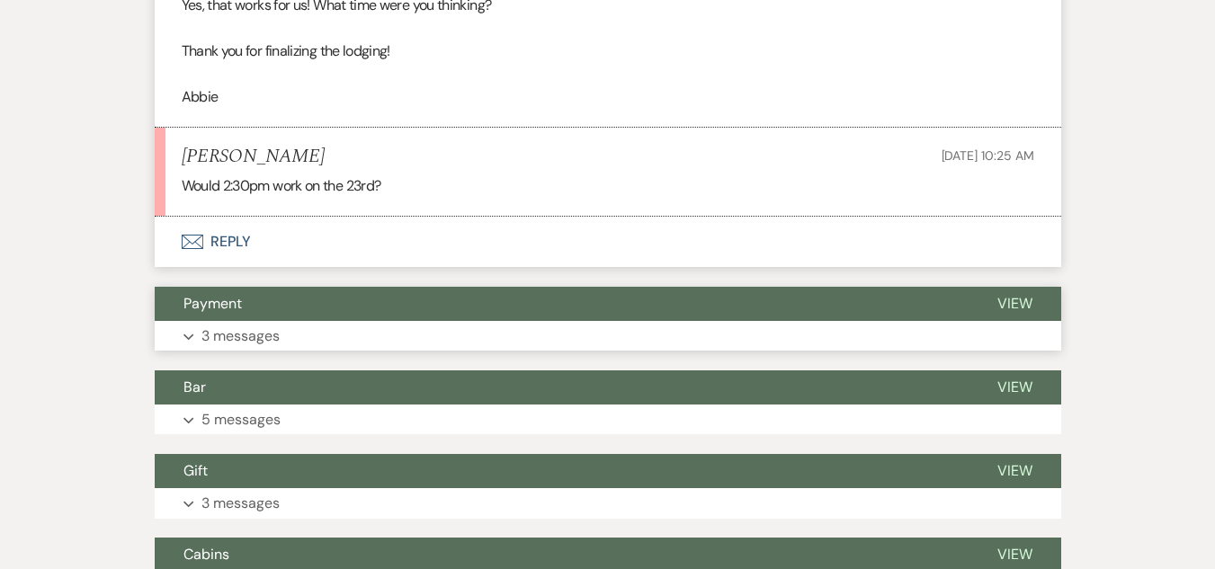
scroll to position [1259, 0]
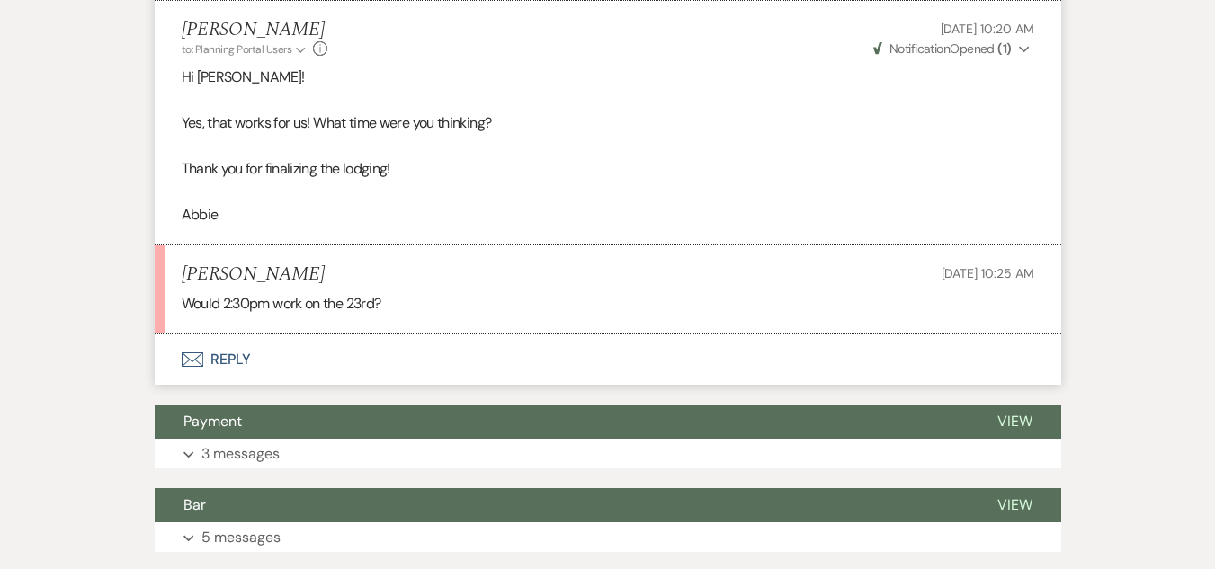
click at [229, 356] on button "Envelope Reply" at bounding box center [608, 360] width 907 height 50
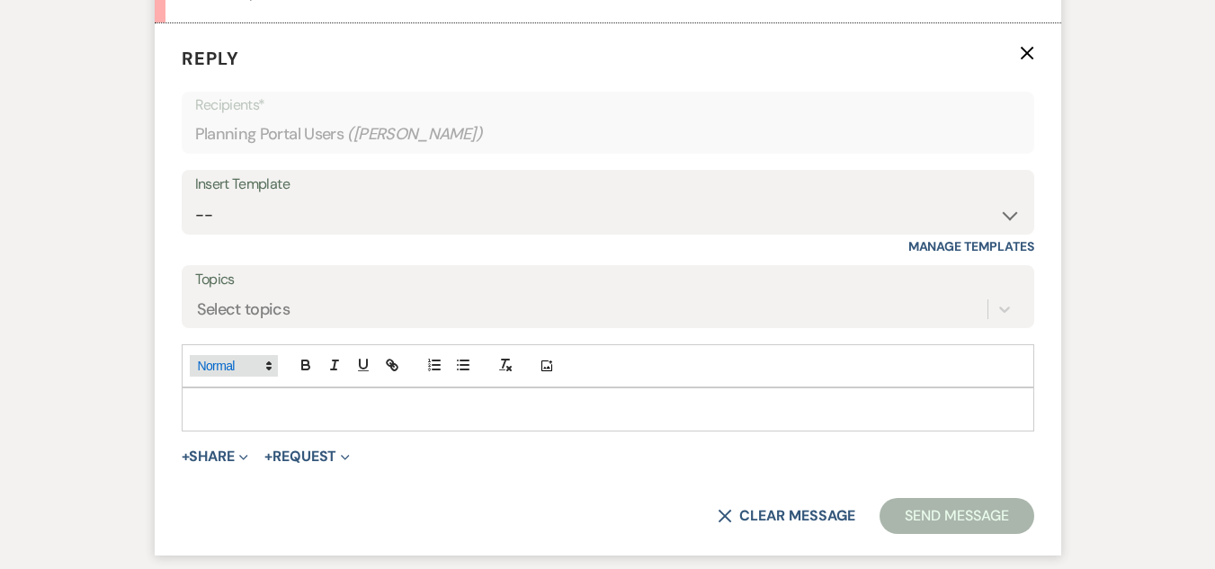
scroll to position [1576, 0]
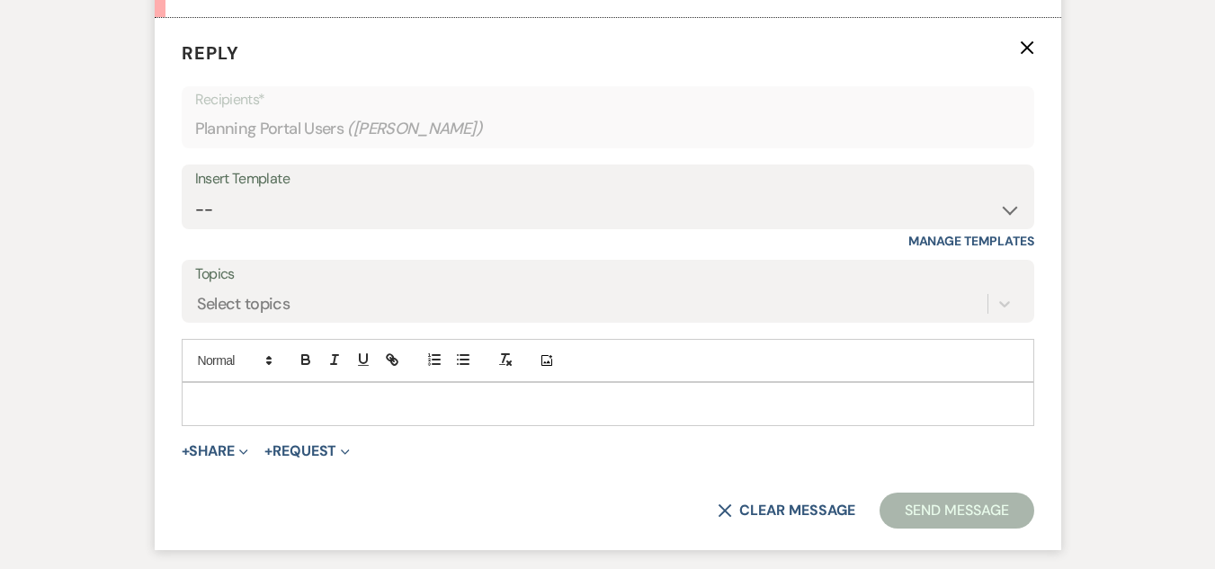
click at [260, 400] on p at bounding box center [608, 404] width 824 height 20
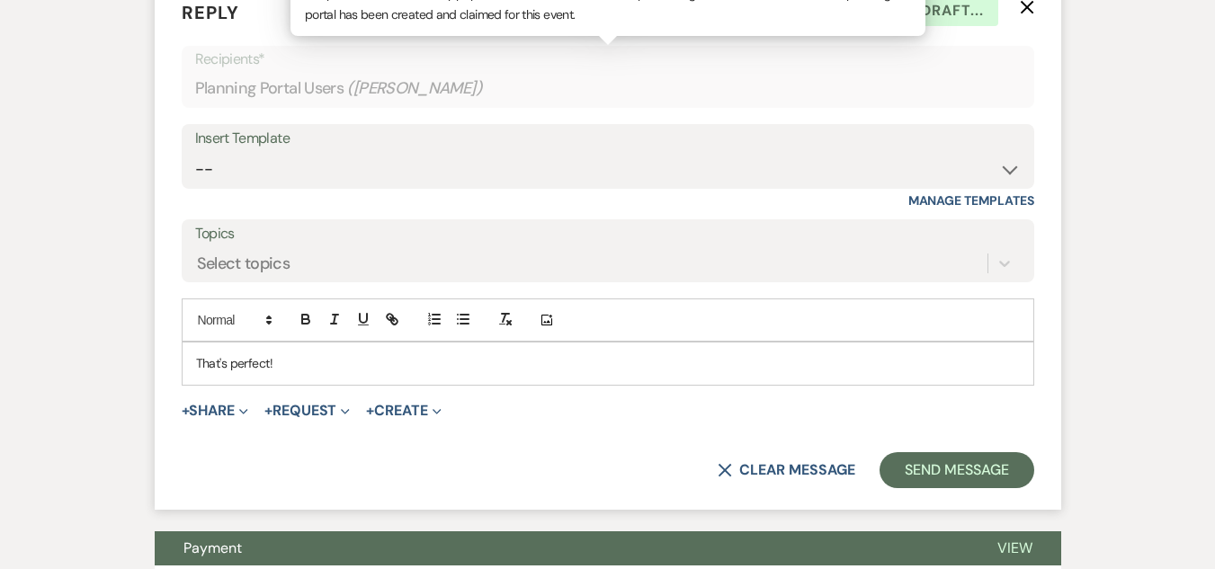
scroll to position [1666, 0]
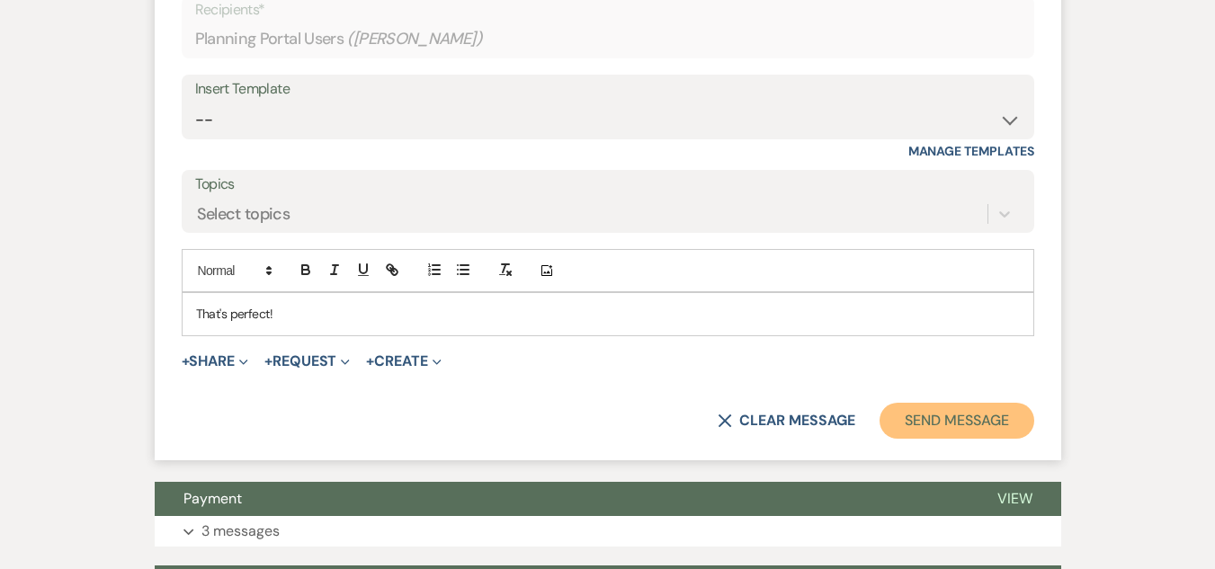
click at [921, 425] on button "Send Message" at bounding box center [957, 421] width 154 height 36
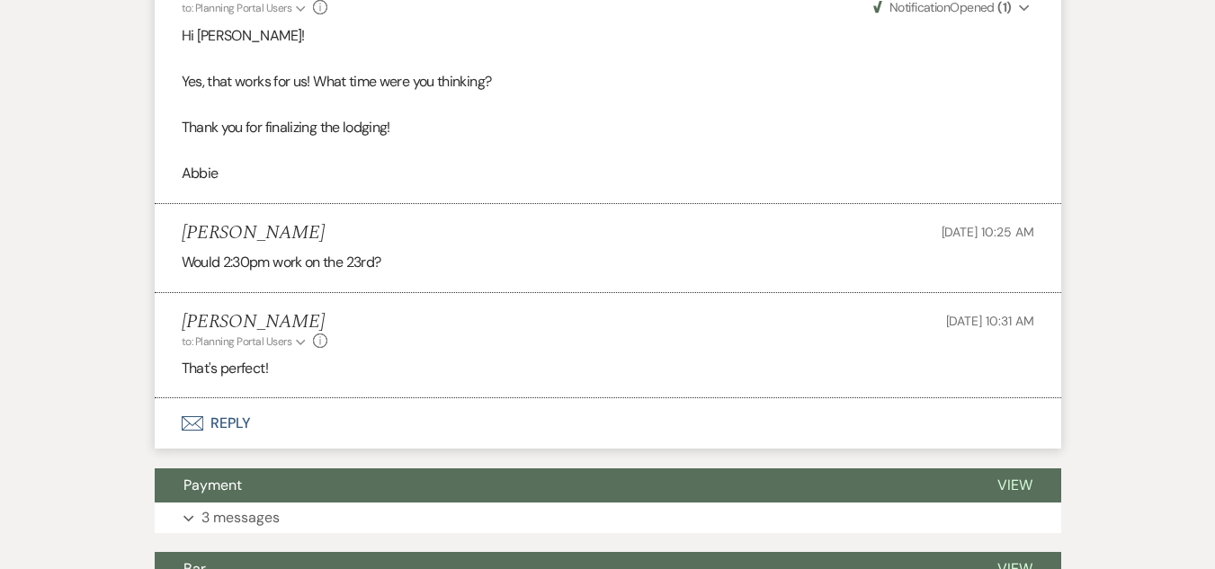
scroll to position [1269, 0]
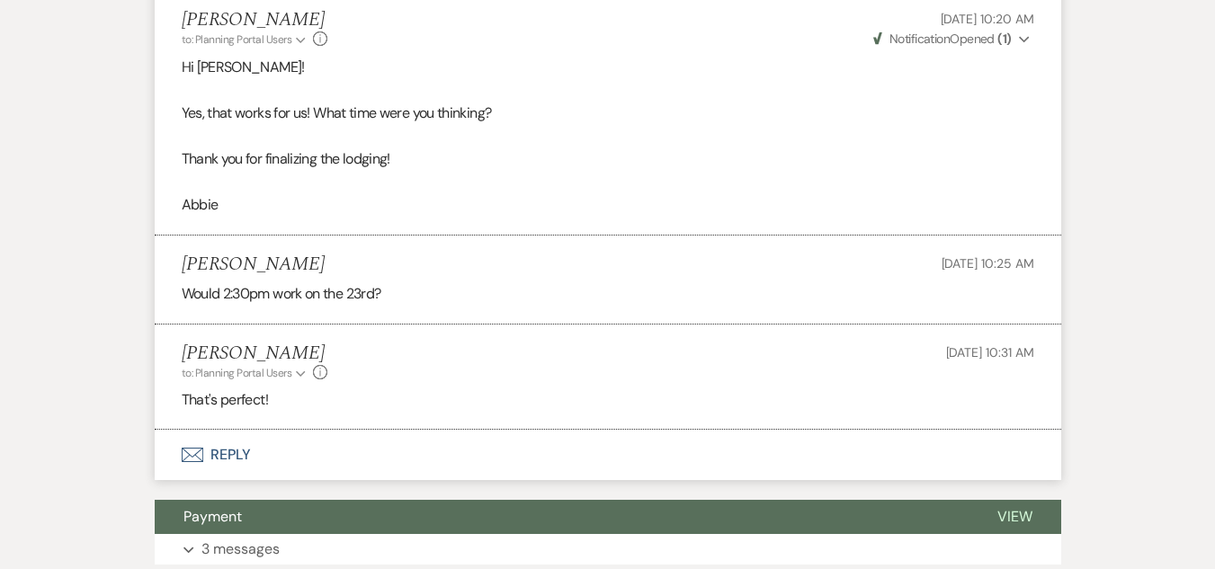
click at [228, 442] on button "Envelope Reply" at bounding box center [608, 455] width 907 height 50
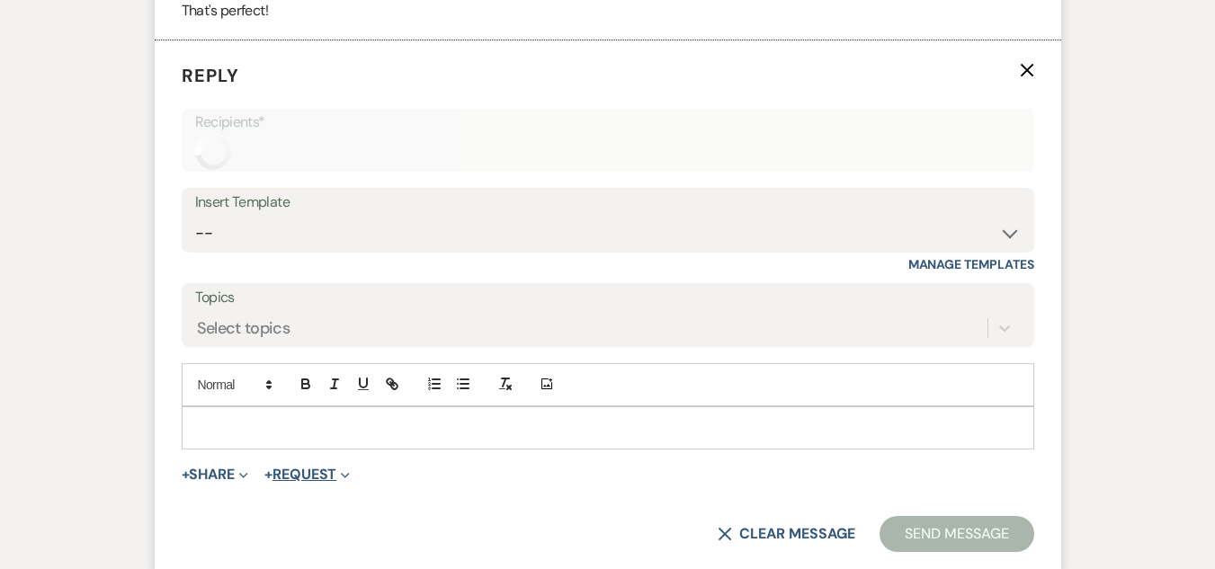
scroll to position [1681, 0]
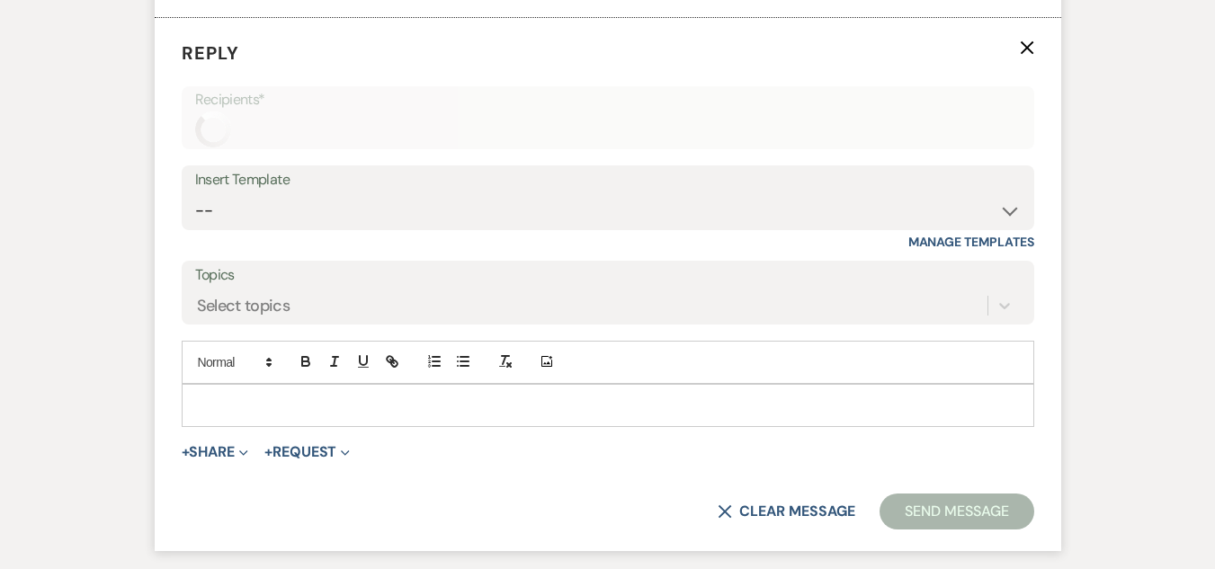
click at [350, 413] on p at bounding box center [608, 406] width 824 height 20
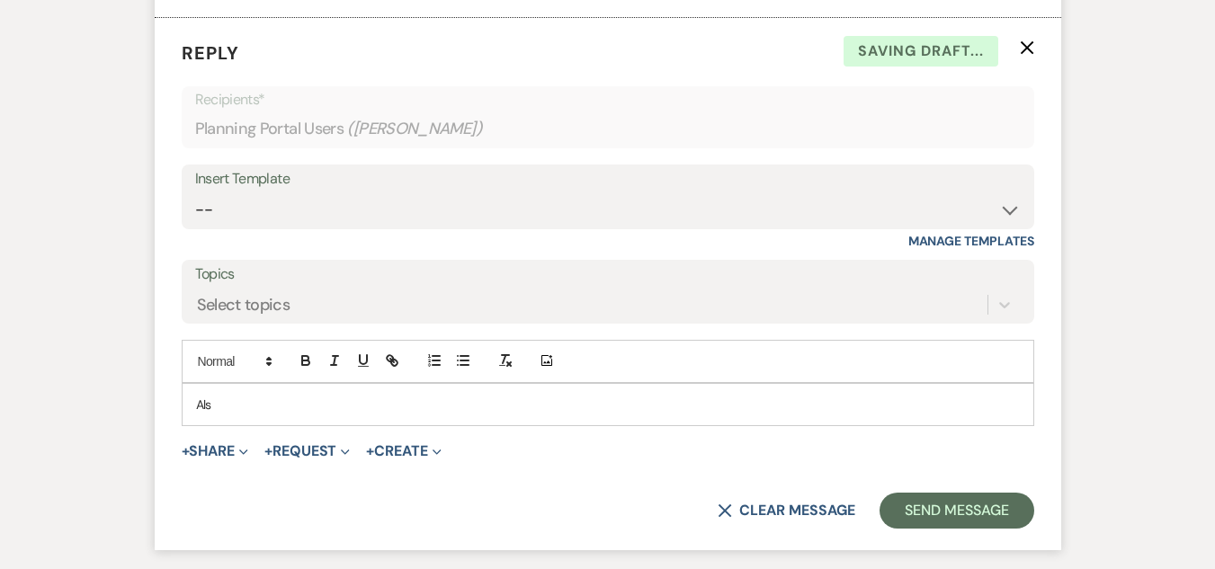
scroll to position [1680, 0]
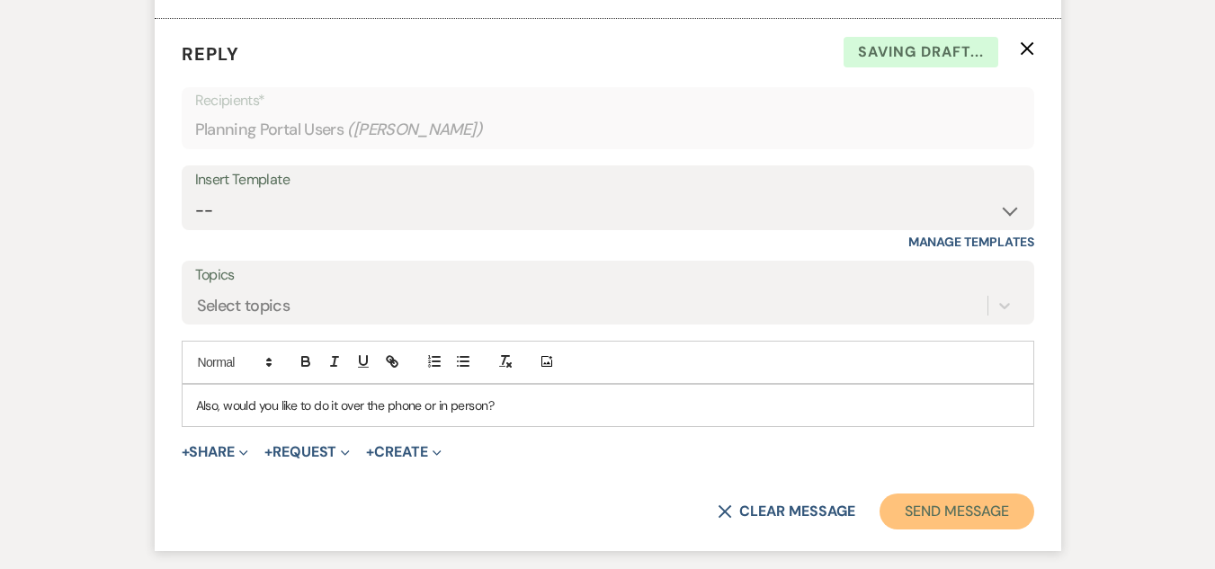
click at [955, 520] on button "Send Message" at bounding box center [957, 512] width 154 height 36
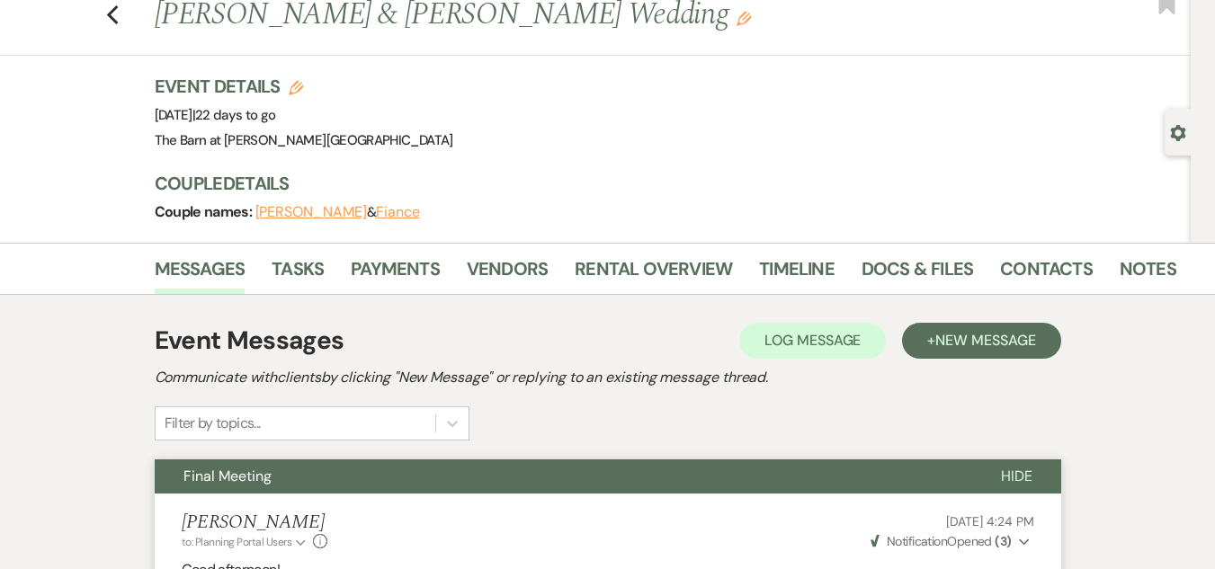
scroll to position [0, 0]
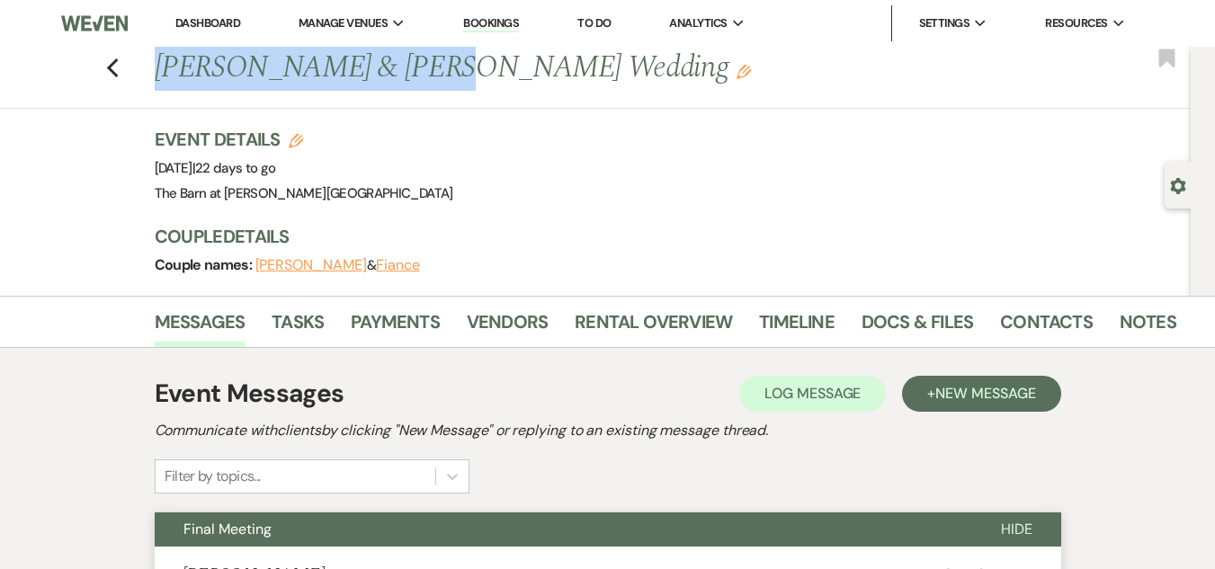
drag, startPoint x: 158, startPoint y: 64, endPoint x: 416, endPoint y: 58, distance: 257.3
click at [416, 58] on div "Previous Dylan Neckers & Kiran Bugbee's Wedding Edit" at bounding box center [658, 68] width 1025 height 43
copy h1 "Dylan Neckers & Kiran"
click at [120, 67] on icon "Previous" at bounding box center [112, 69] width 13 height 22
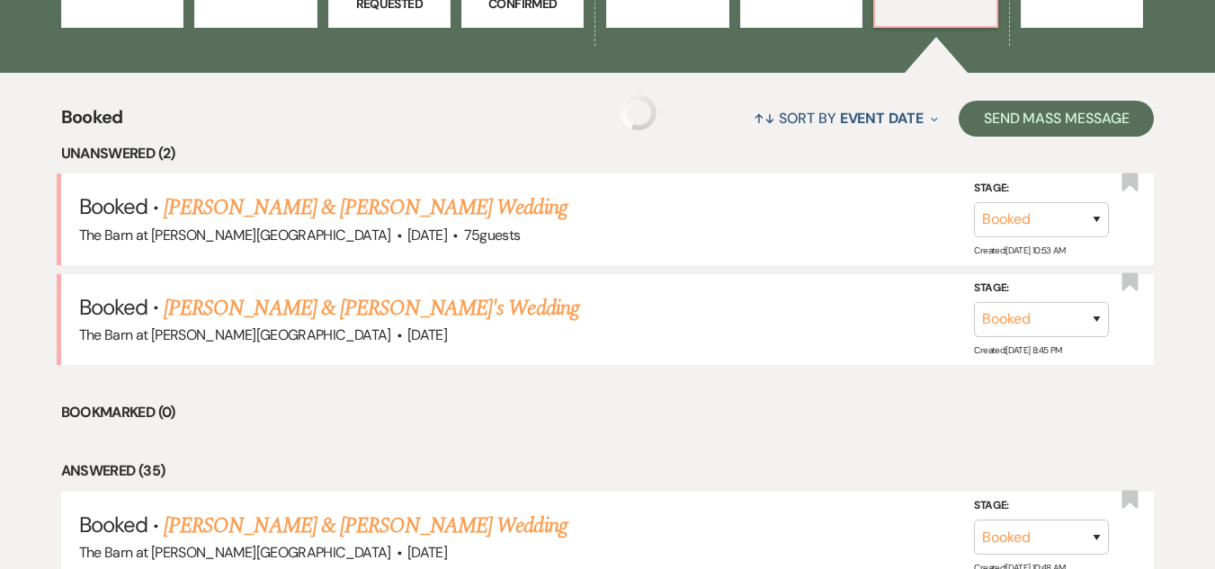
scroll to position [540, 0]
